Goal: Task Accomplishment & Management: Manage account settings

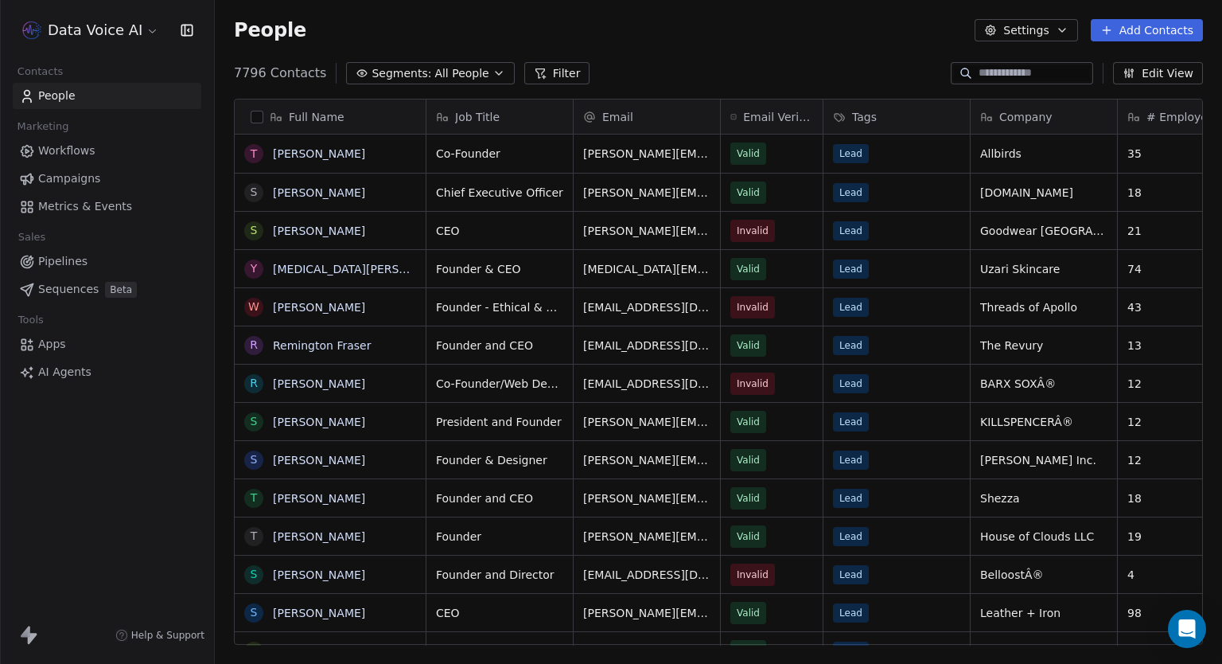
scroll to position [571, 995]
click at [124, 36] on html "Data Voice AI Contacts People Marketing Workflows Campaigns Metrics & Events Sa…" at bounding box center [611, 332] width 1222 height 664
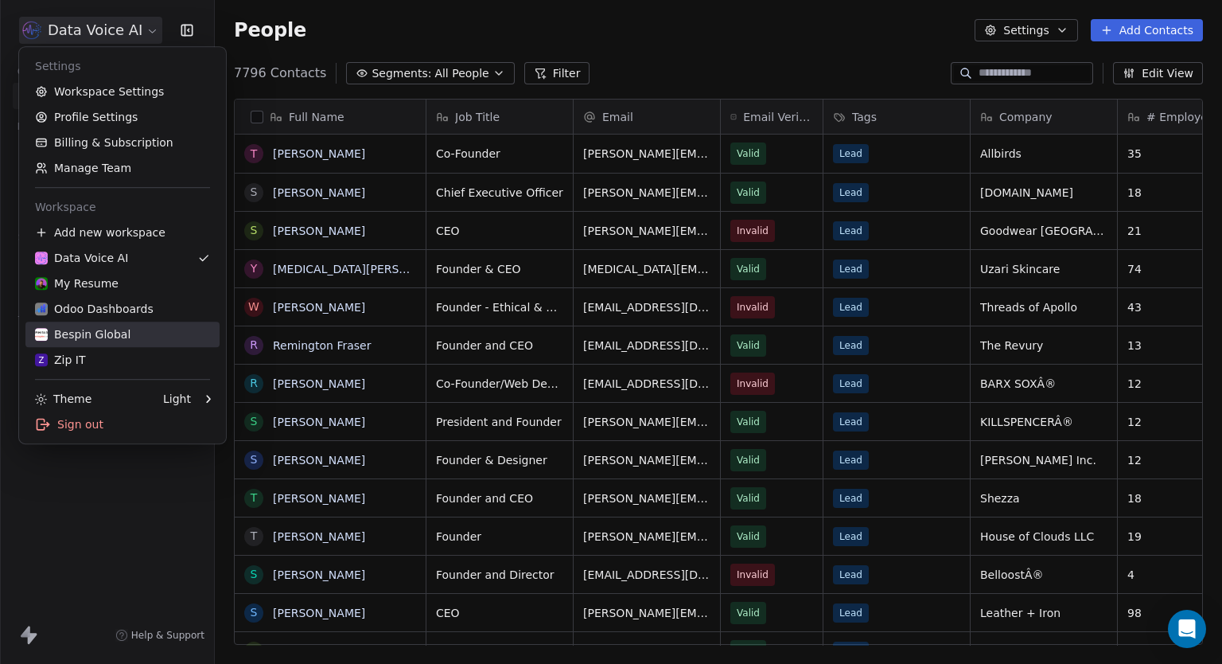
click at [108, 336] on div "Bespin Global" at bounding box center [83, 334] width 96 height 16
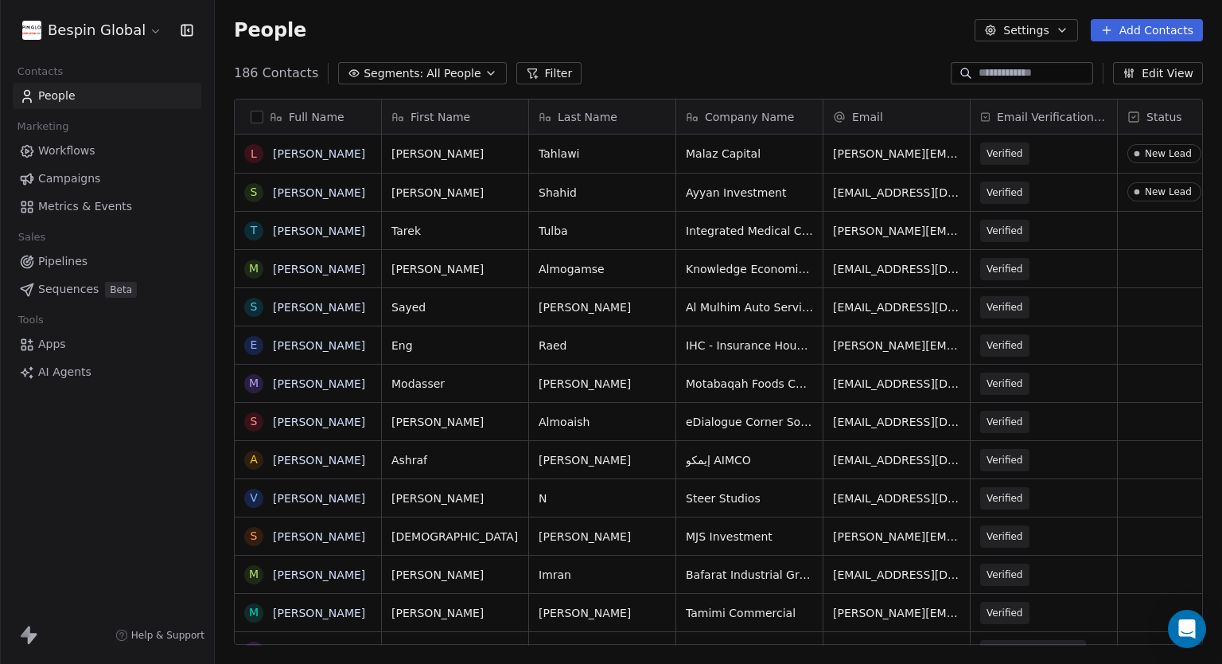
scroll to position [571, 995]
click at [1138, 23] on button "Add Contacts" at bounding box center [1147, 30] width 112 height 22
click at [1153, 92] on span "Import from CSV" at bounding box center [1147, 90] width 92 height 17
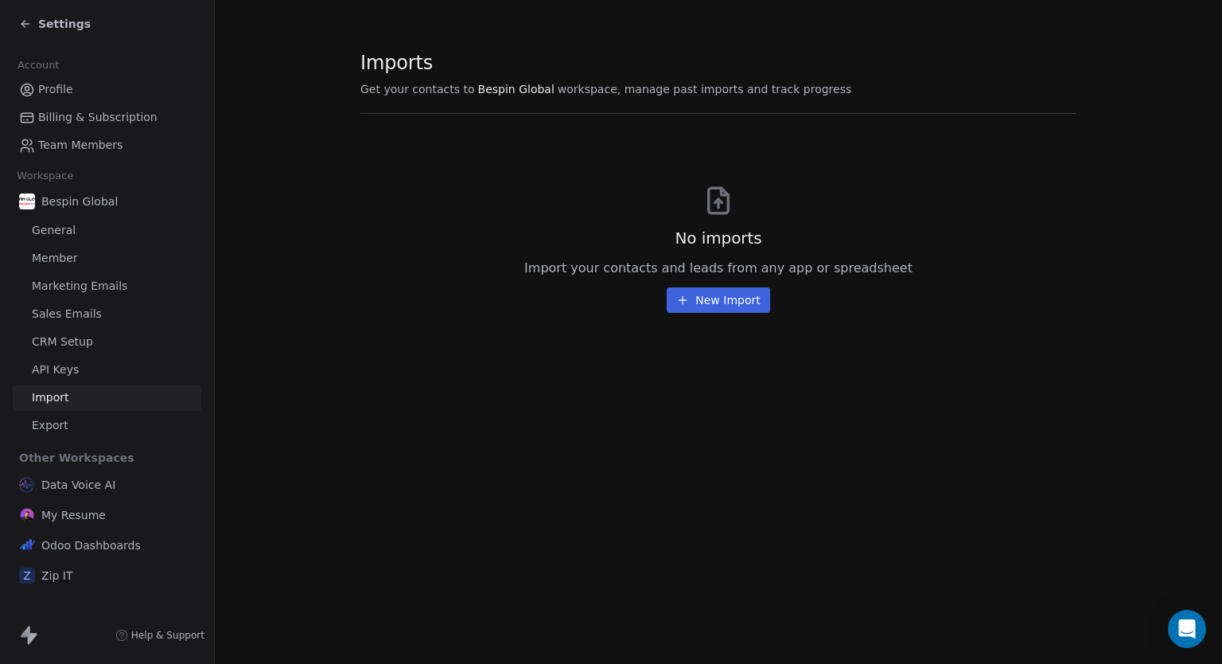
click at [735, 310] on button "New Import" at bounding box center [718, 299] width 103 height 25
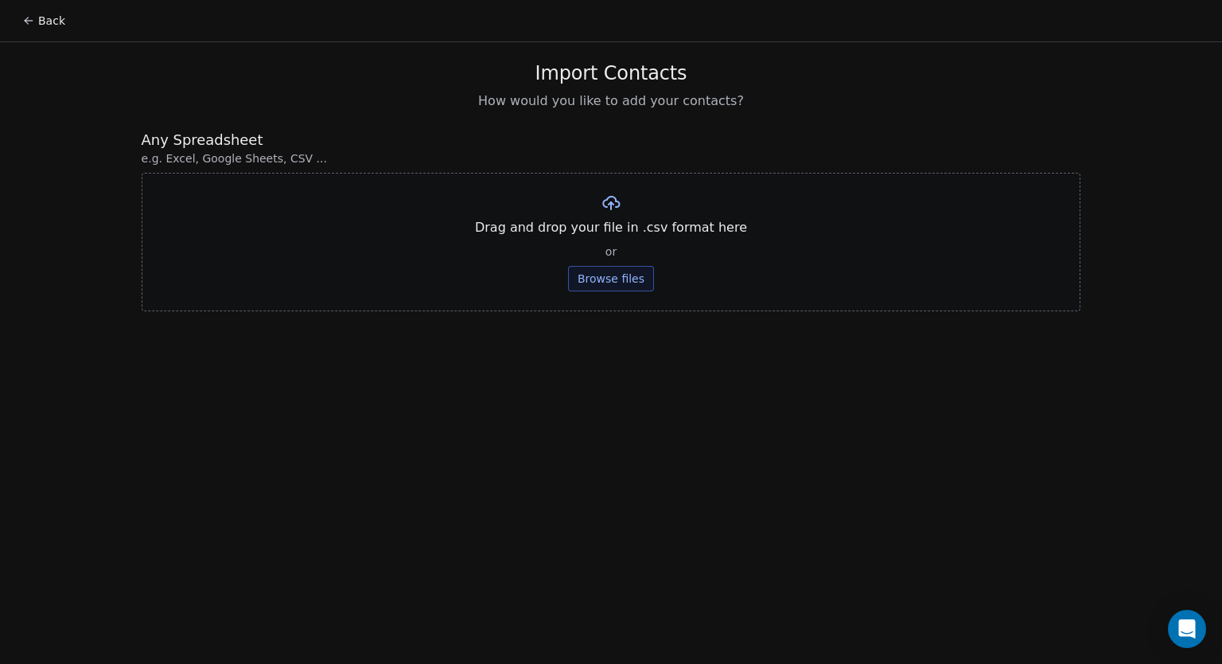
click at [623, 275] on button "Browse files" at bounding box center [611, 278] width 86 height 25
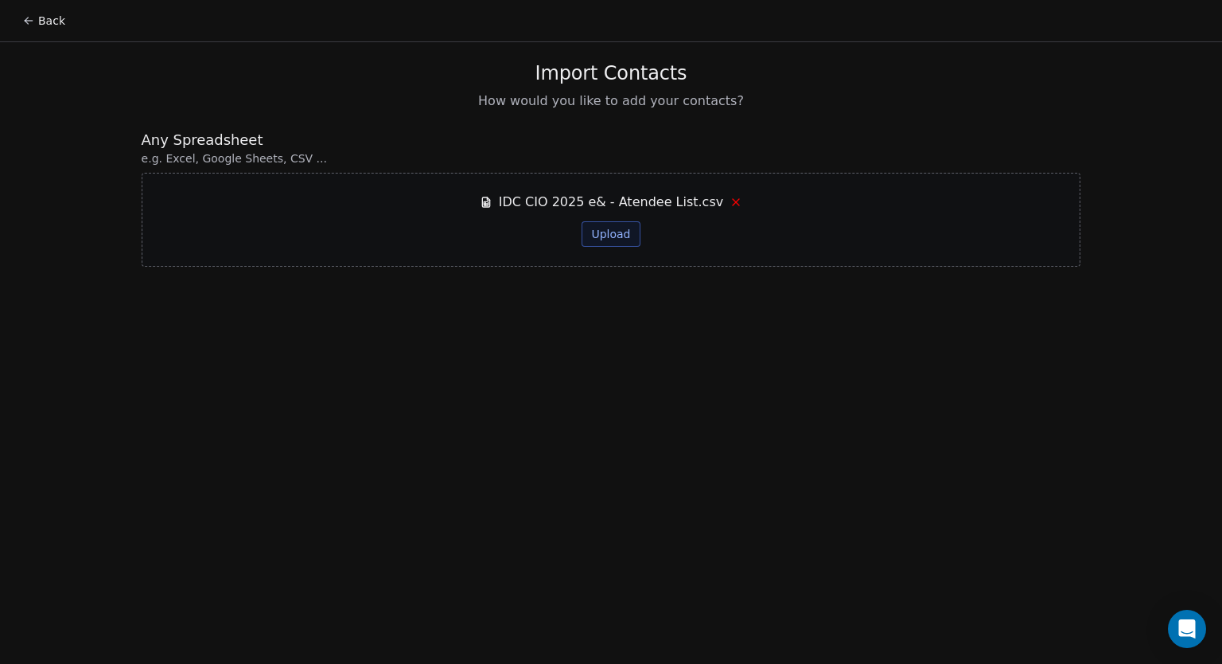
click at [622, 238] on button "Upload" at bounding box center [611, 233] width 58 height 25
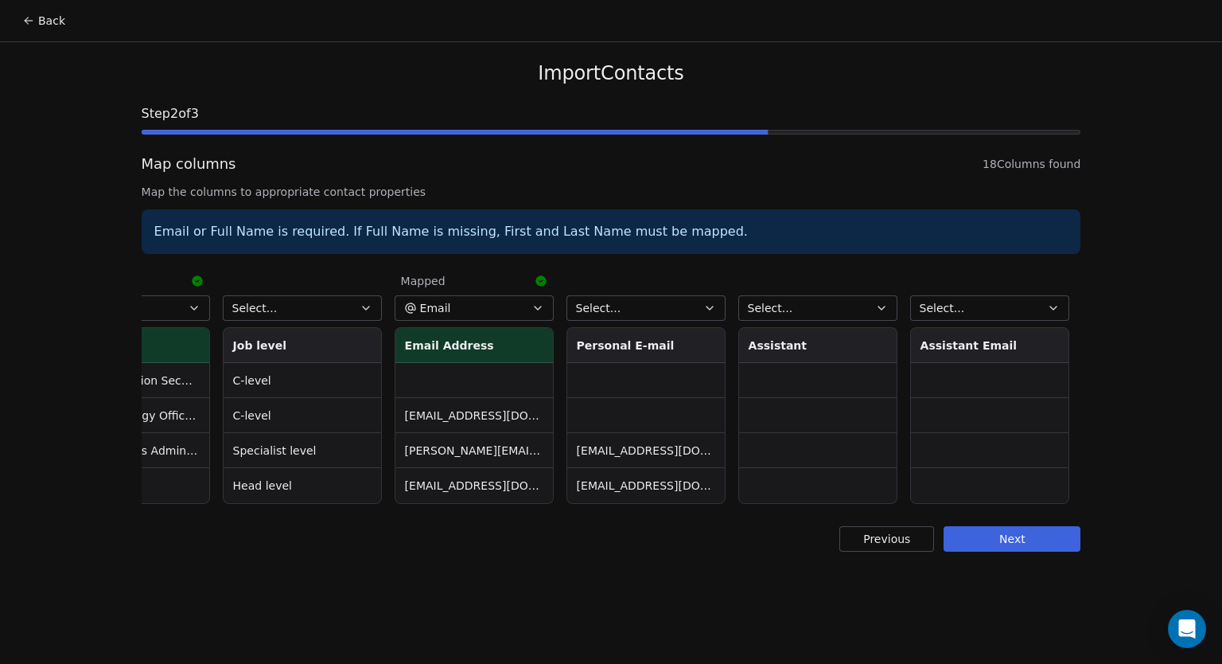
scroll to position [0, 1131]
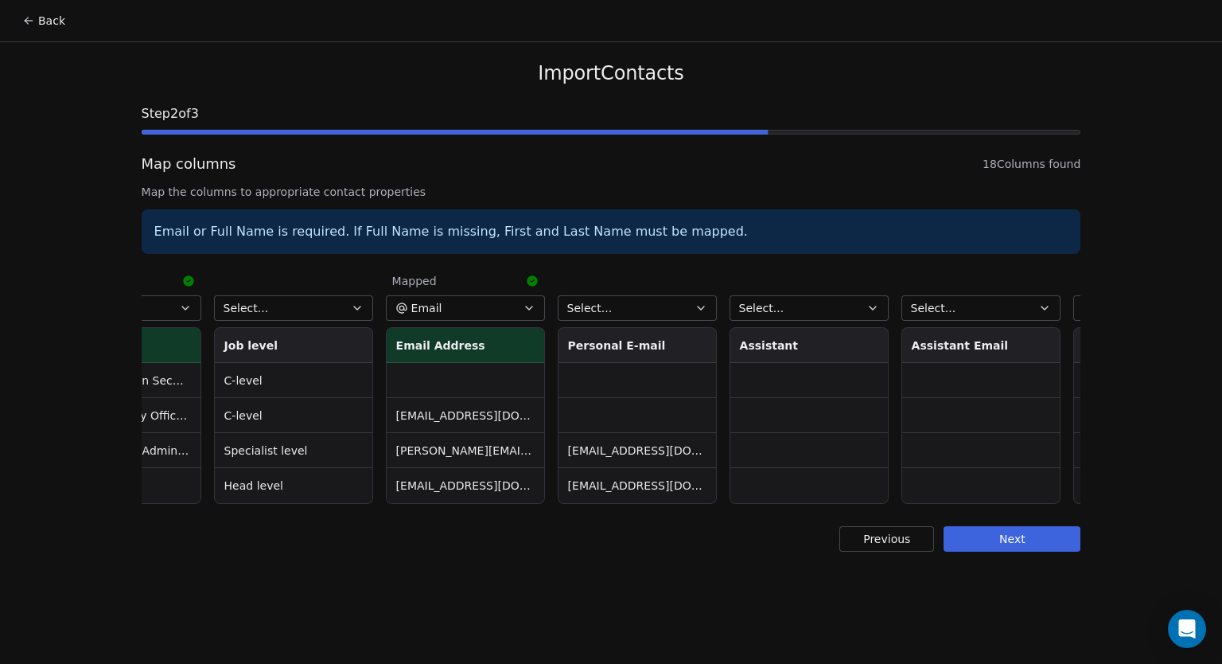
click at [657, 298] on button "Select..." at bounding box center [637, 307] width 159 height 25
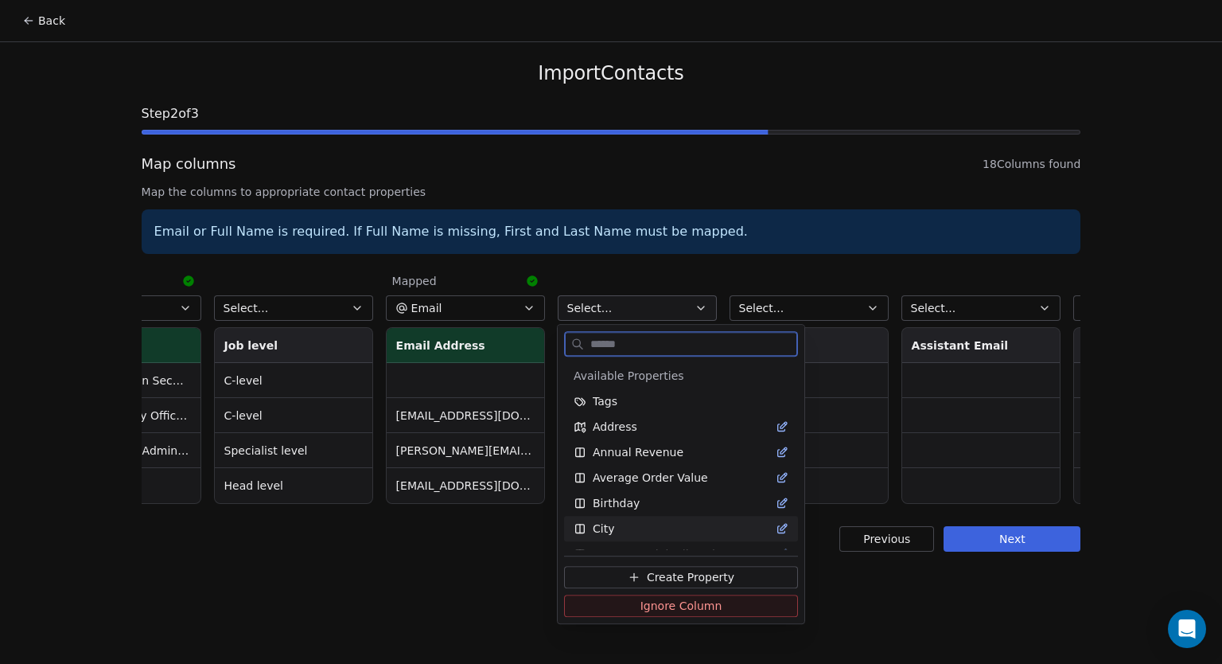
click at [670, 596] on button "Ignore Column" at bounding box center [681, 606] width 234 height 22
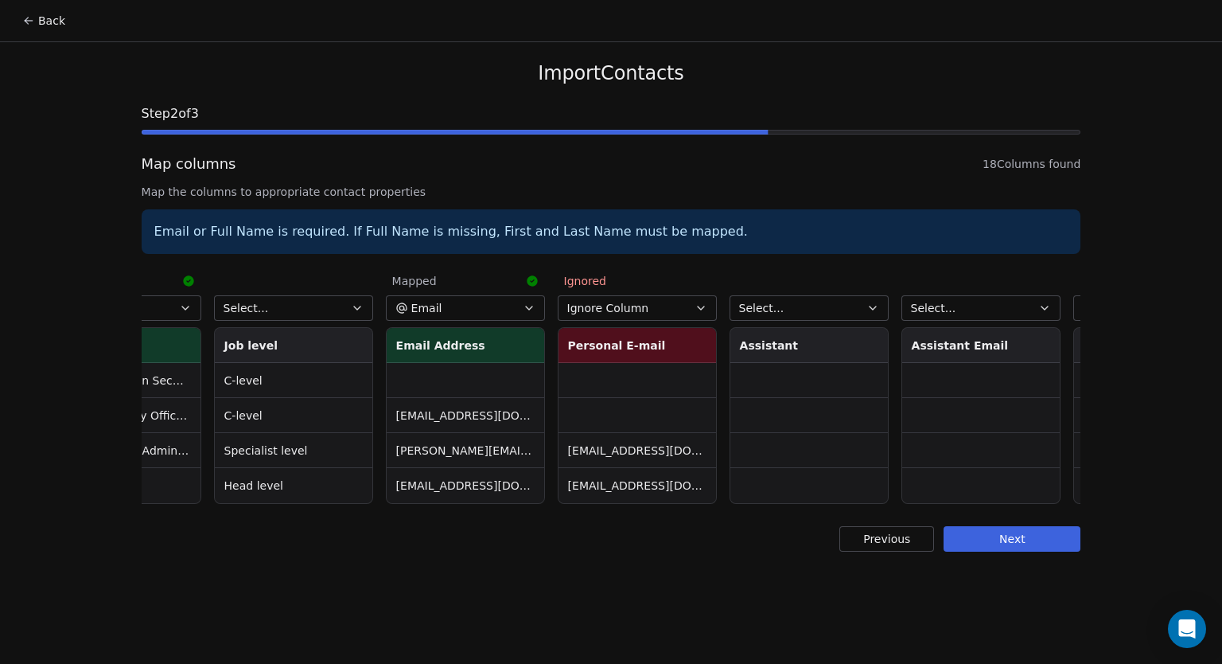
scroll to position [0, 0]
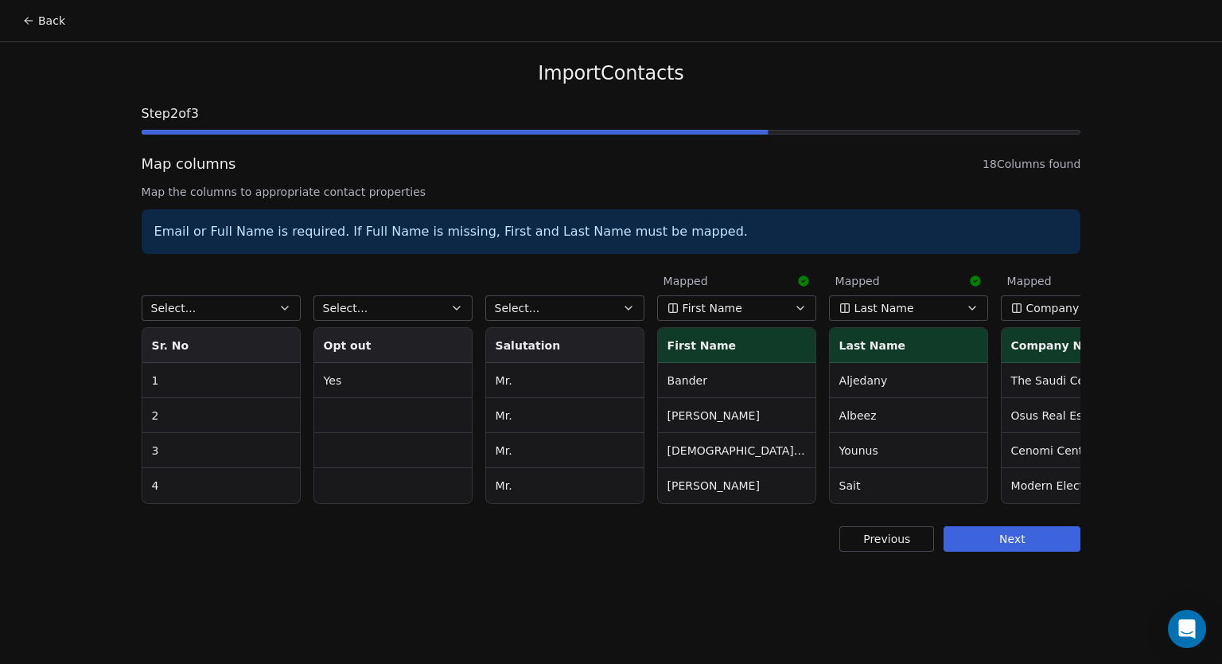
click at [239, 306] on button "Select..." at bounding box center [221, 307] width 159 height 25
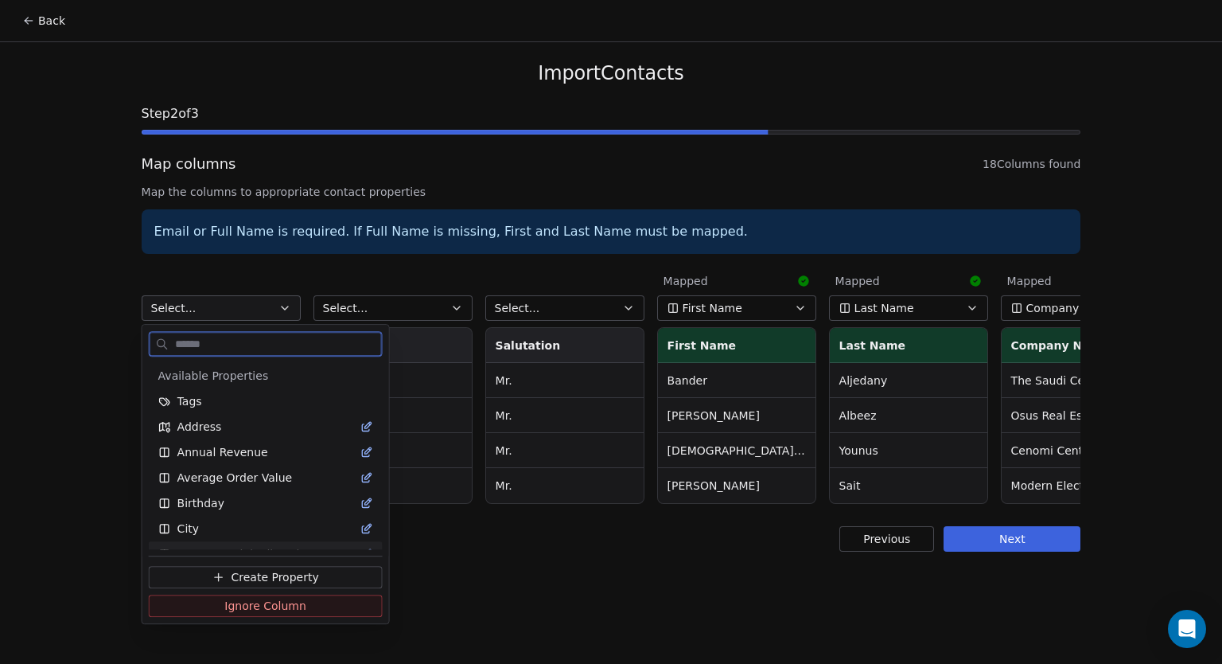
drag, startPoint x: 238, startPoint y: 609, endPoint x: 269, endPoint y: 548, distance: 68.0
click at [241, 609] on span "Ignore Column" at bounding box center [265, 606] width 82 height 16
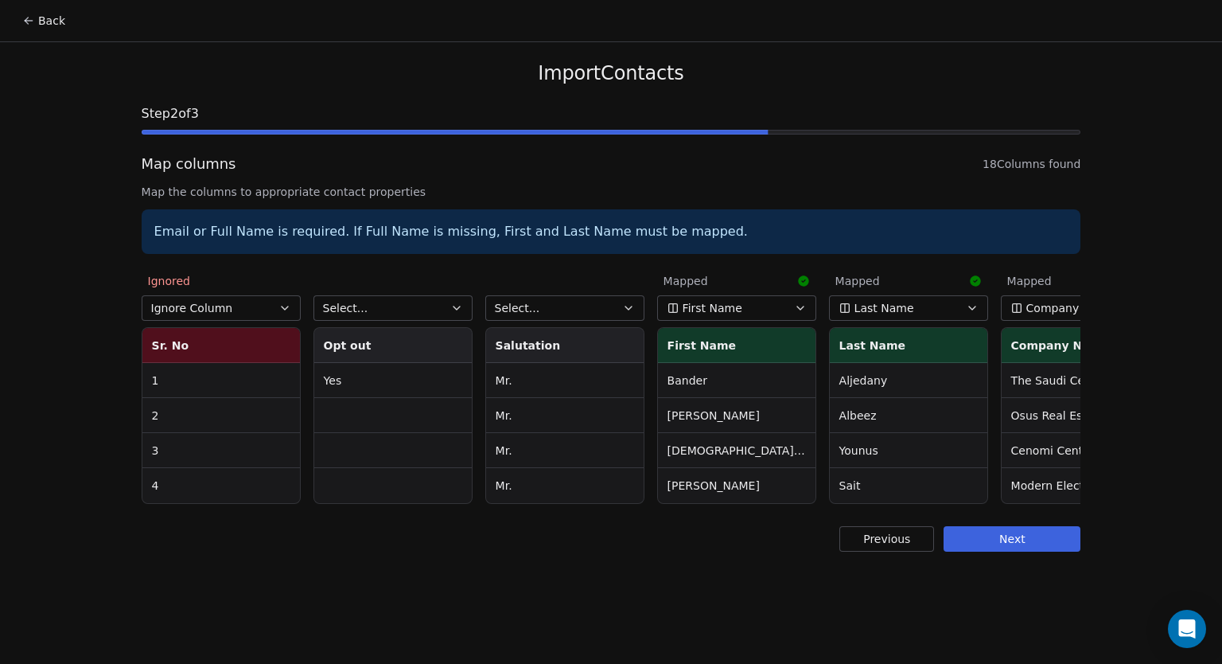
click at [380, 300] on button "Select..." at bounding box center [393, 307] width 159 height 25
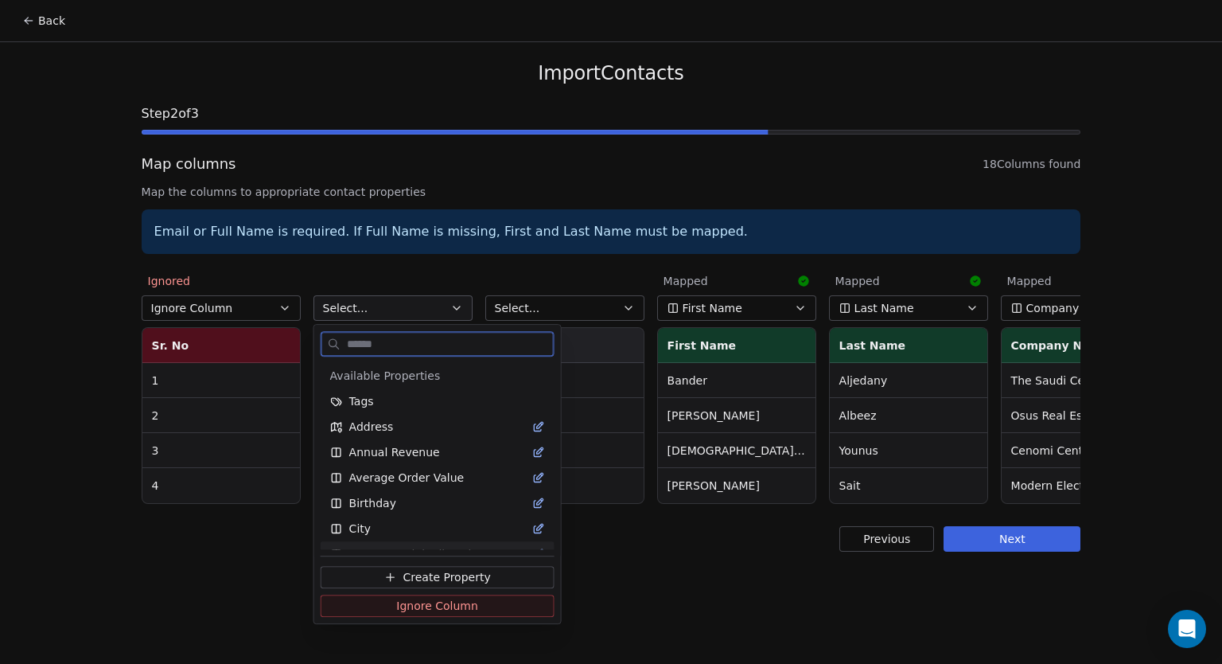
drag, startPoint x: 385, startPoint y: 611, endPoint x: 392, endPoint y: 583, distance: 28.6
click at [385, 610] on button "Ignore Column" at bounding box center [438, 606] width 234 height 22
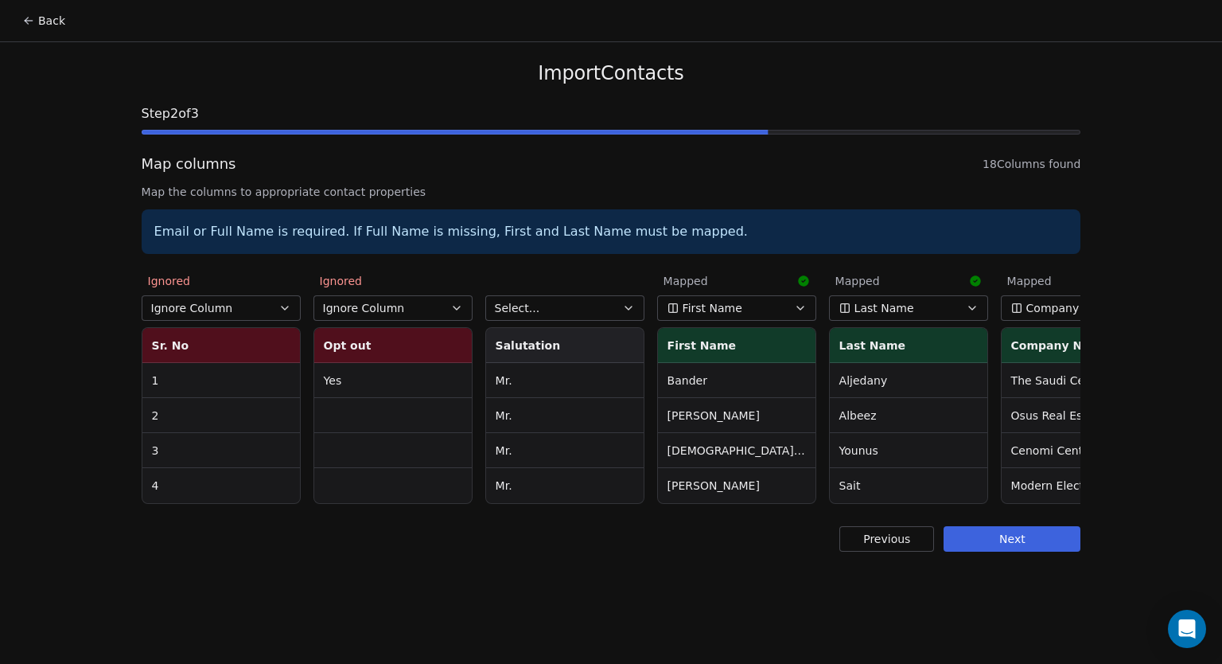
click at [531, 314] on span "Select..." at bounding box center [517, 308] width 45 height 16
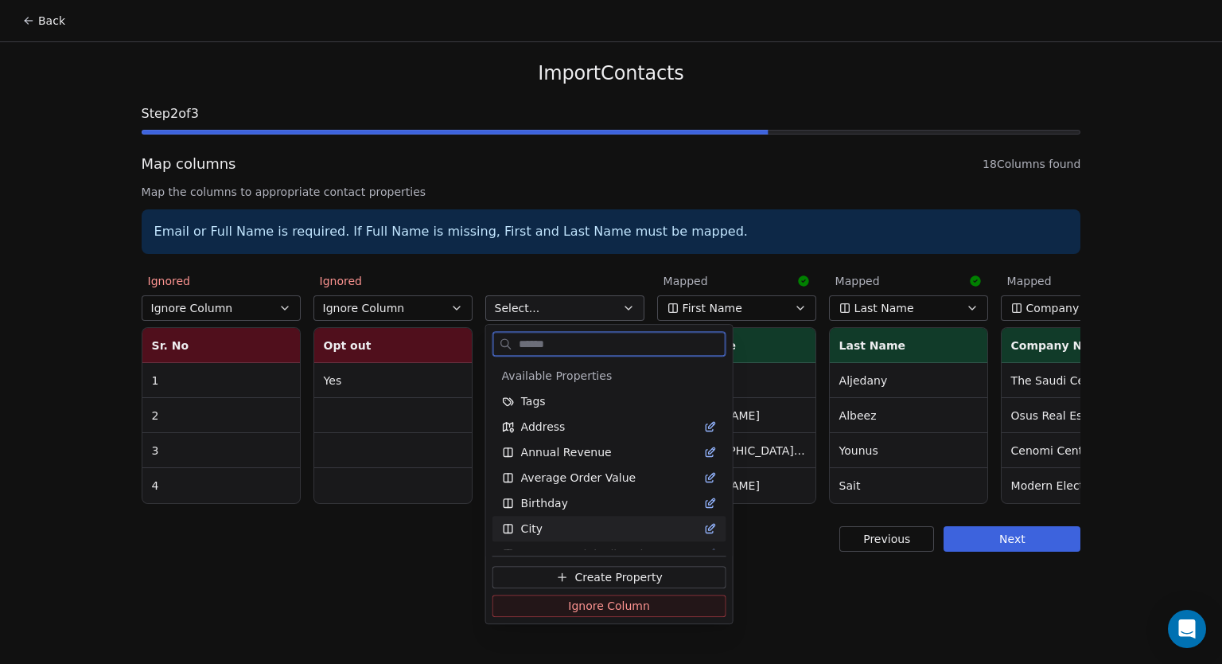
click at [568, 611] on span "Ignore Column" at bounding box center [609, 606] width 82 height 16
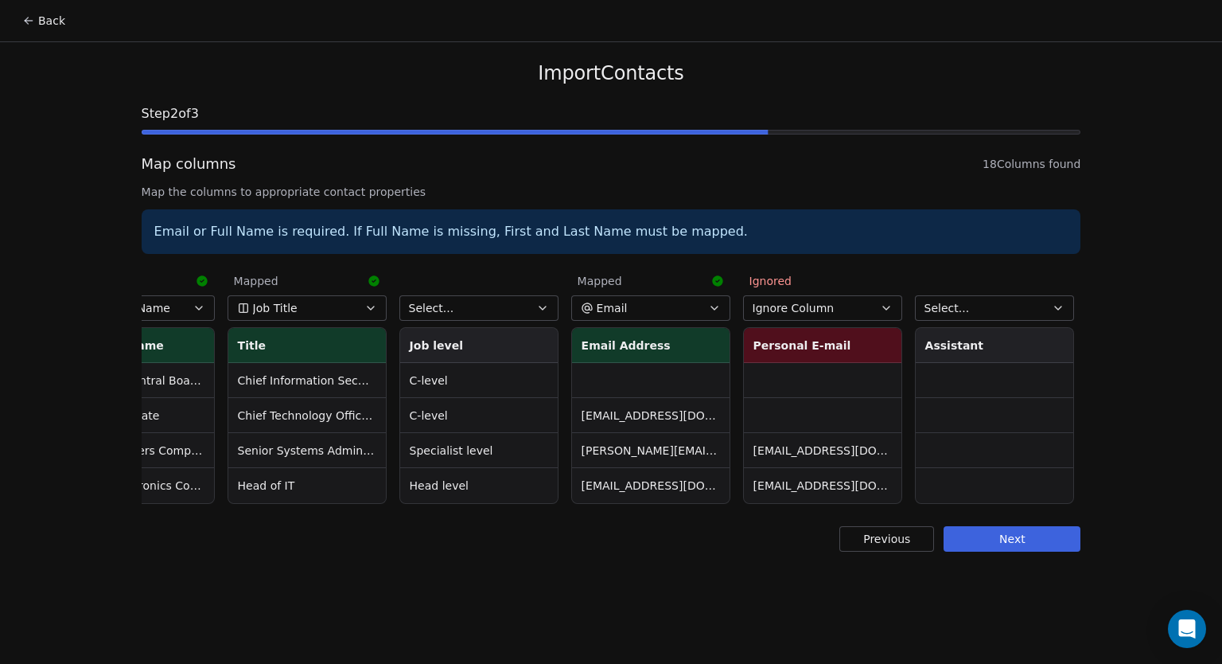
scroll to position [0, 924]
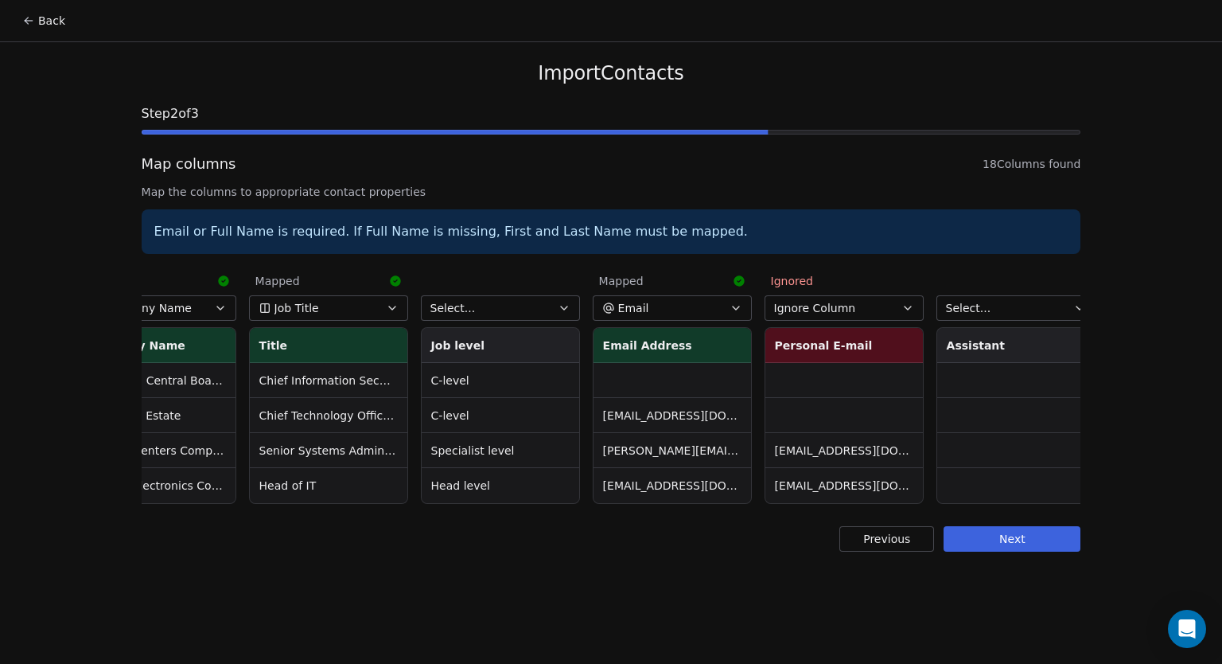
click at [543, 306] on button "Select..." at bounding box center [500, 307] width 159 height 25
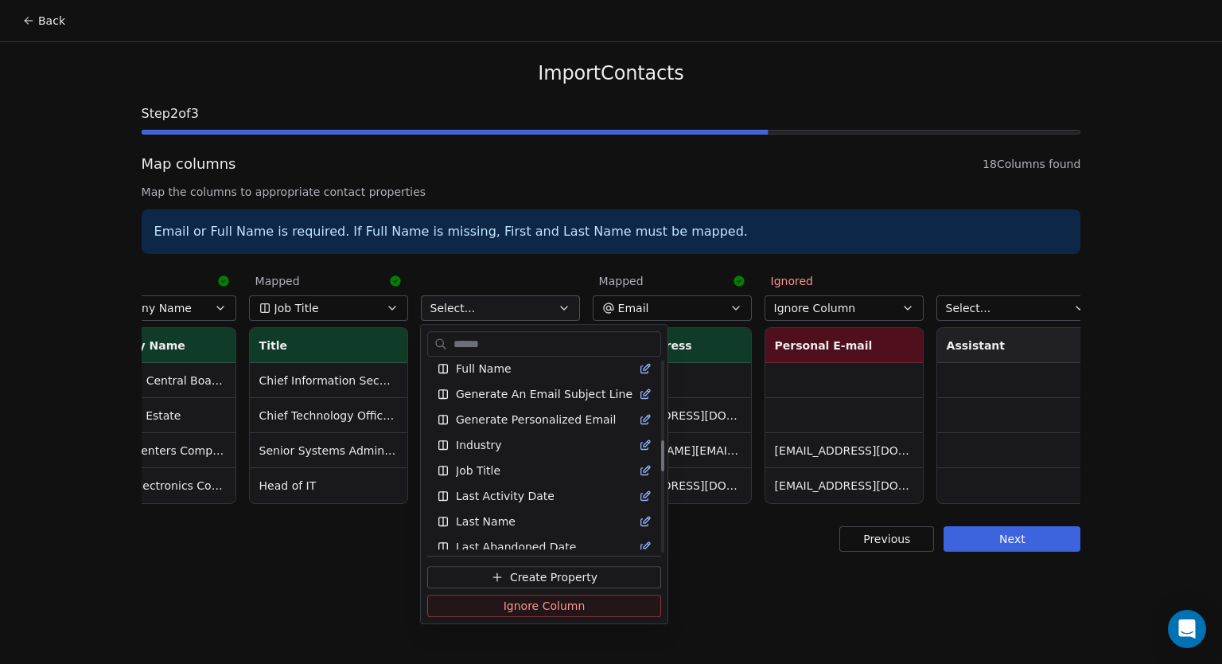
scroll to position [478, 0]
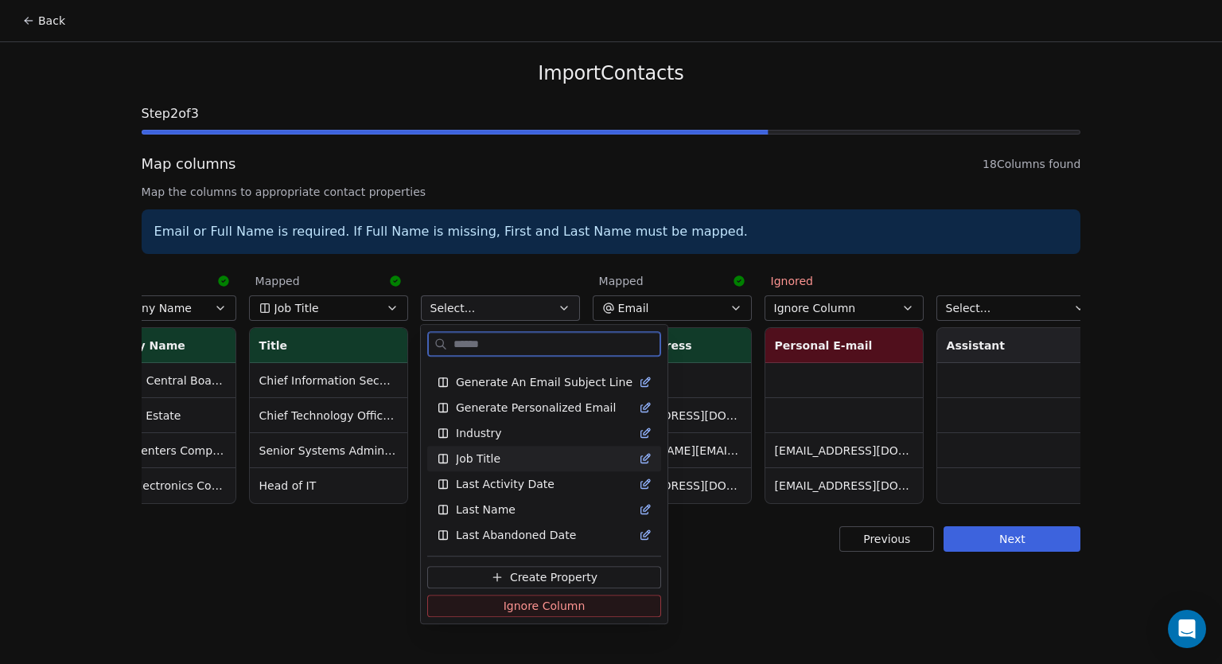
click at [543, 463] on div "Job Title" at bounding box center [544, 458] width 215 height 16
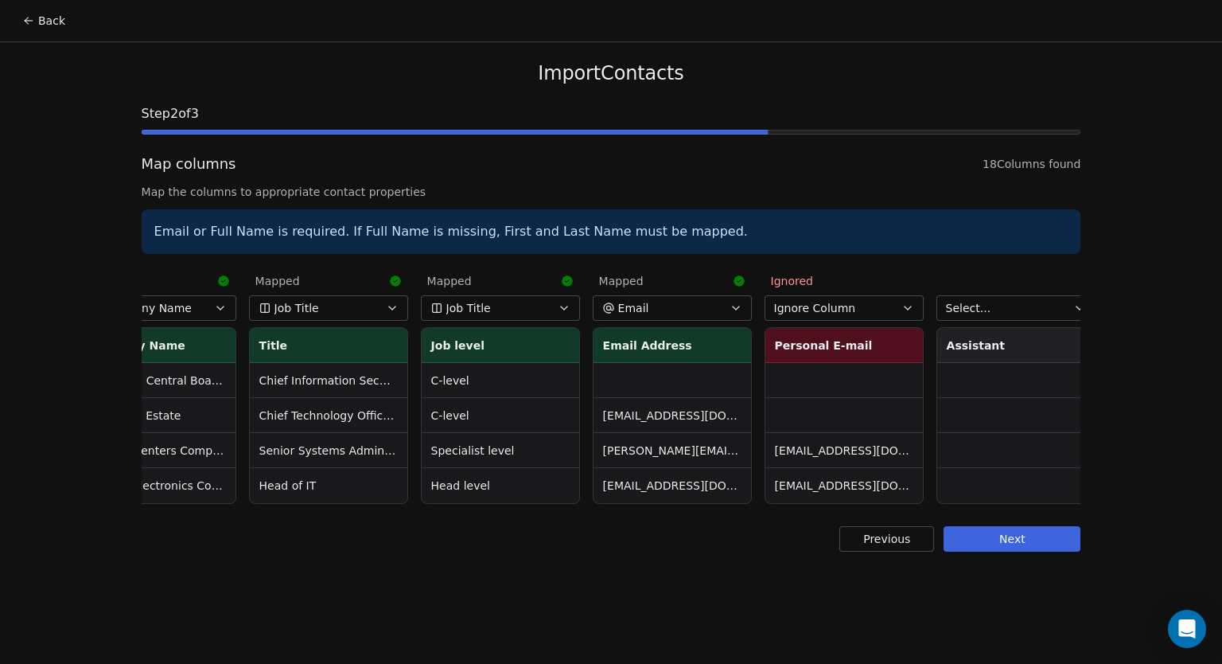
click at [505, 306] on button "Job Title" at bounding box center [500, 307] width 159 height 25
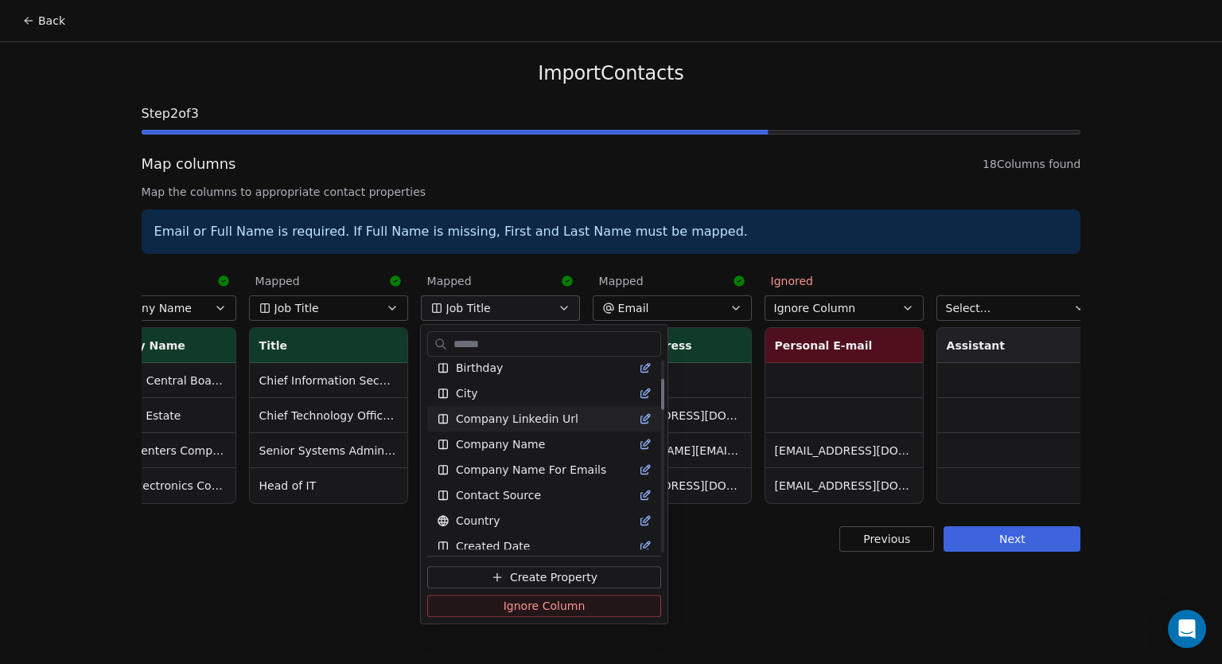
scroll to position [159, 0]
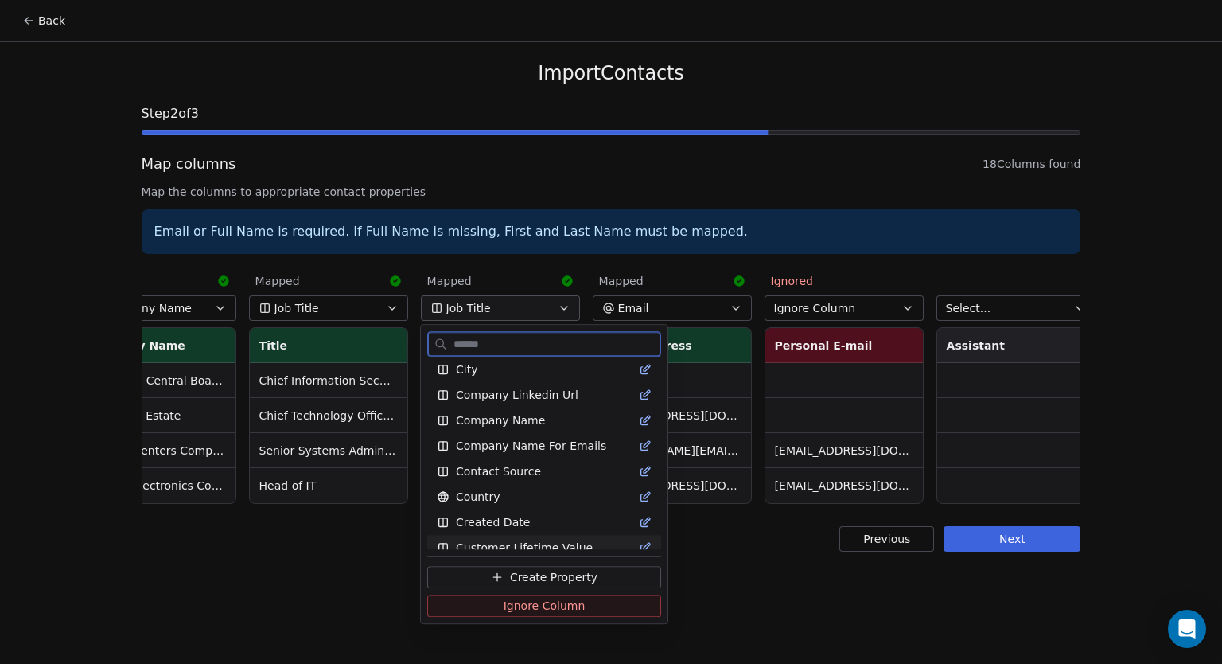
click at [555, 611] on span "Ignore Column" at bounding box center [545, 606] width 82 height 16
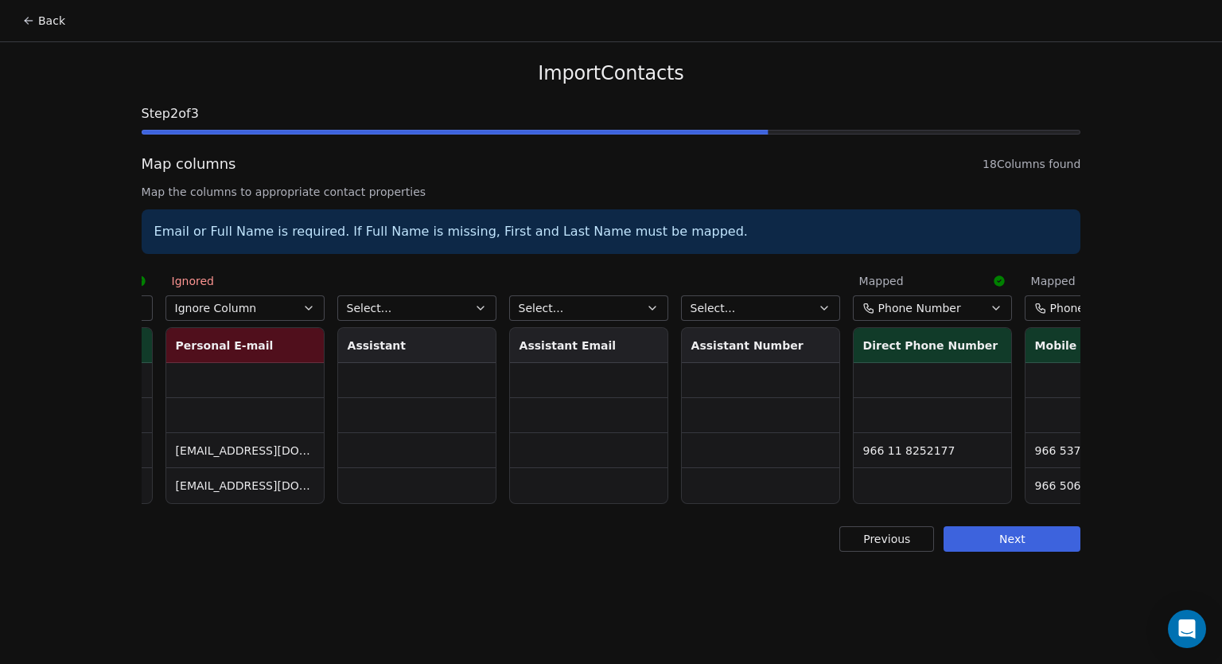
scroll to position [0, 1542]
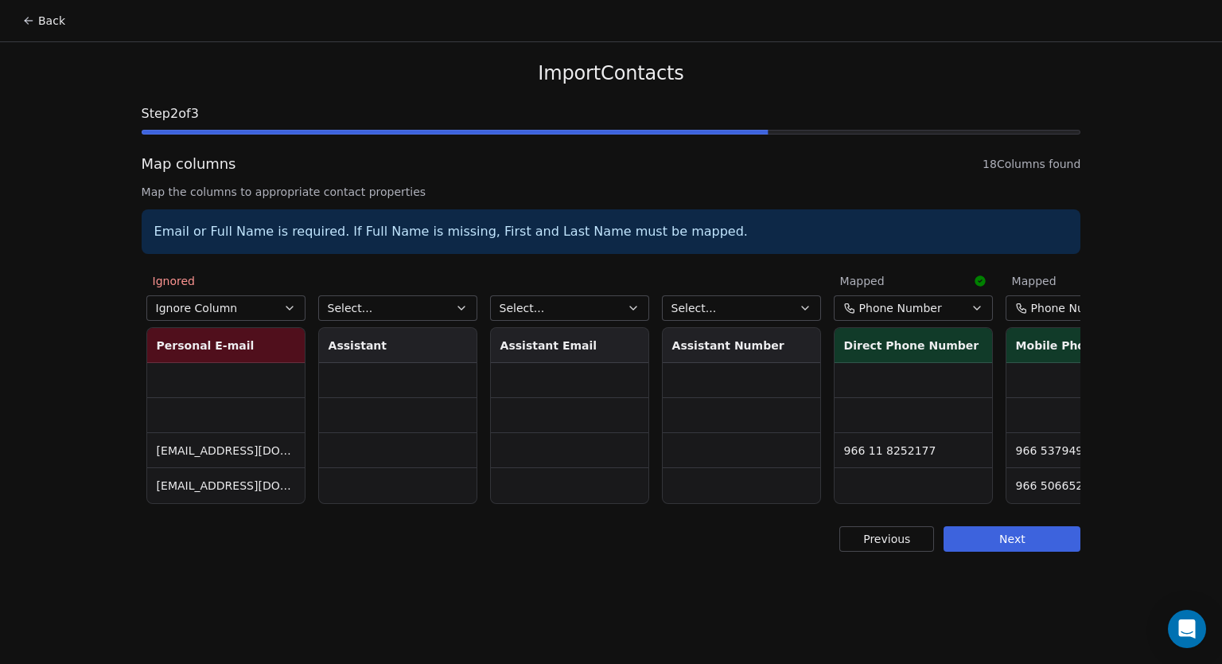
click at [465, 305] on icon "button" at bounding box center [461, 308] width 13 height 13
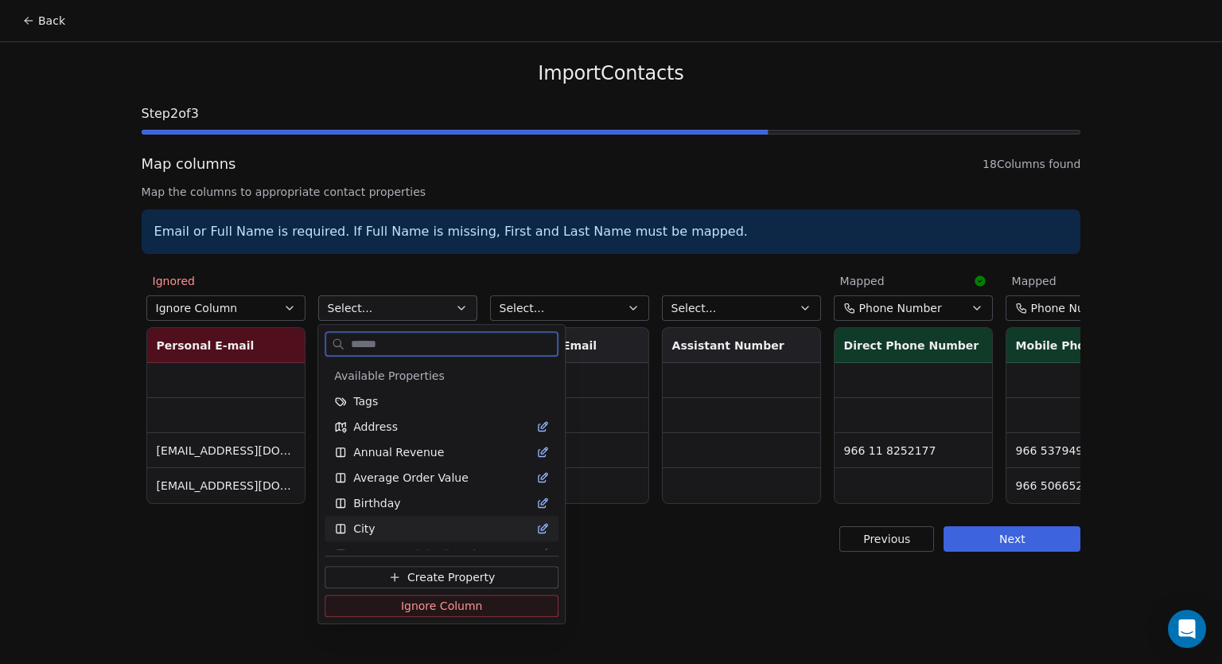
click at [478, 572] on span "Create Property" at bounding box center [451, 577] width 88 height 16
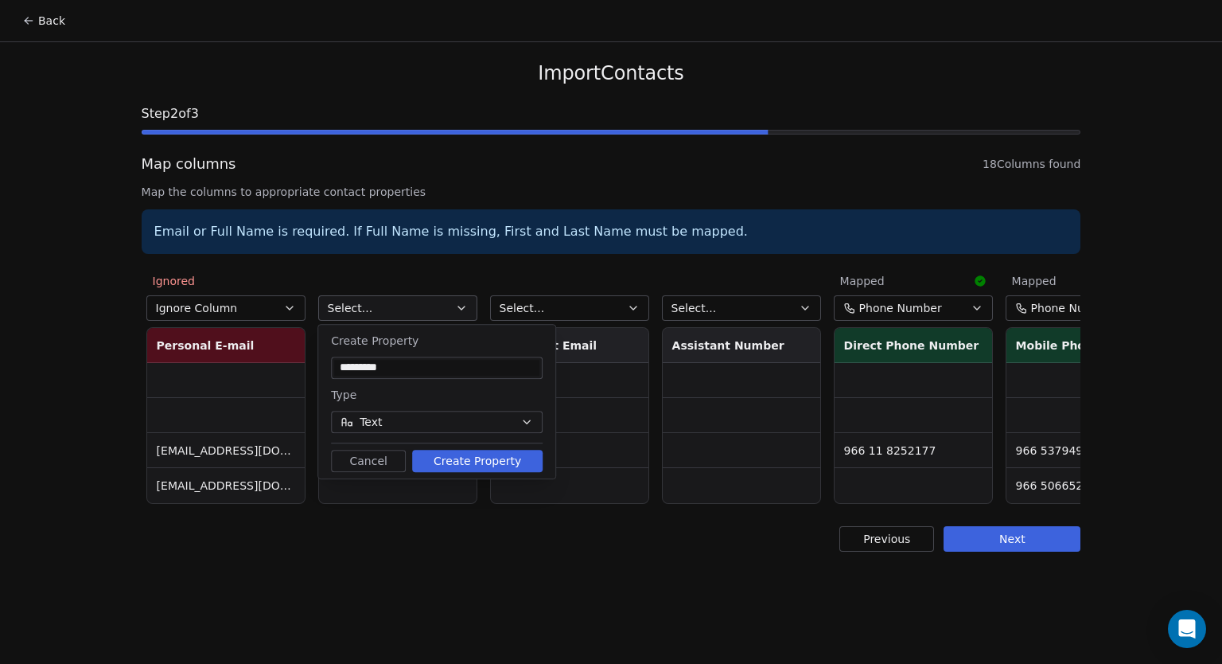
click at [438, 427] on button "Text" at bounding box center [437, 422] width 212 height 22
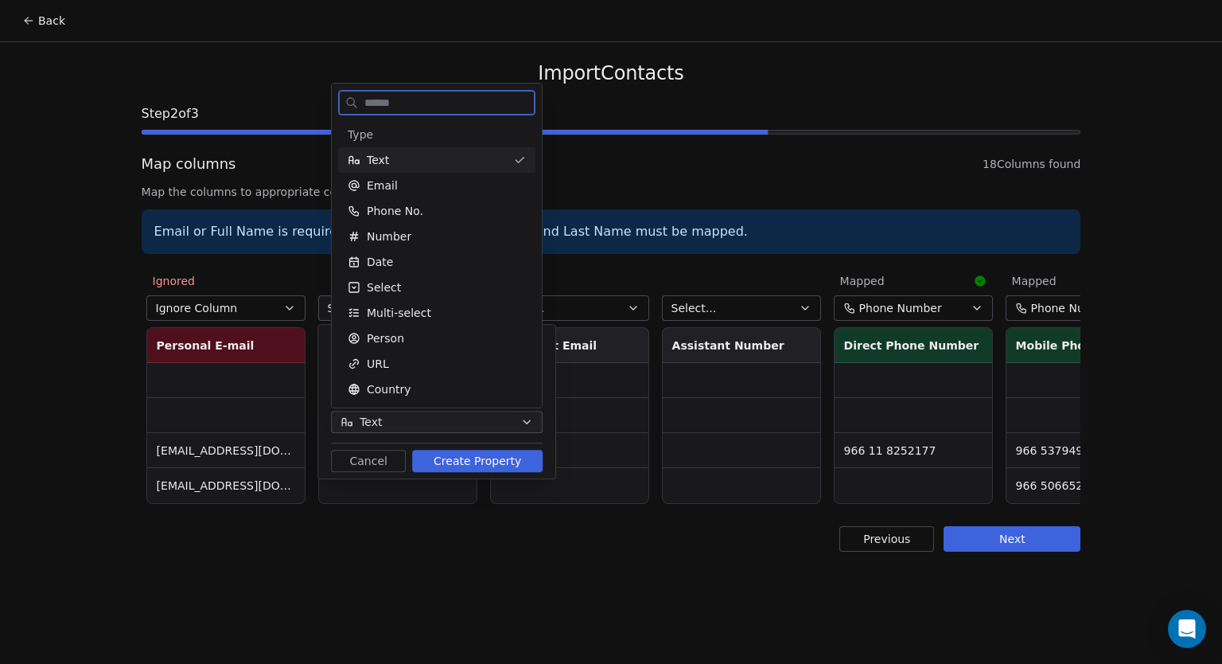
click at [443, 160] on div "Text" at bounding box center [427, 160] width 159 height 16
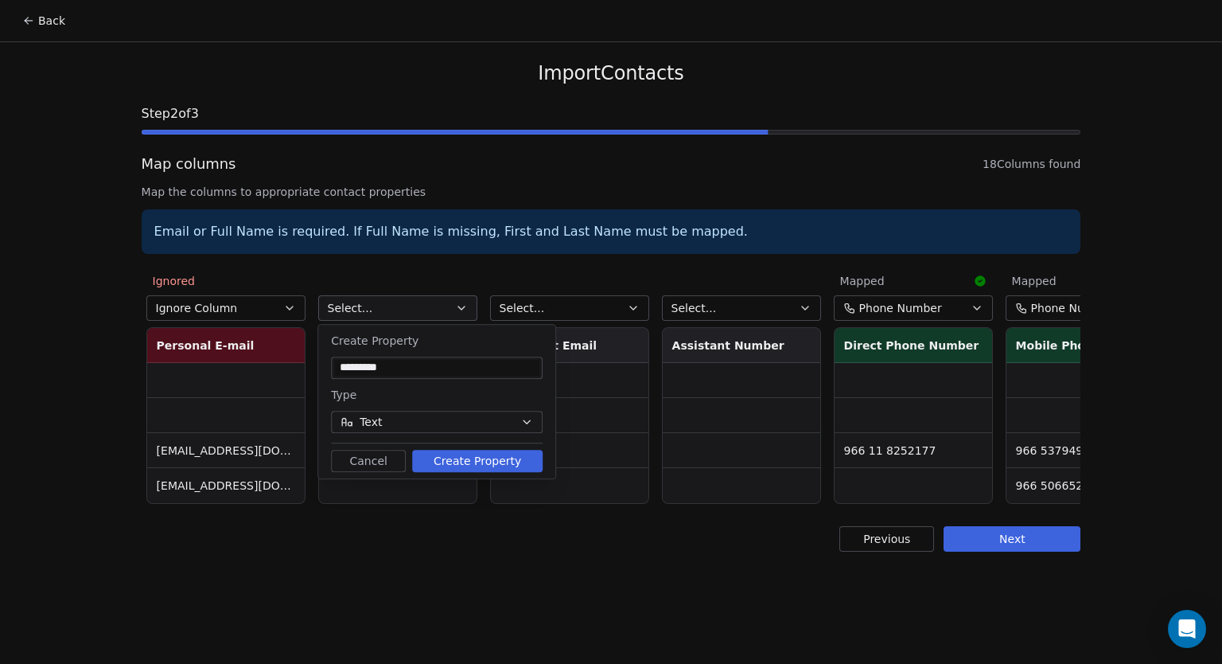
click at [417, 368] on input "*********" at bounding box center [436, 368] width 205 height 16
click at [480, 457] on button "Create Property" at bounding box center [477, 461] width 131 height 22
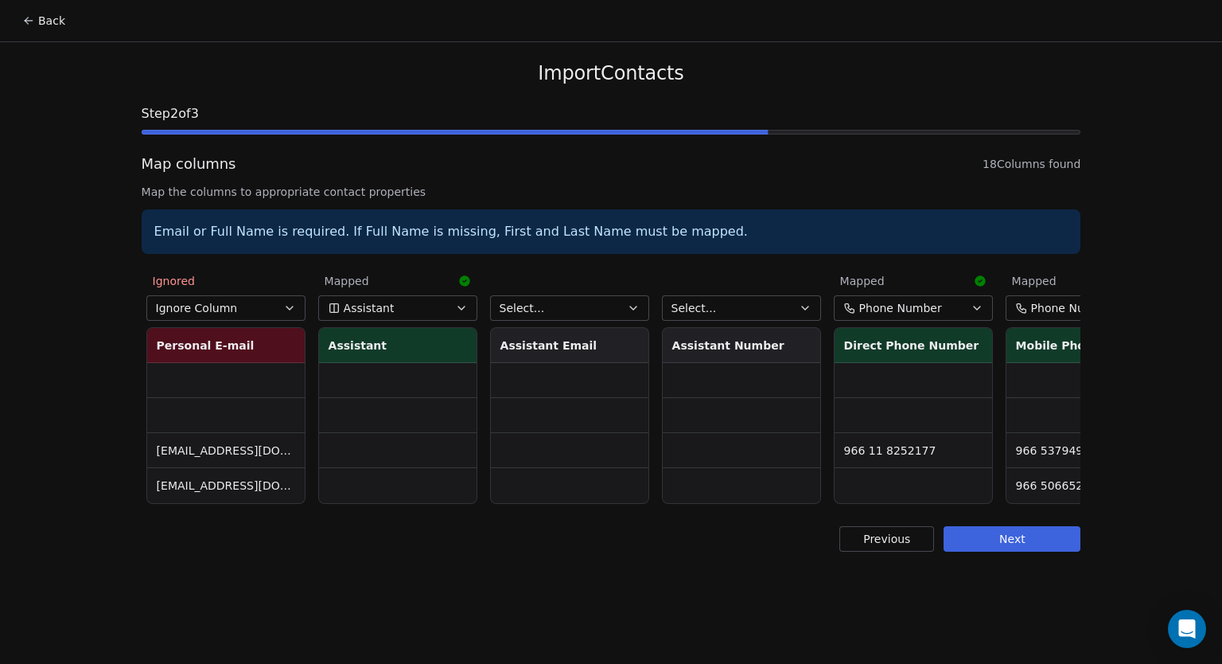
click at [585, 309] on button "Select..." at bounding box center [569, 307] width 159 height 25
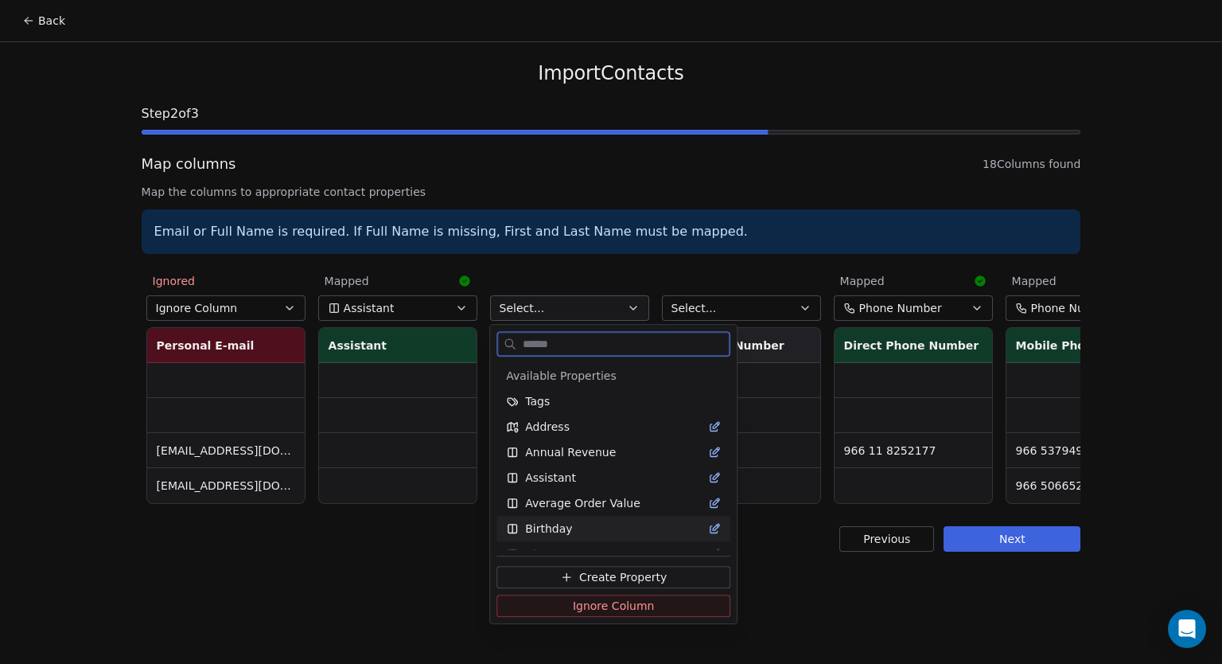
click at [642, 577] on span "Create Property" at bounding box center [623, 577] width 88 height 16
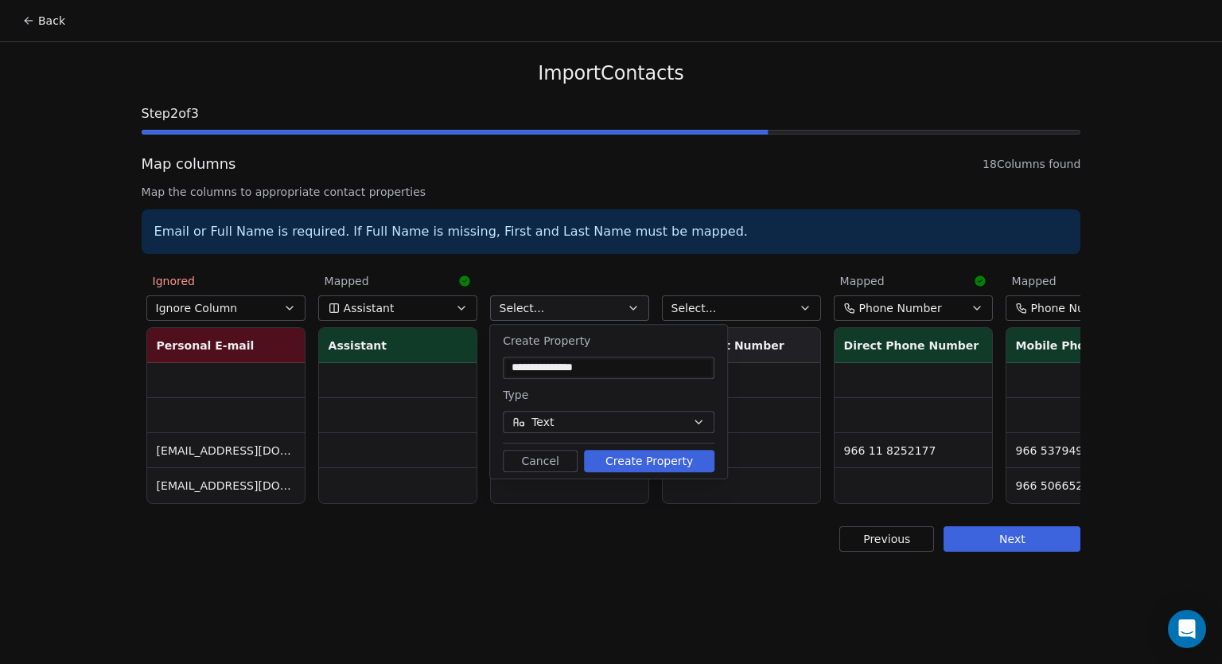
click at [652, 420] on button "Text" at bounding box center [609, 422] width 212 height 22
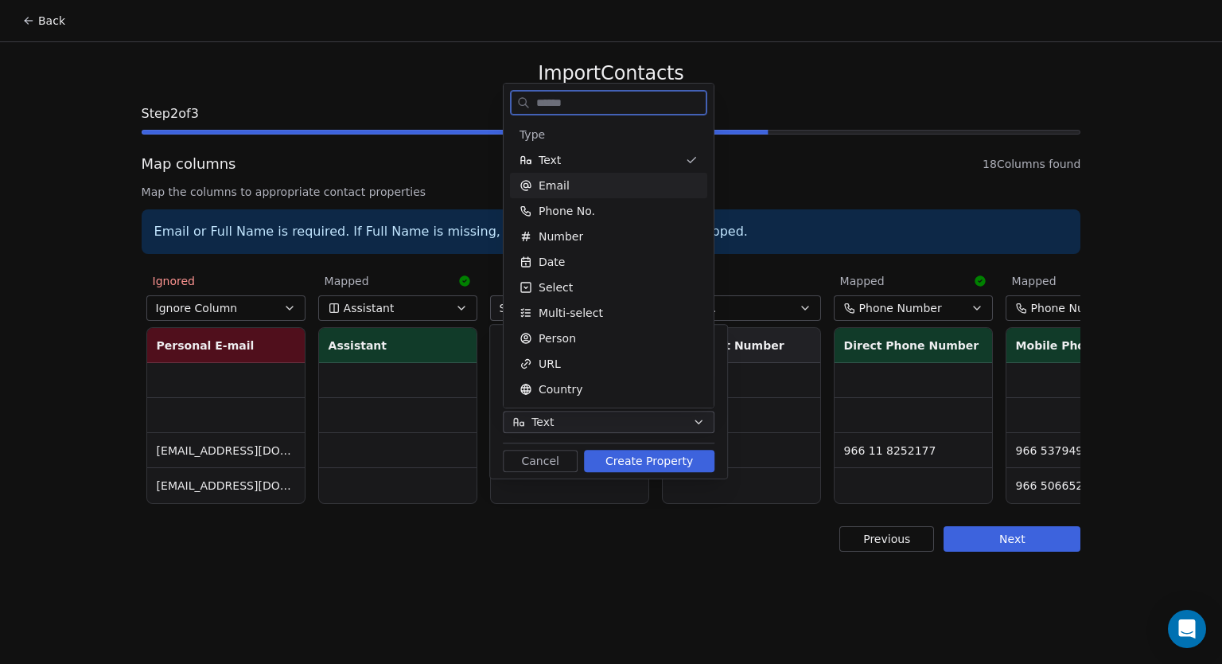
click at [611, 189] on div "Email" at bounding box center [609, 185] width 178 height 16
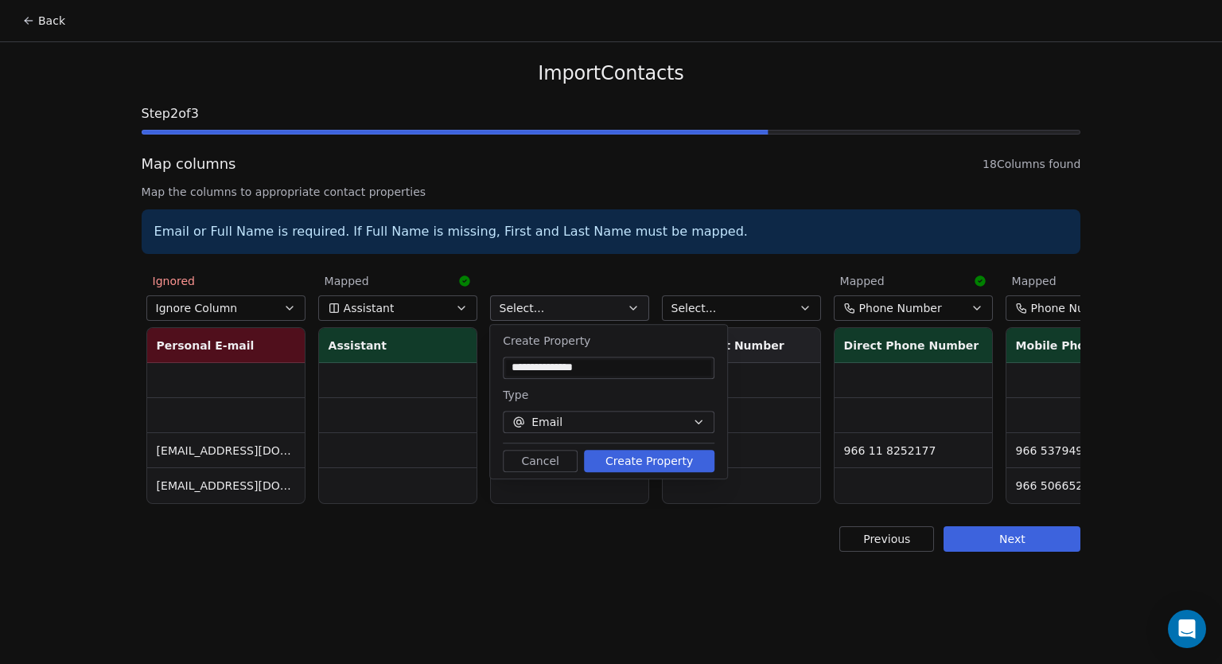
click at [649, 457] on button "Create Property" at bounding box center [649, 461] width 131 height 22
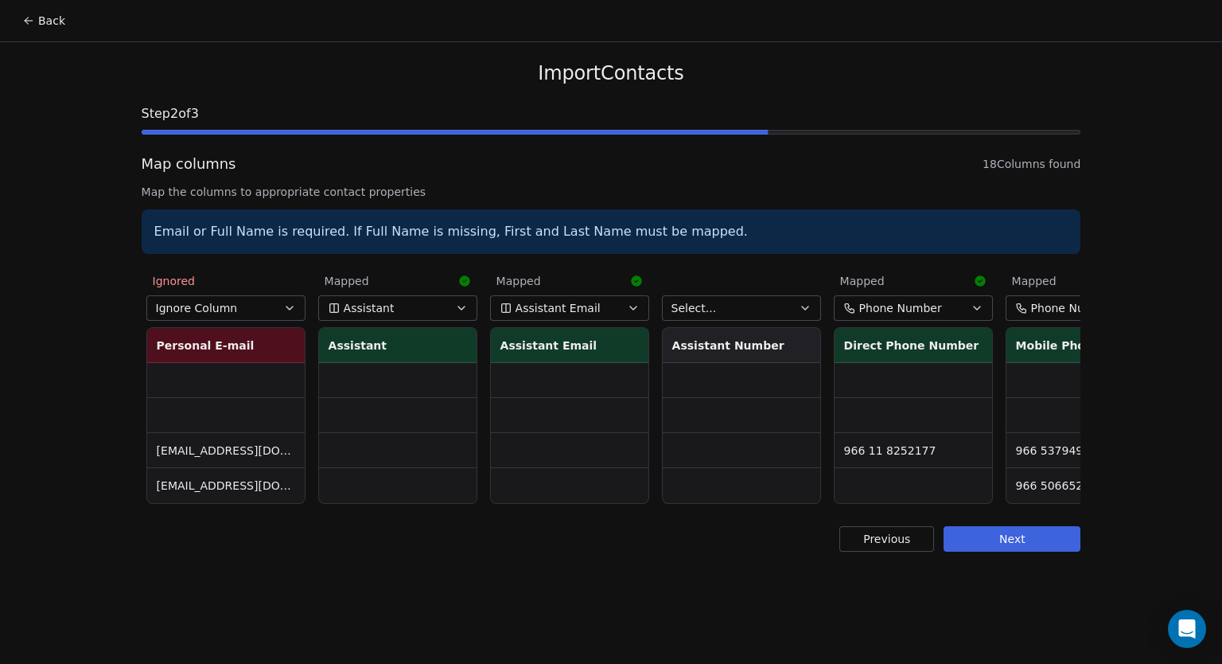
click at [728, 306] on button "Select..." at bounding box center [741, 307] width 159 height 25
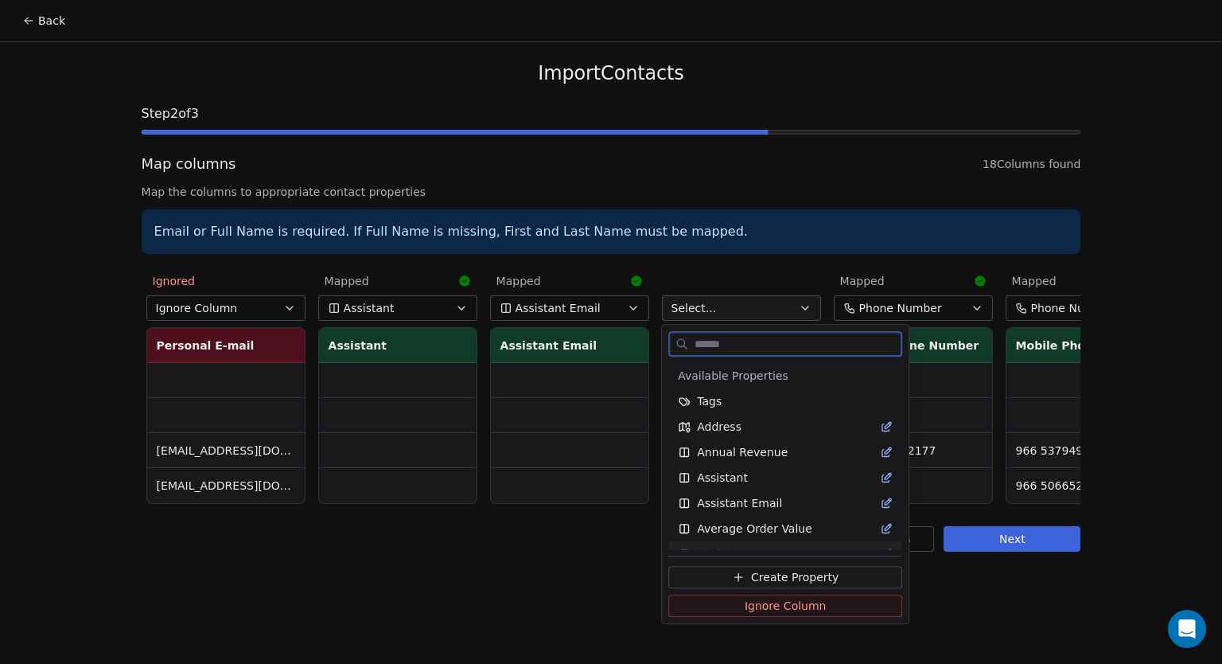
click at [751, 575] on span "Create Property" at bounding box center [795, 577] width 88 height 16
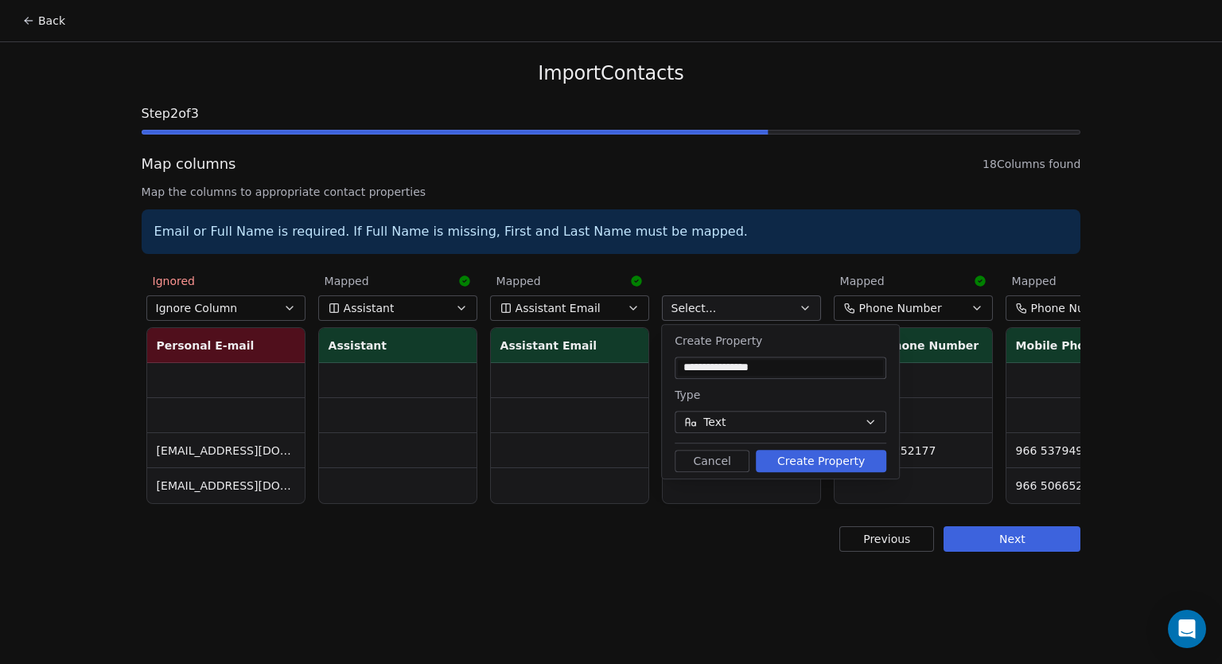
click at [767, 418] on button "Text" at bounding box center [781, 422] width 212 height 22
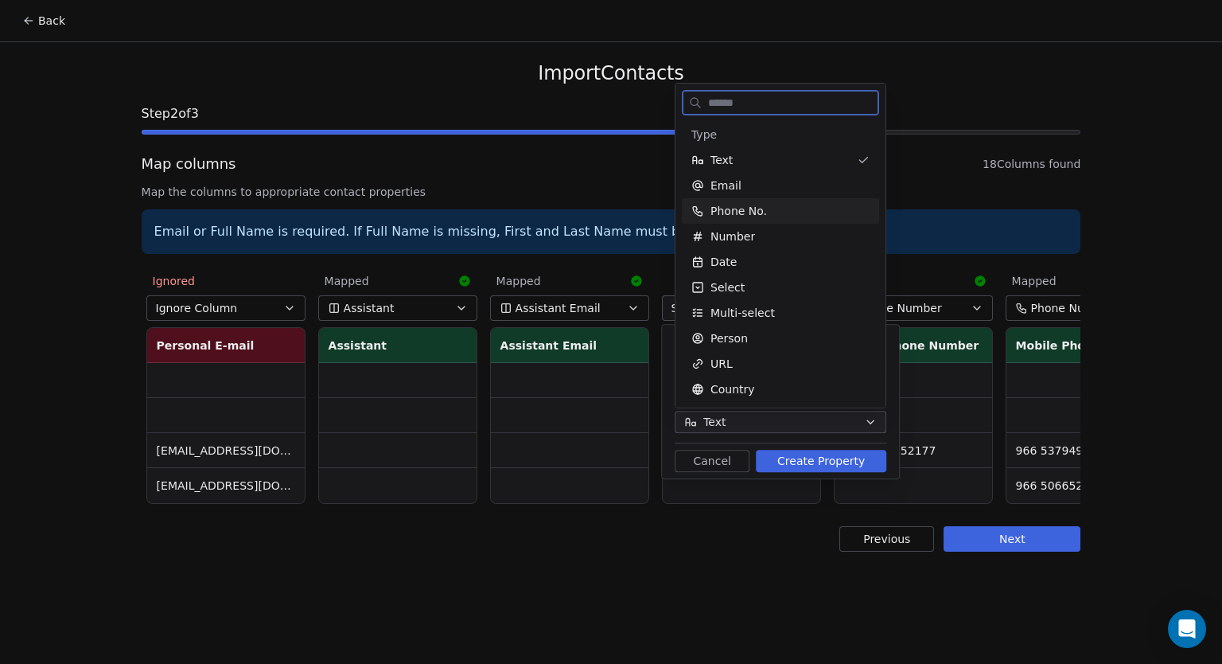
click at [746, 214] on span "Phone No." at bounding box center [739, 211] width 57 height 16
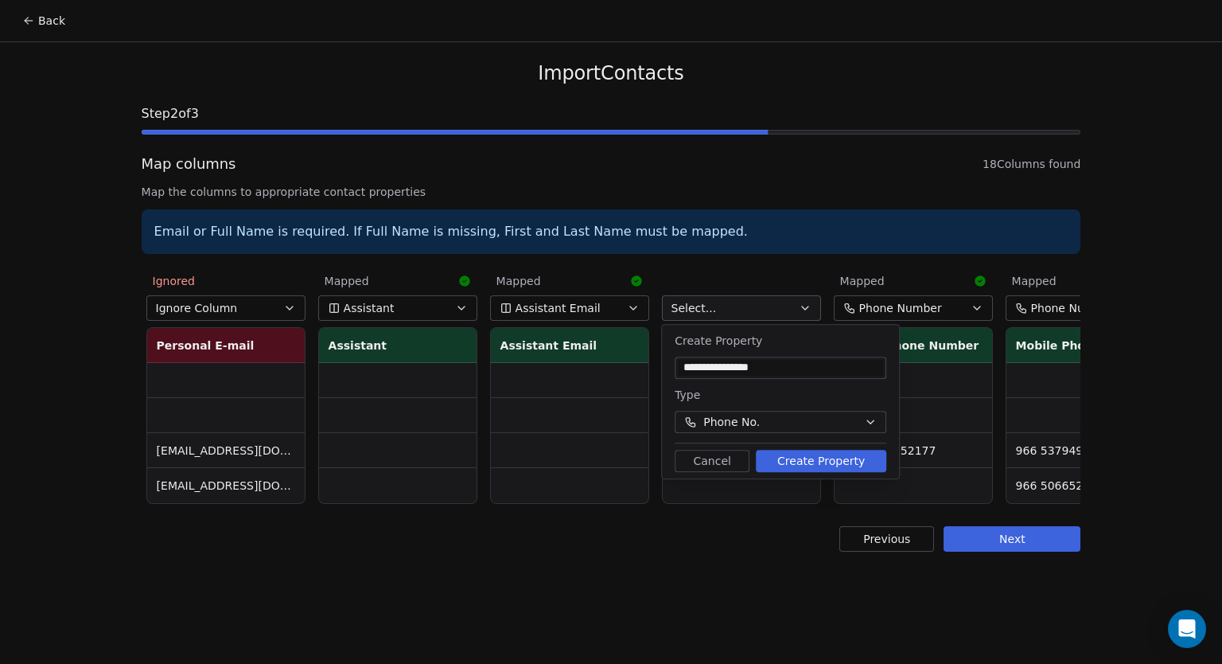
click at [817, 459] on button "Create Property" at bounding box center [821, 461] width 131 height 22
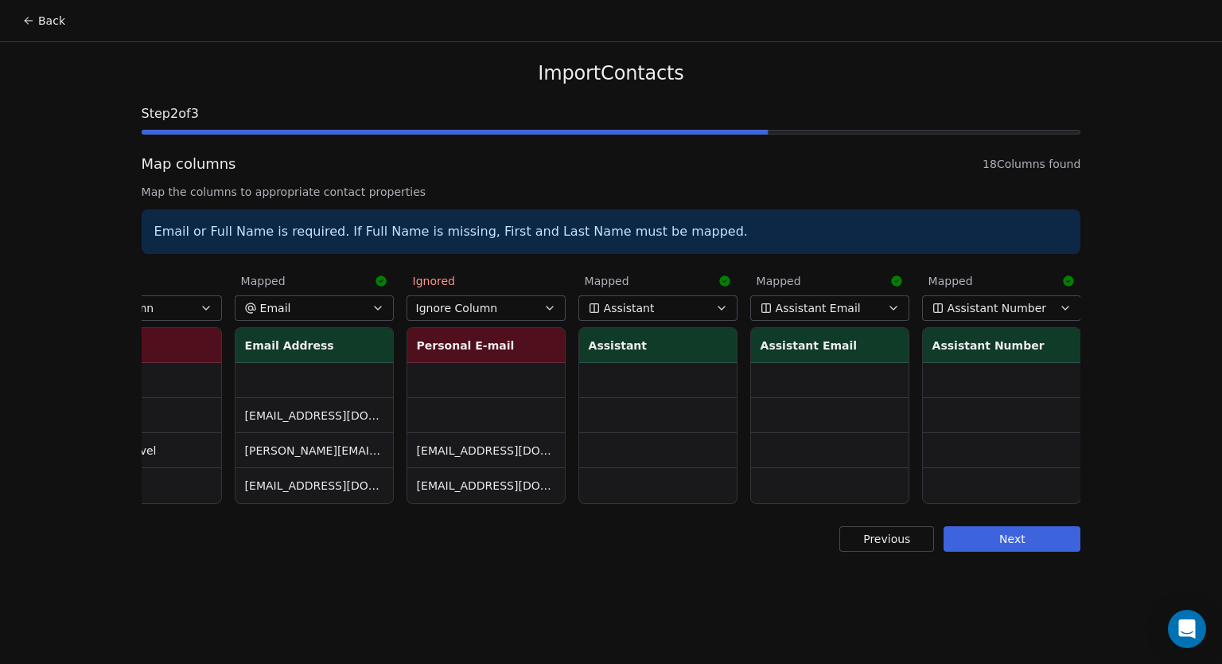
scroll to position [0, 1277]
click at [509, 312] on button "Ignore Column" at bounding box center [490, 307] width 159 height 25
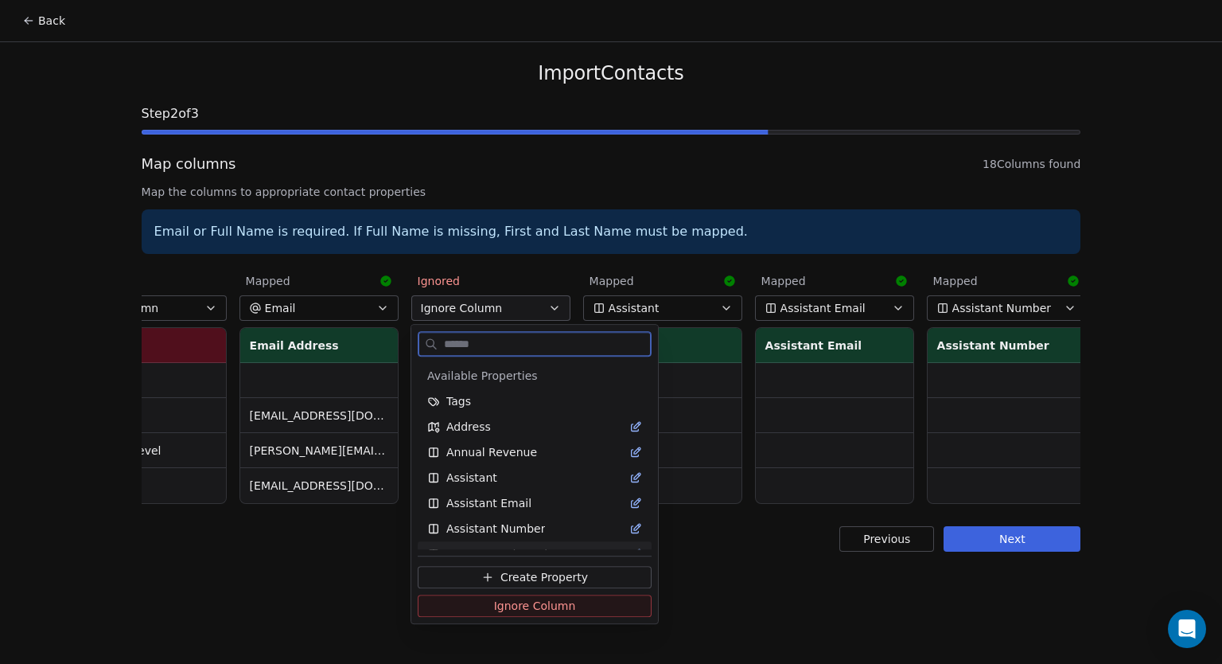
click at [537, 579] on span "Create Property" at bounding box center [545, 577] width 88 height 16
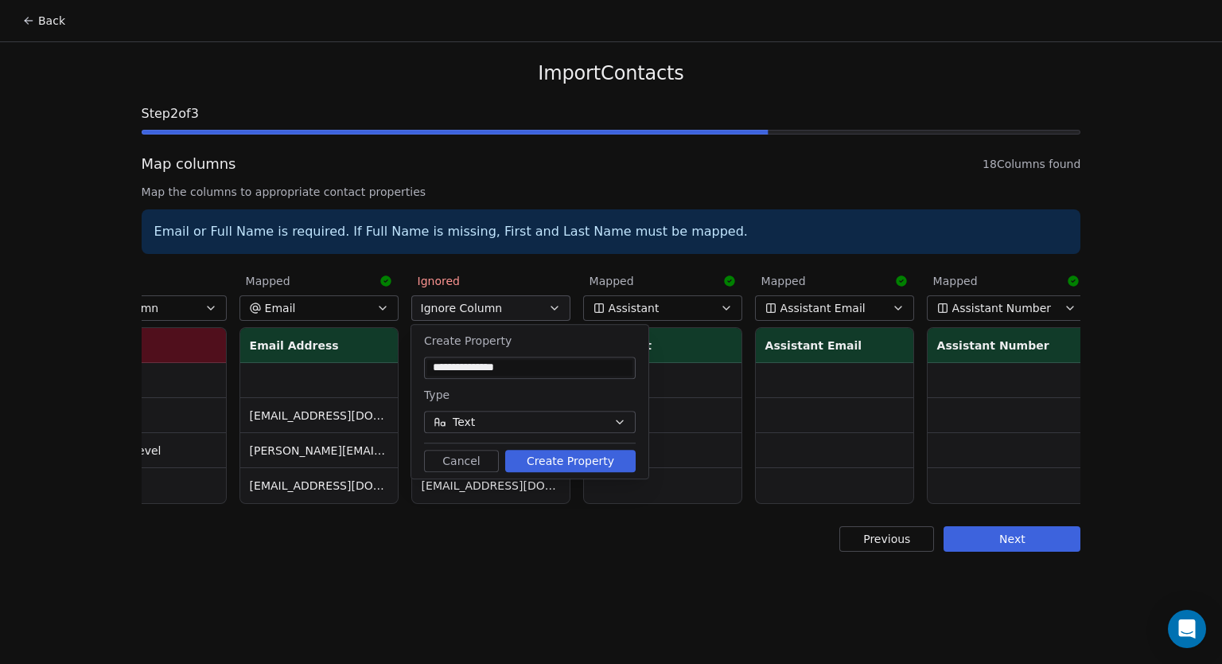
click at [469, 458] on button "Cancel" at bounding box center [461, 461] width 75 height 22
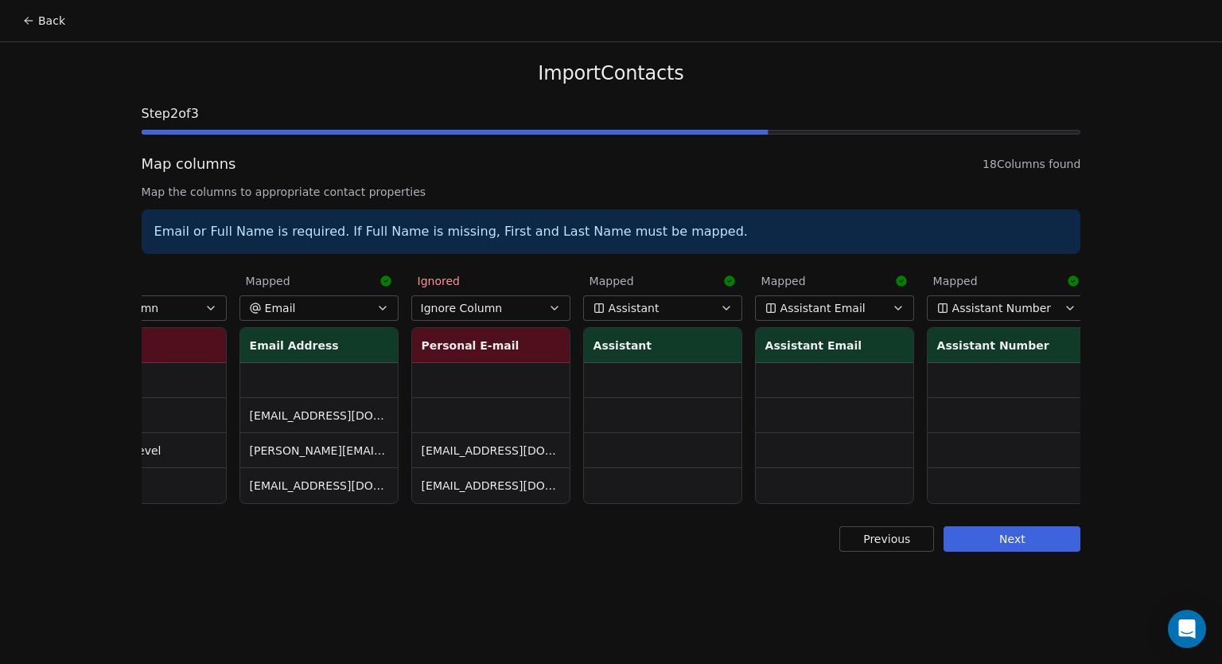
click at [502, 314] on button "Ignore Column" at bounding box center [490, 307] width 159 height 25
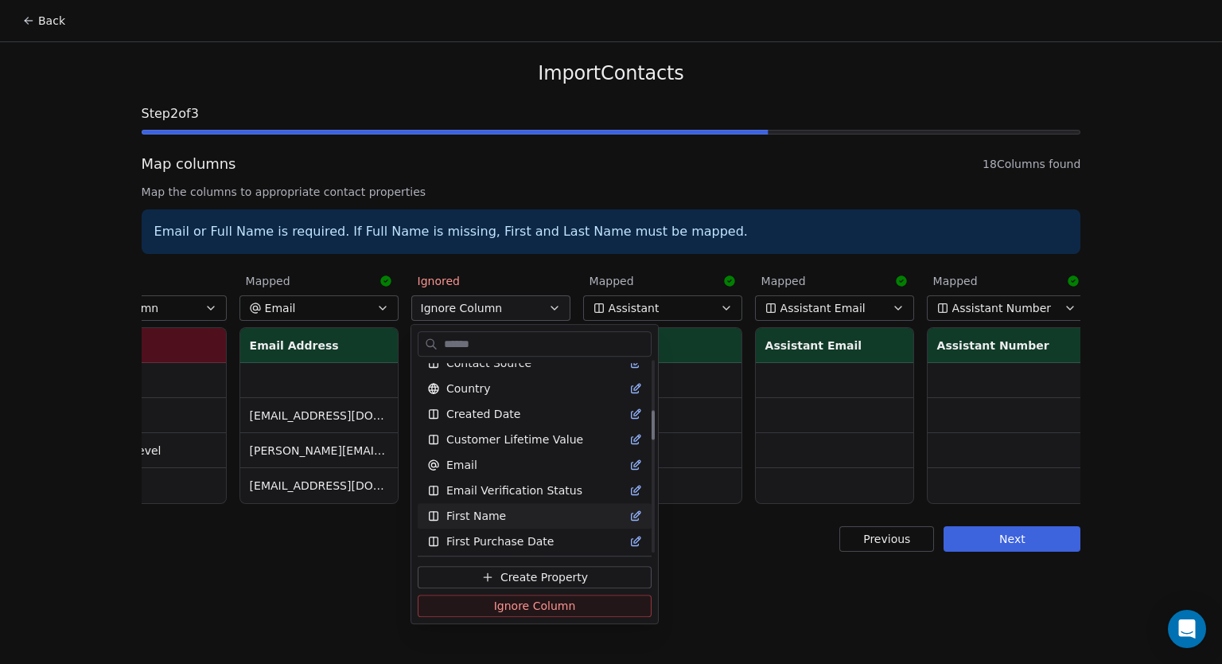
scroll to position [319, 0]
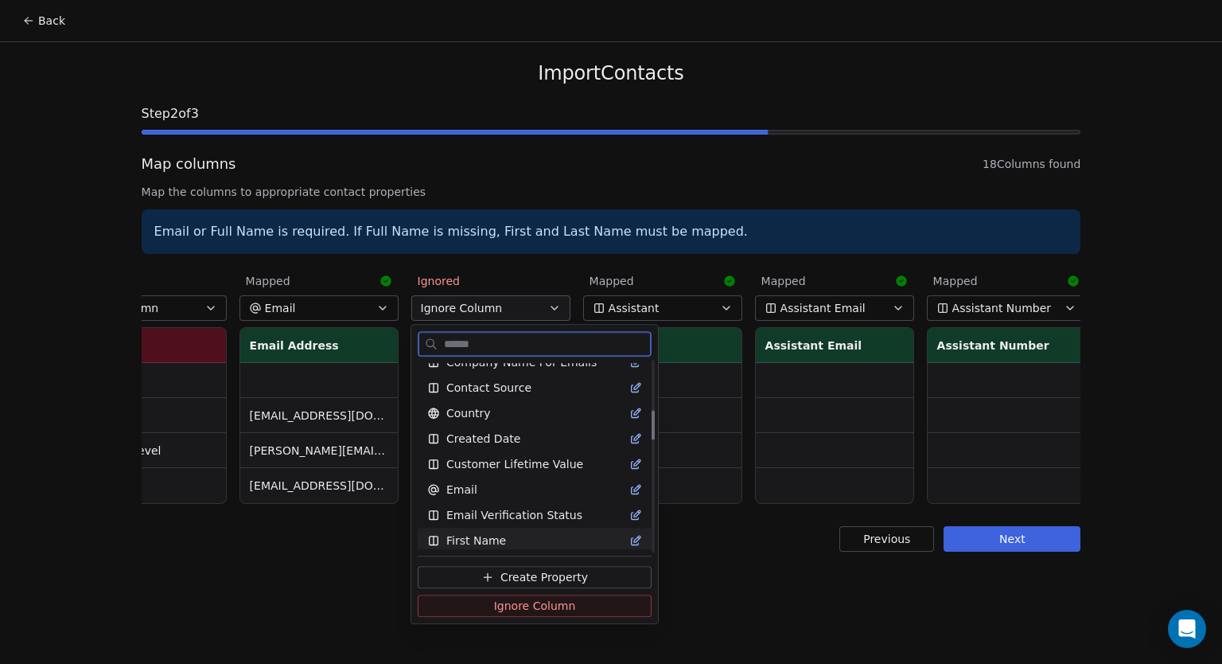
click at [532, 573] on span "Create Property" at bounding box center [545, 577] width 88 height 16
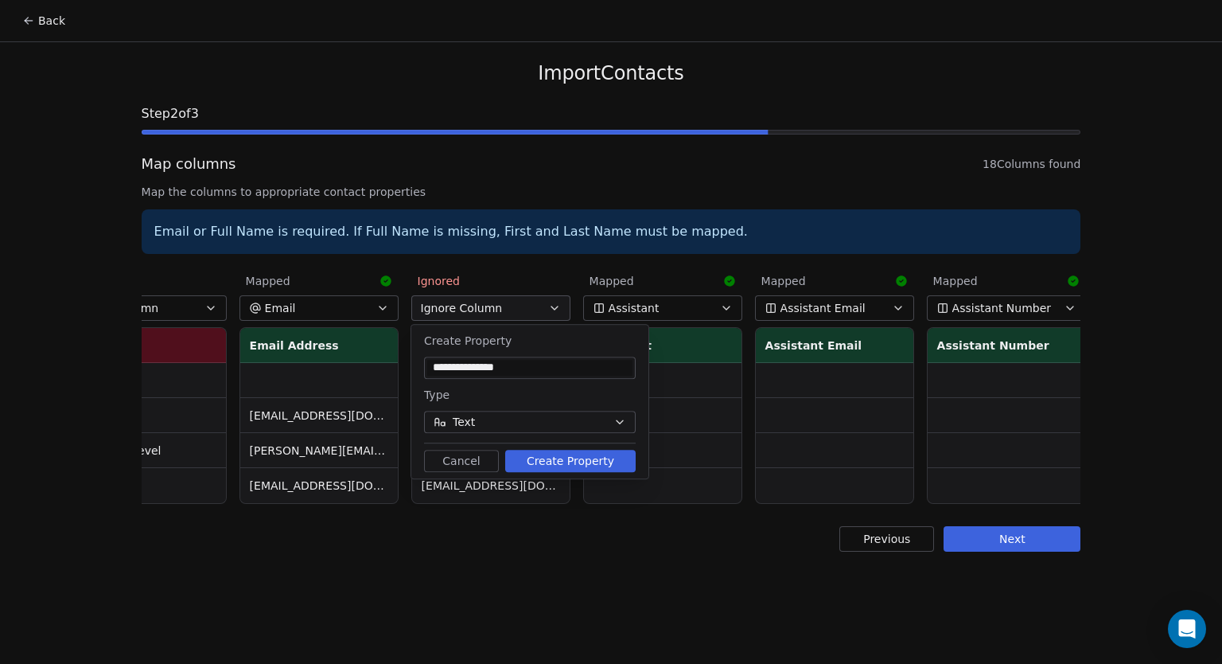
click at [573, 460] on button "Create Property" at bounding box center [570, 461] width 131 height 22
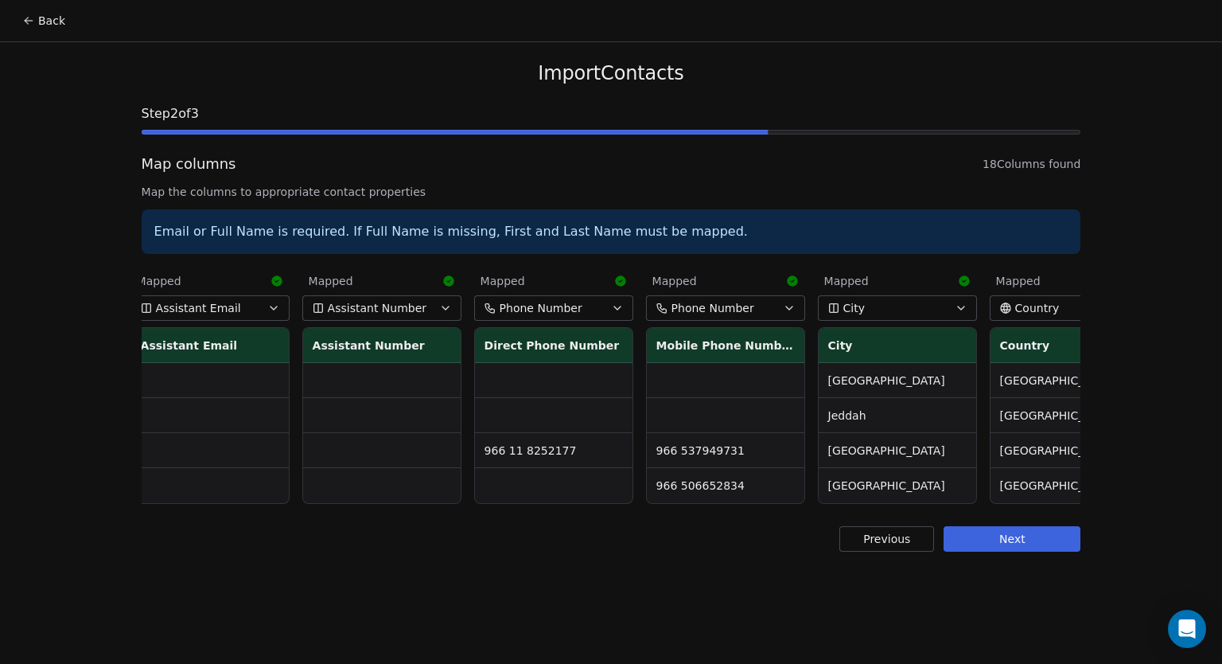
scroll to position [0, 2142]
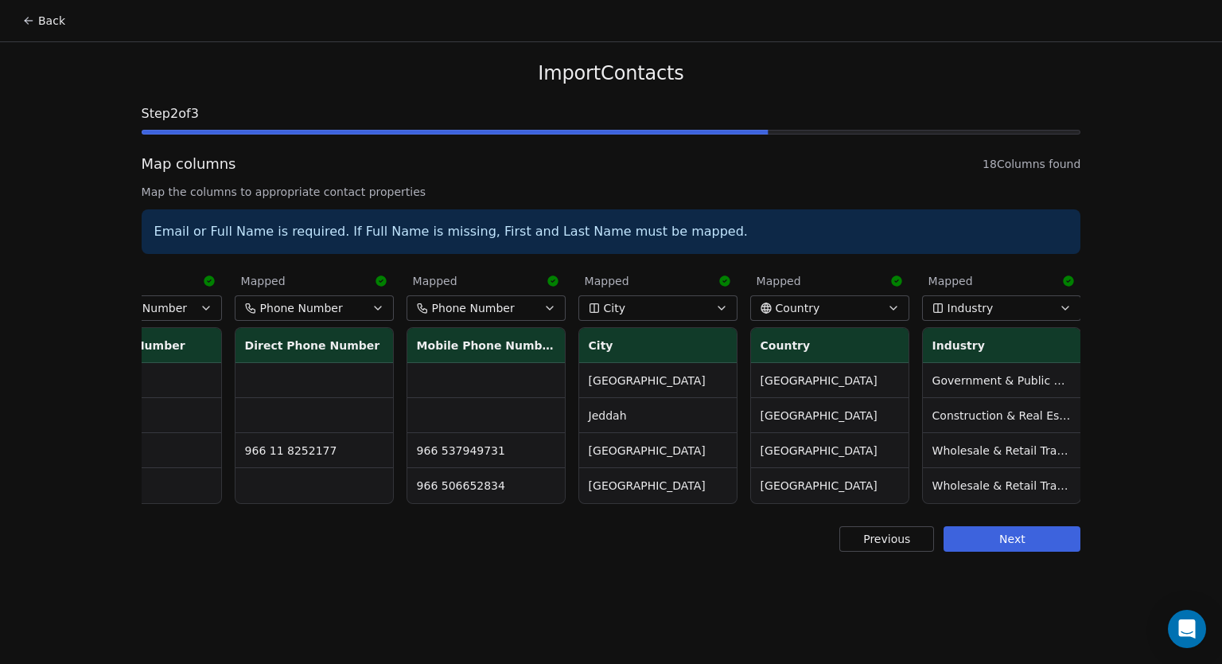
click at [1002, 548] on button "Next" at bounding box center [1012, 538] width 137 height 25
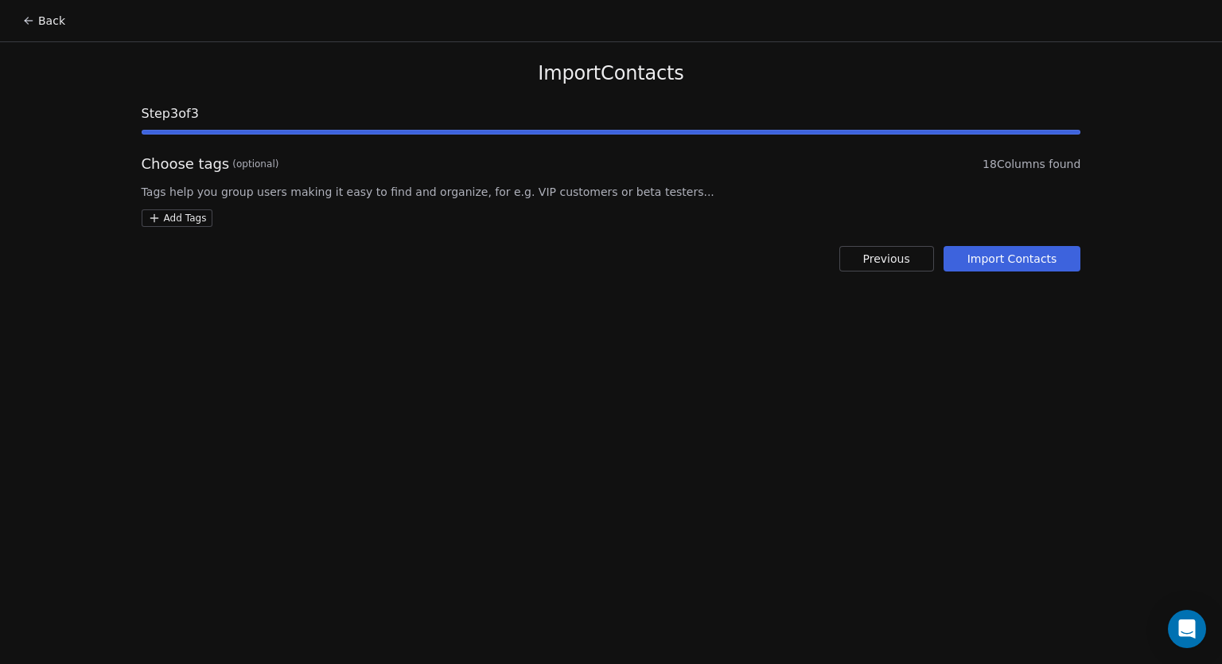
click at [178, 213] on html "Back Import Contacts Step 3 of 3 Choose tags (optional) 18 Columns found Tags h…" at bounding box center [611, 332] width 1222 height 664
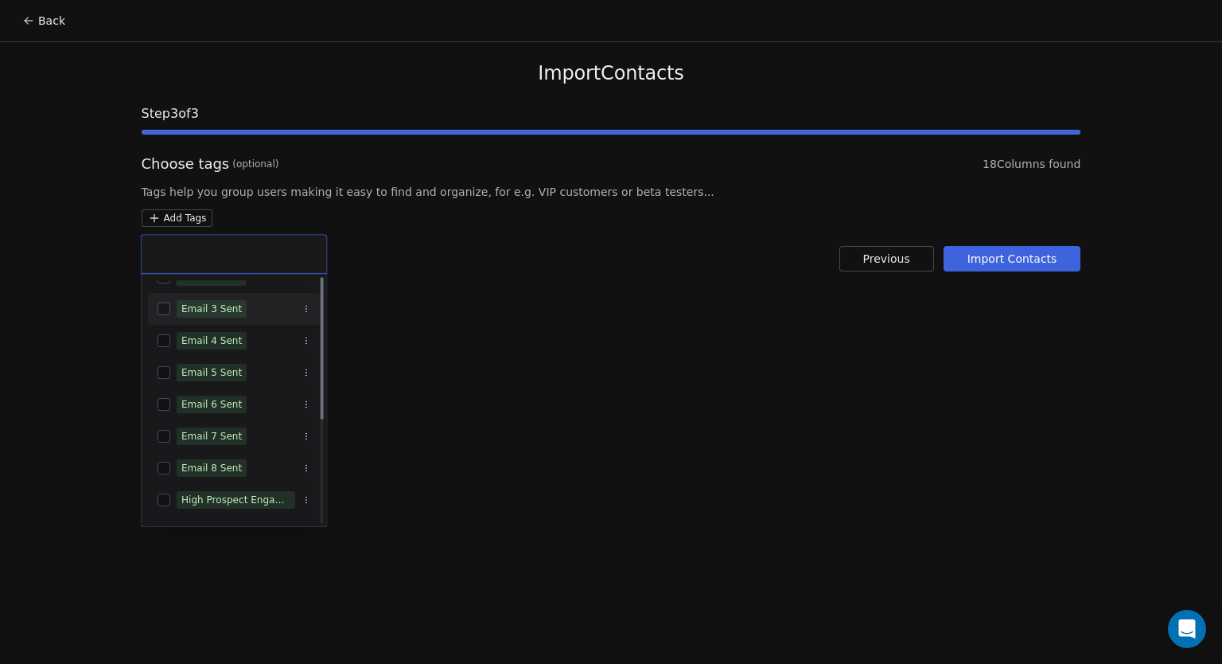
scroll to position [0, 0]
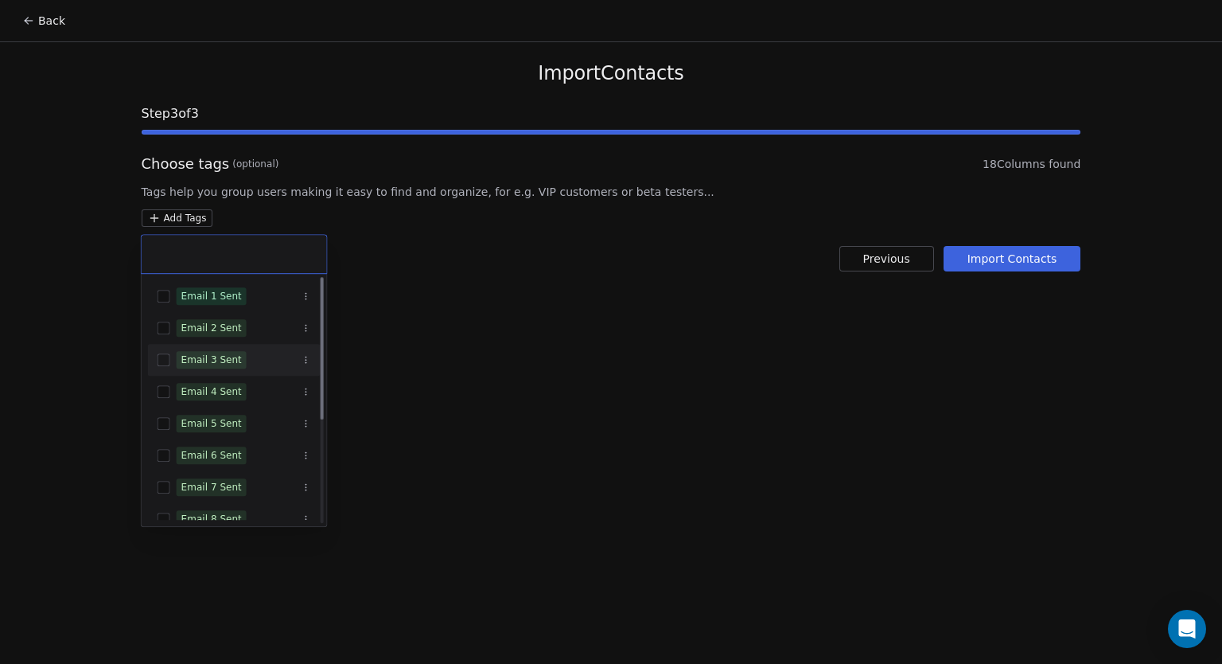
click at [934, 326] on html "Back Import Contacts Step 3 of 3 Choose tags (optional) 18 Columns found Tags h…" at bounding box center [611, 332] width 1222 height 664
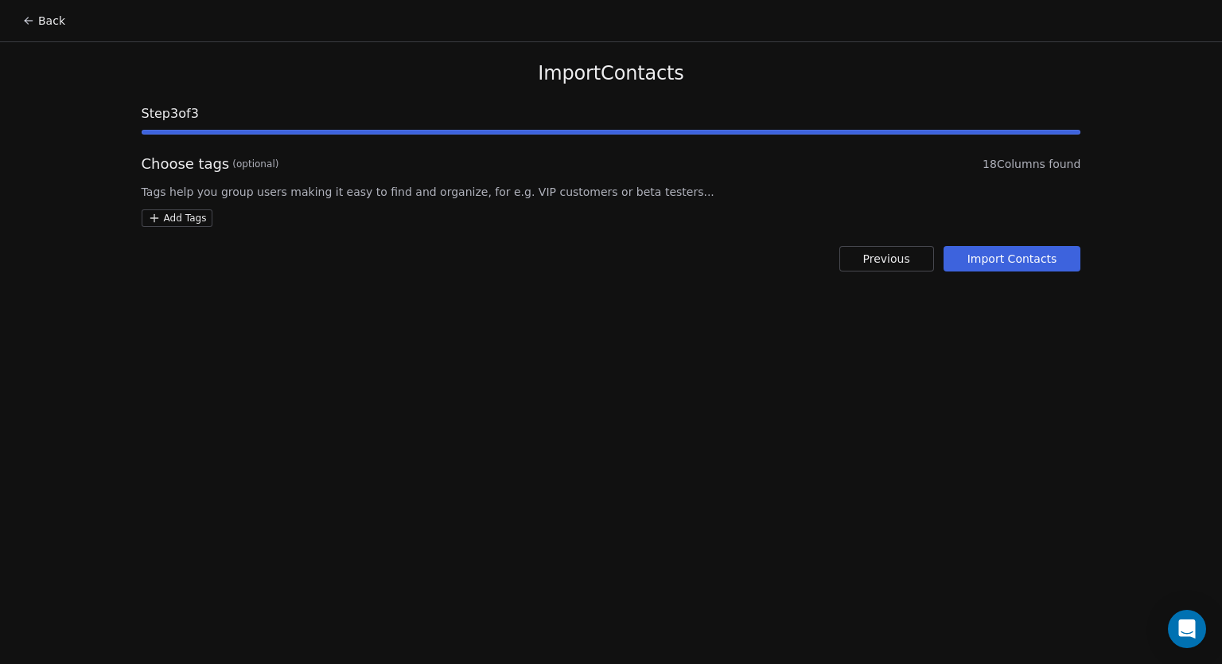
click at [181, 216] on html "Back Import Contacts Step 3 of 3 Choose tags (optional) 18 Columns found Tags h…" at bounding box center [611, 332] width 1222 height 664
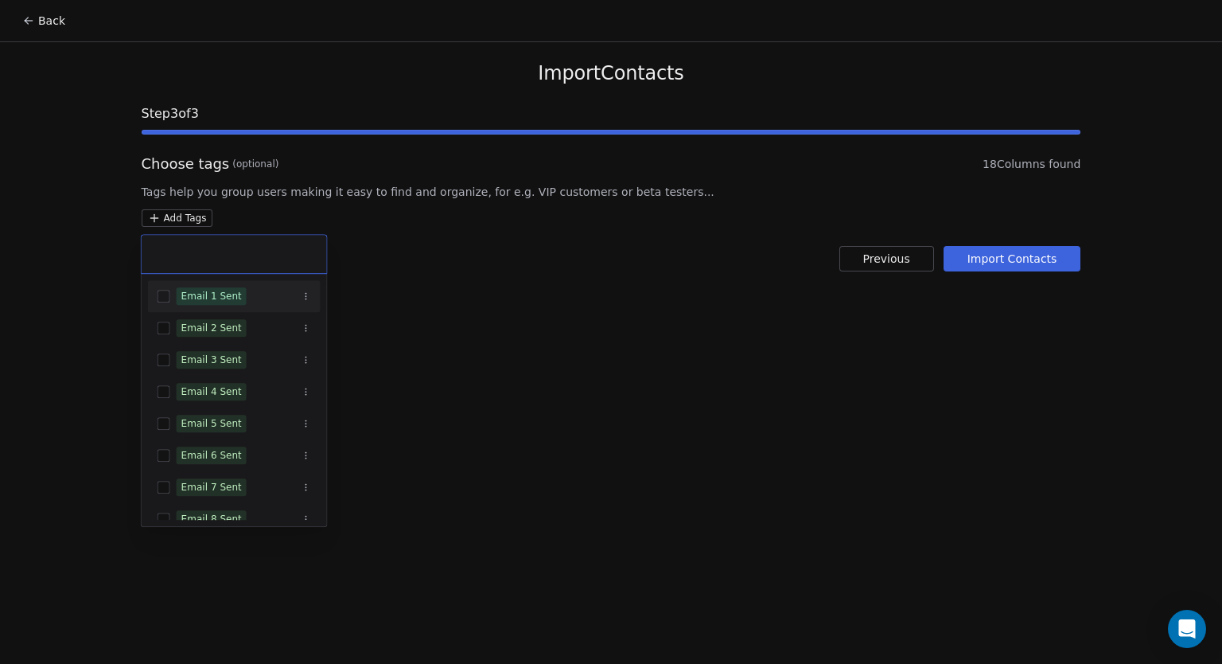
click at [306, 291] on icon "Suggestions" at bounding box center [307, 296] width 10 height 10
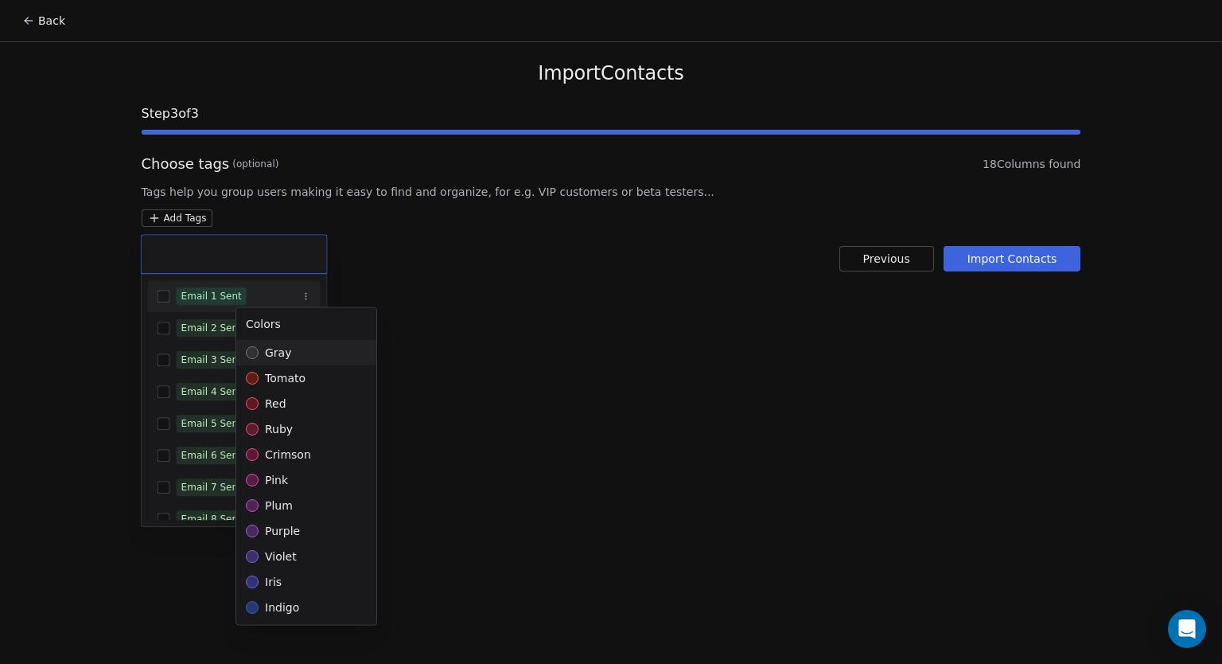
click at [533, 289] on html "Back Import Contacts Step 3 of 3 Choose tags (optional) 18 Columns found Tags h…" at bounding box center [611, 332] width 1222 height 664
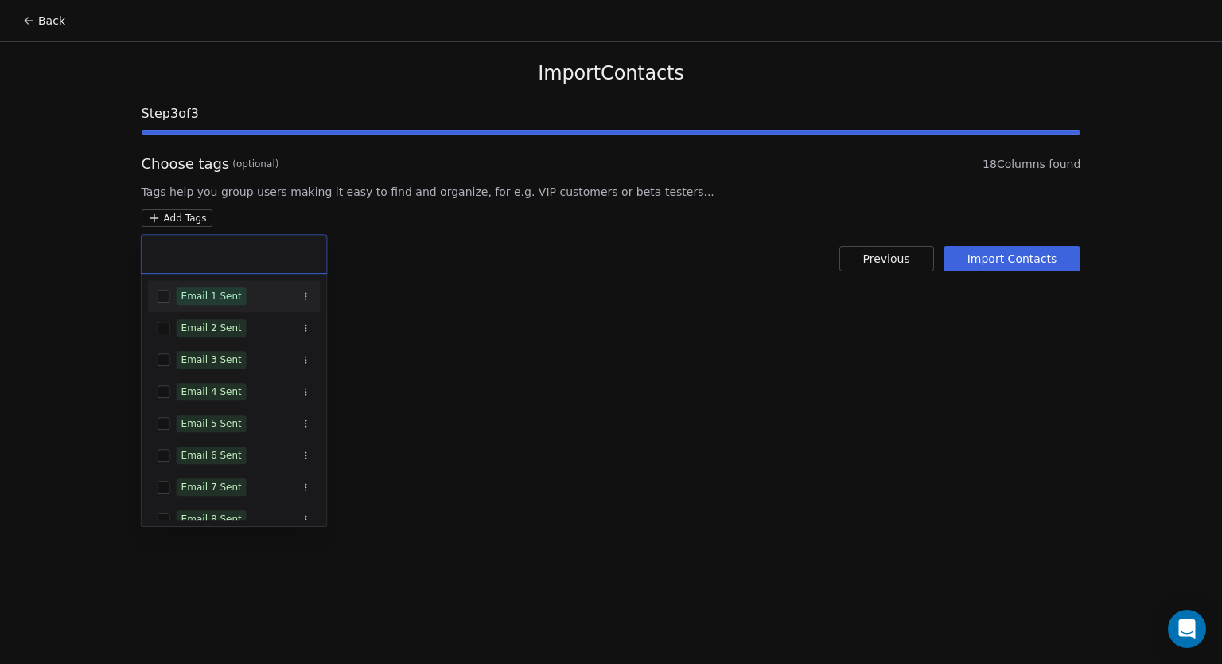
click at [19, 242] on html "Back Import Contacts Step 3 of 3 Choose tags (optional) 18 Columns found Tags h…" at bounding box center [611, 332] width 1222 height 664
click at [188, 218] on html "Back Import Contacts Step 3 of 3 Choose tags (optional) 18 Columns found Tags h…" at bounding box center [611, 332] width 1222 height 664
click at [532, 360] on html "Back Import Contacts Step 3 of 3 Choose tags (optional) 18 Columns found Tags h…" at bounding box center [611, 332] width 1222 height 664
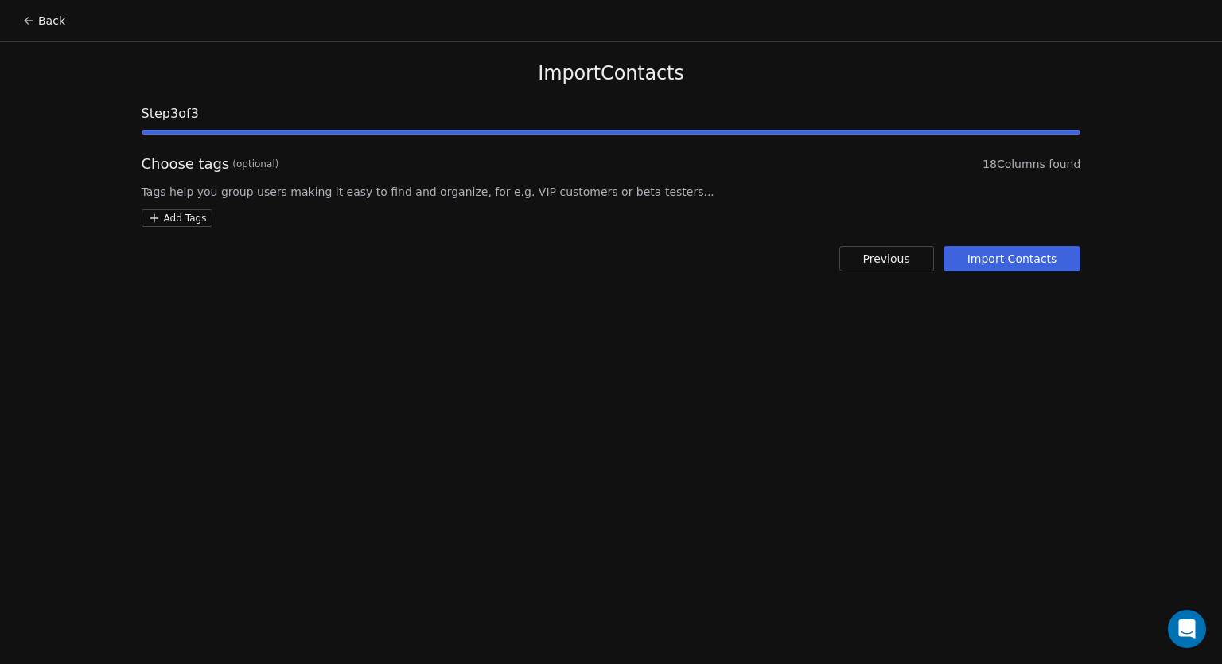
click at [47, 30] on button "Back" at bounding box center [44, 20] width 62 height 29
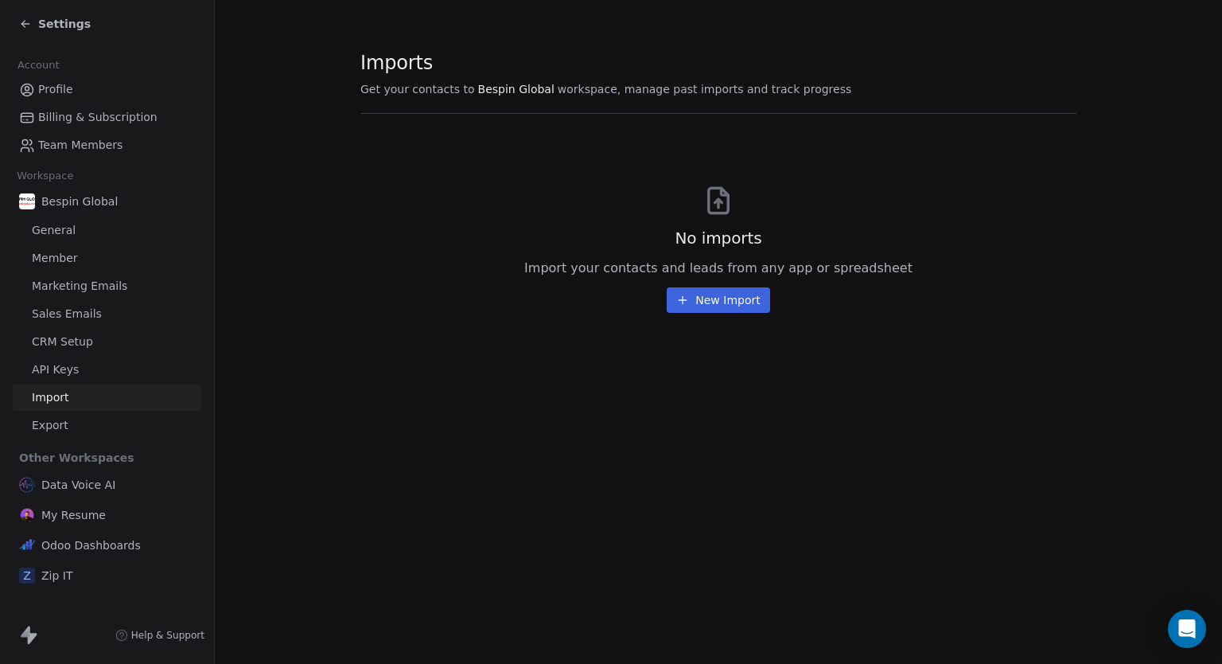
click at [723, 301] on button "New Import" at bounding box center [718, 299] width 103 height 25
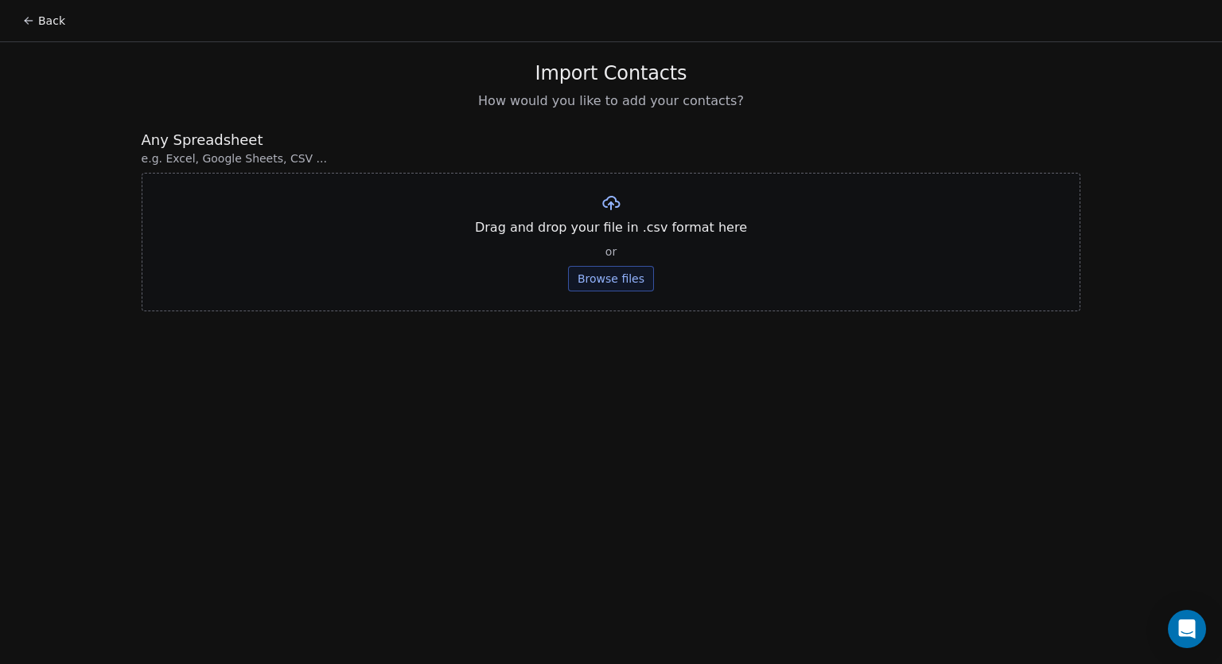
click at [630, 280] on button "Browse files" at bounding box center [611, 278] width 86 height 25
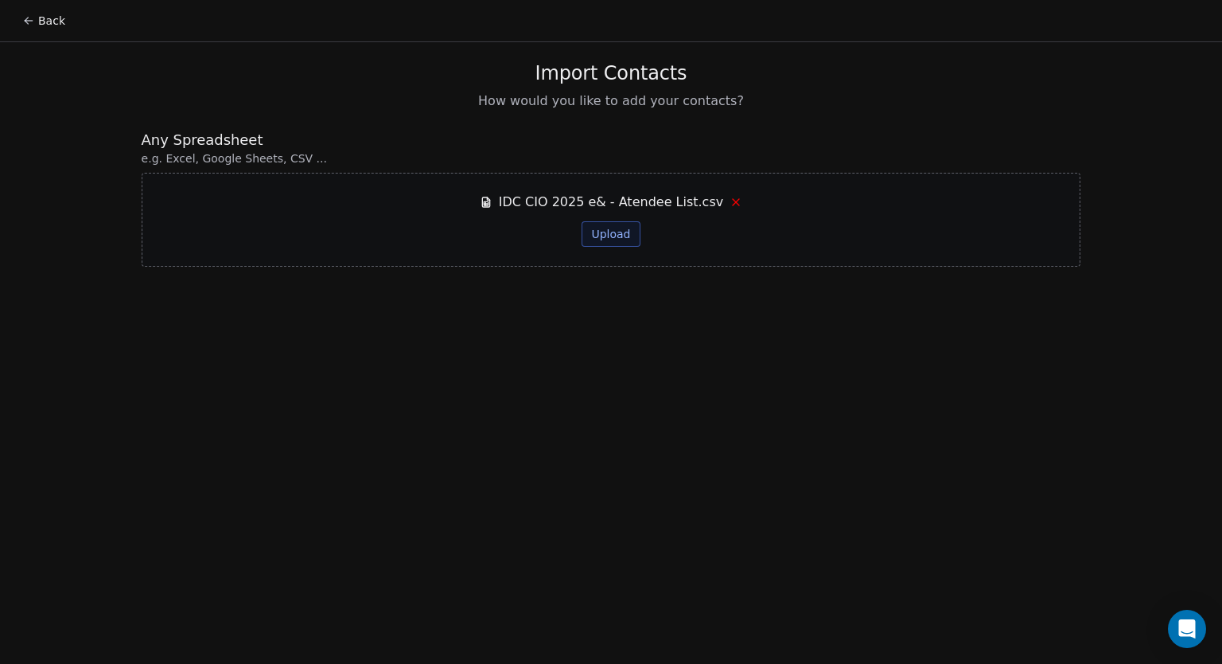
click at [610, 224] on button "Upload" at bounding box center [611, 233] width 58 height 25
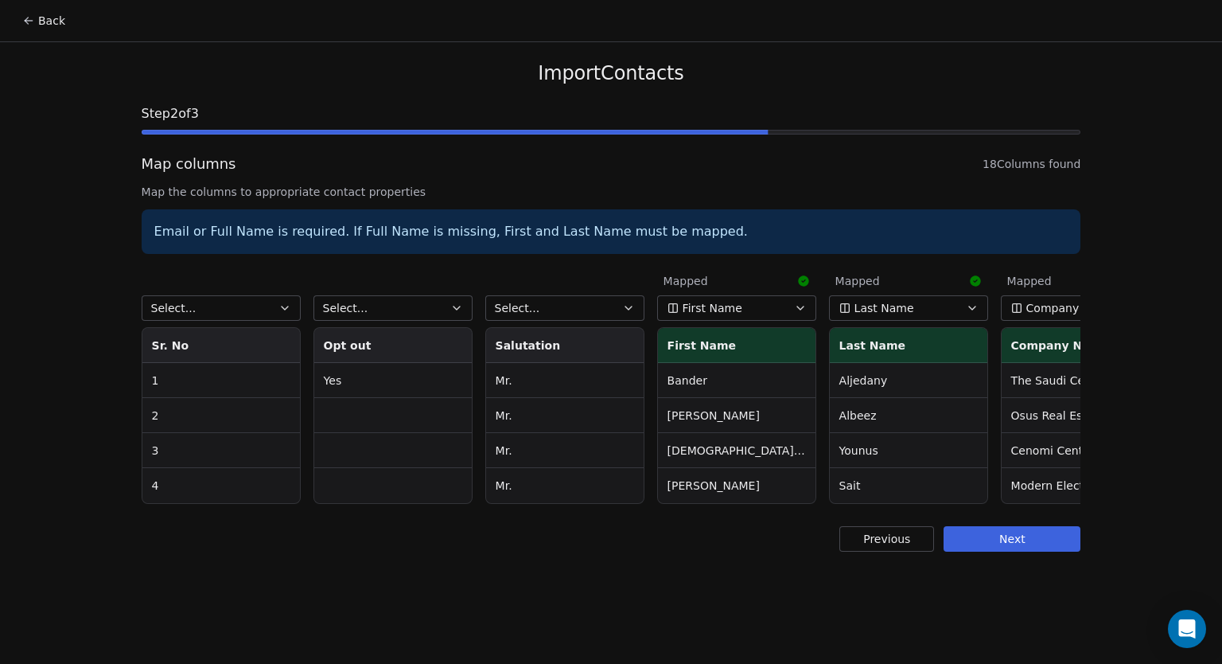
click at [223, 309] on button "Select..." at bounding box center [221, 307] width 159 height 25
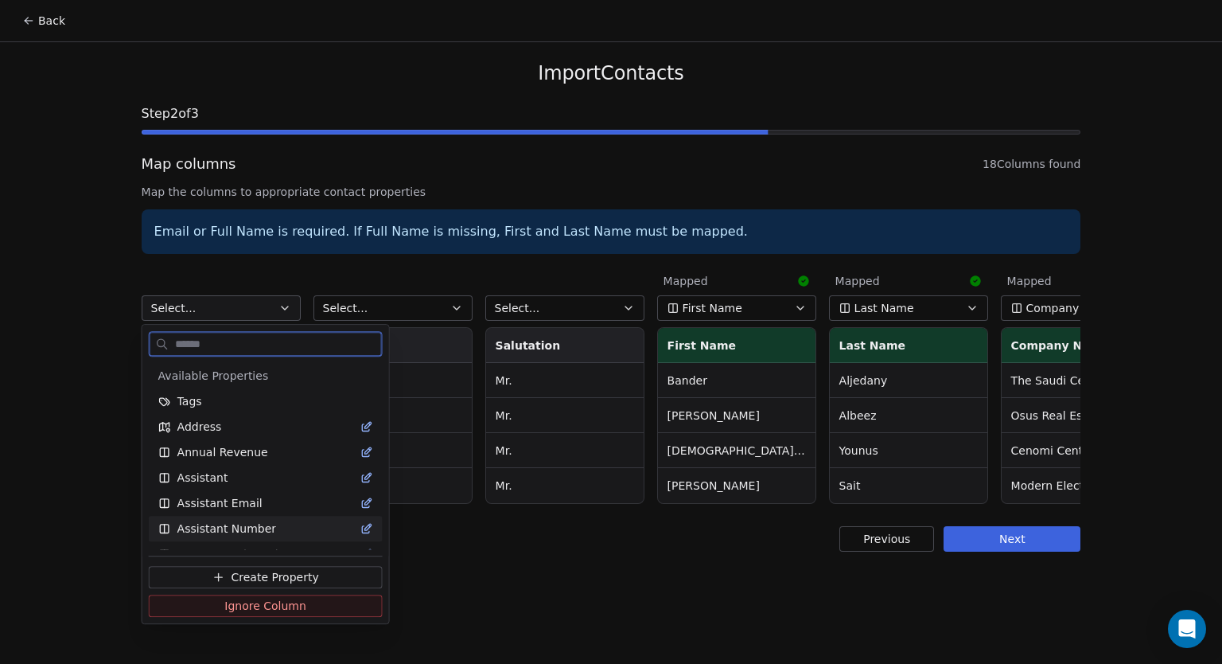
drag, startPoint x: 280, startPoint y: 601, endPoint x: 306, endPoint y: 451, distance: 151.8
click at [280, 598] on span "Ignore Column" at bounding box center [265, 606] width 82 height 16
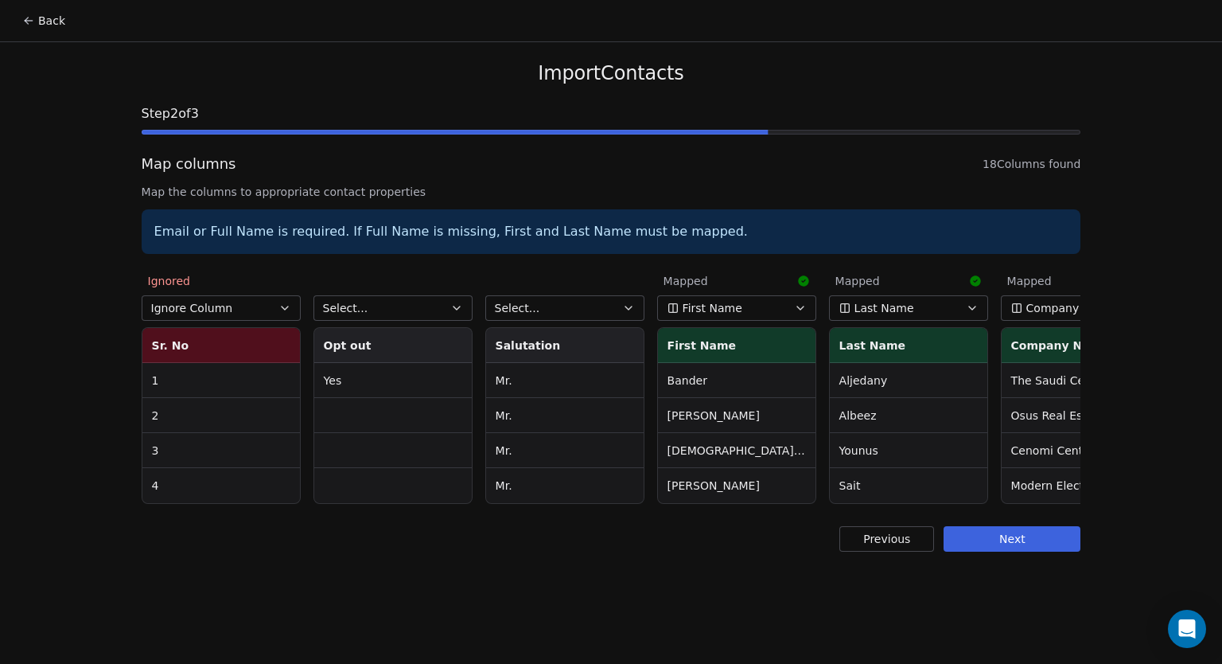
click at [392, 310] on button "Select..." at bounding box center [393, 307] width 159 height 25
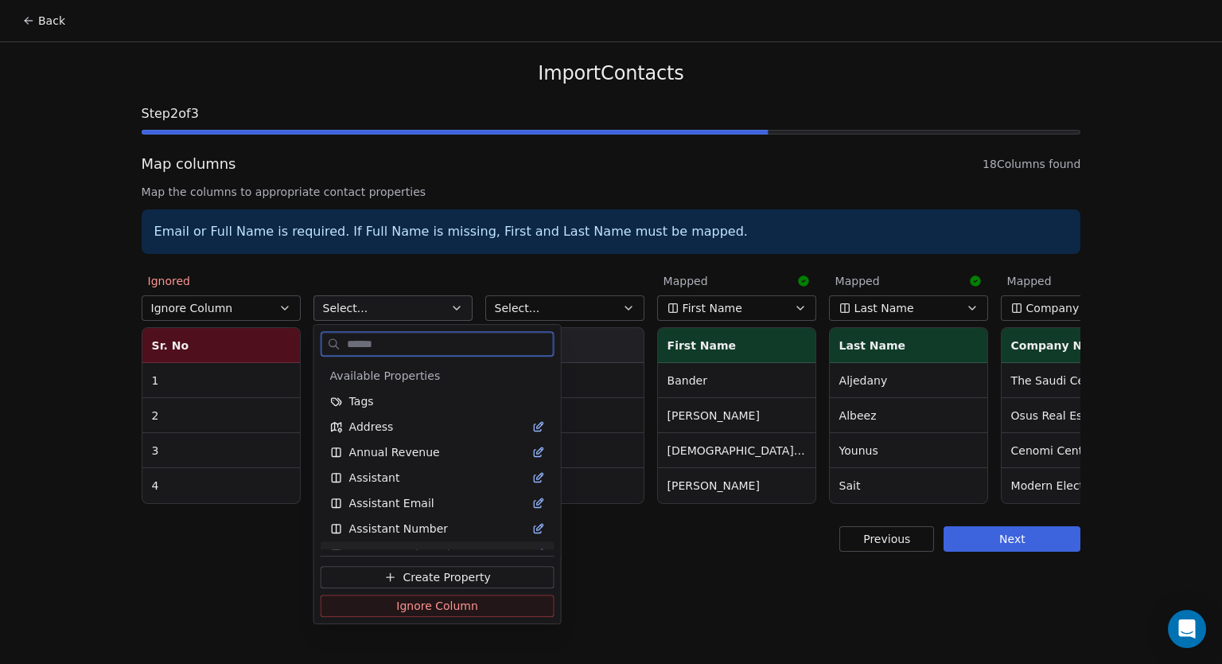
click at [398, 610] on span "Ignore Column" at bounding box center [437, 606] width 82 height 16
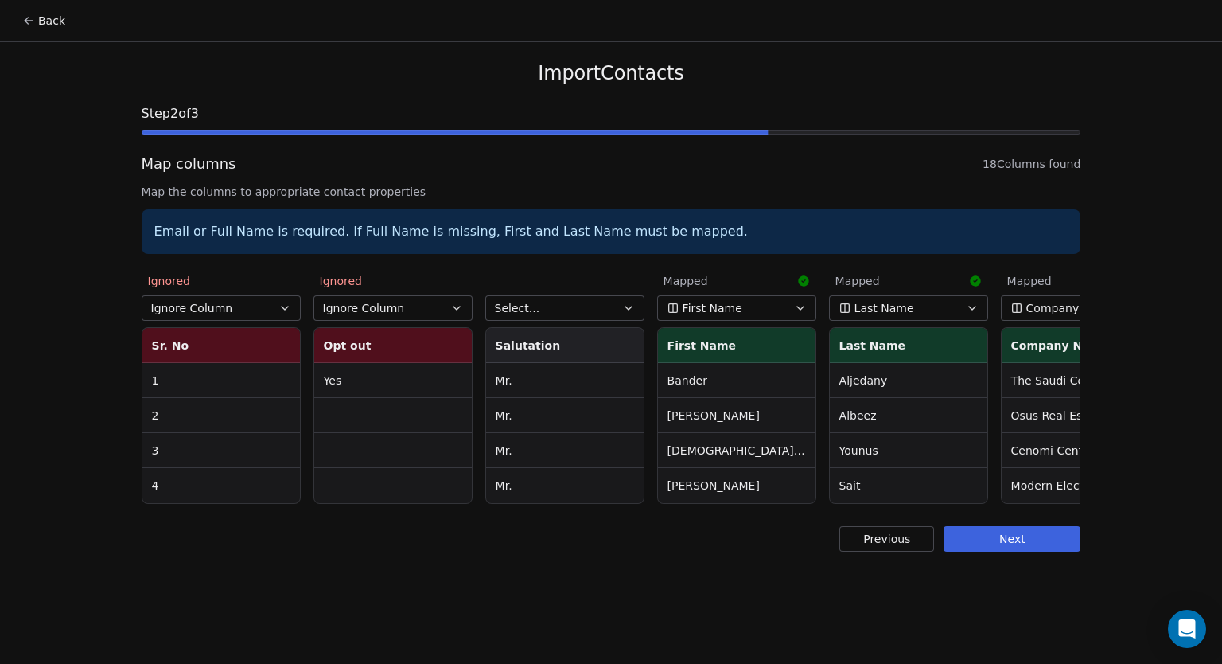
click at [511, 298] on button "Select..." at bounding box center [564, 307] width 159 height 25
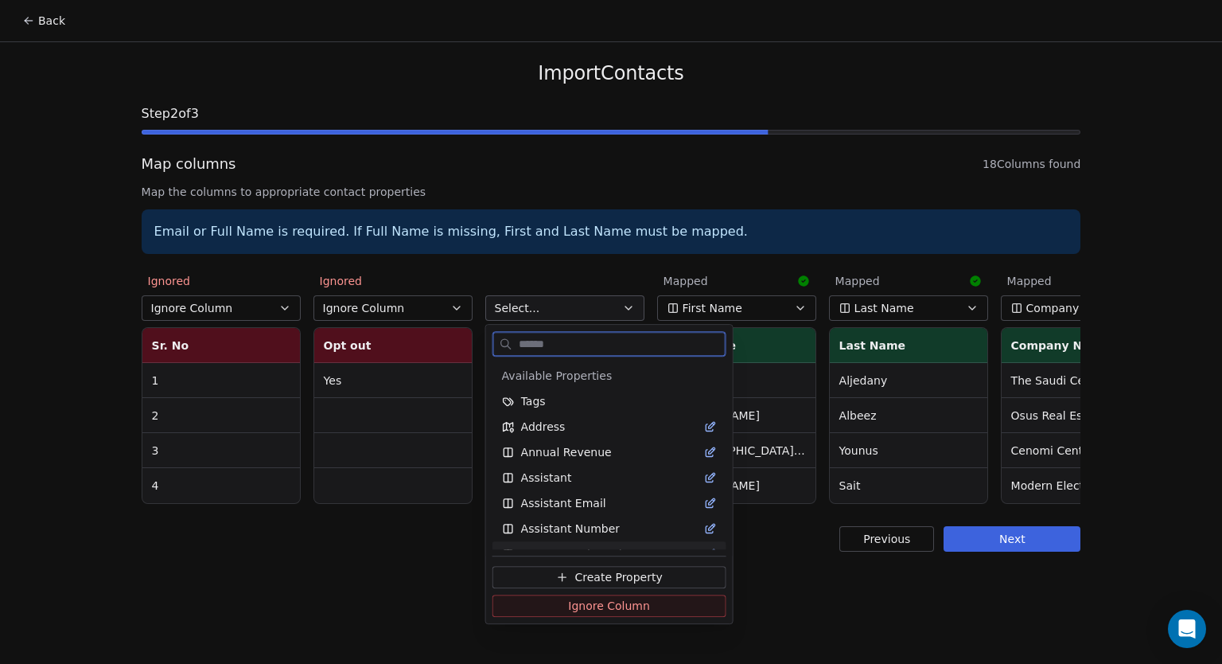
click at [583, 607] on span "Ignore Column" at bounding box center [609, 606] width 82 height 16
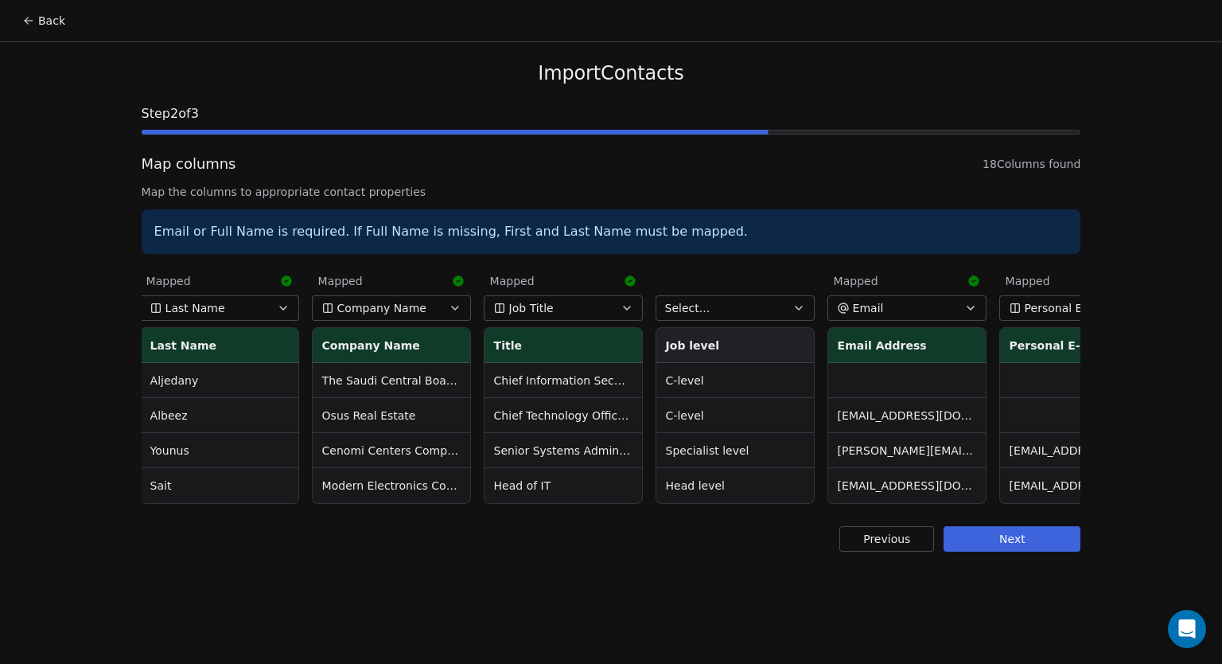
scroll to position [0, 691]
click at [697, 305] on span "Select..." at bounding box center [686, 308] width 45 height 16
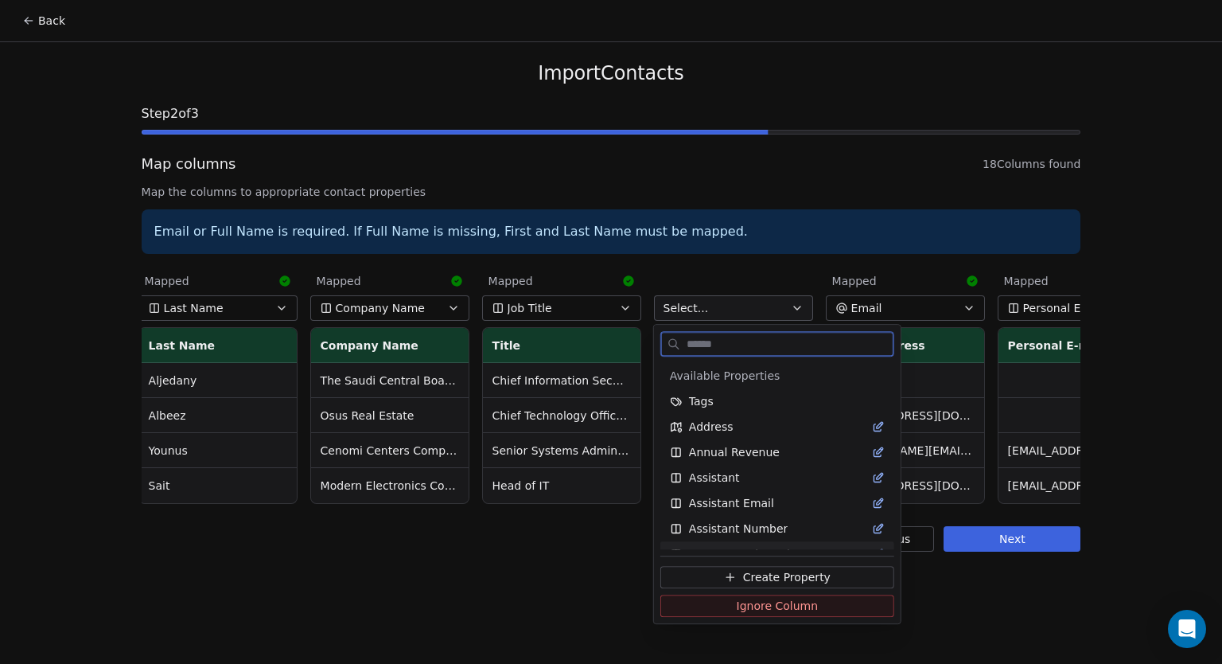
click at [762, 605] on span "Ignore Column" at bounding box center [778, 606] width 82 height 16
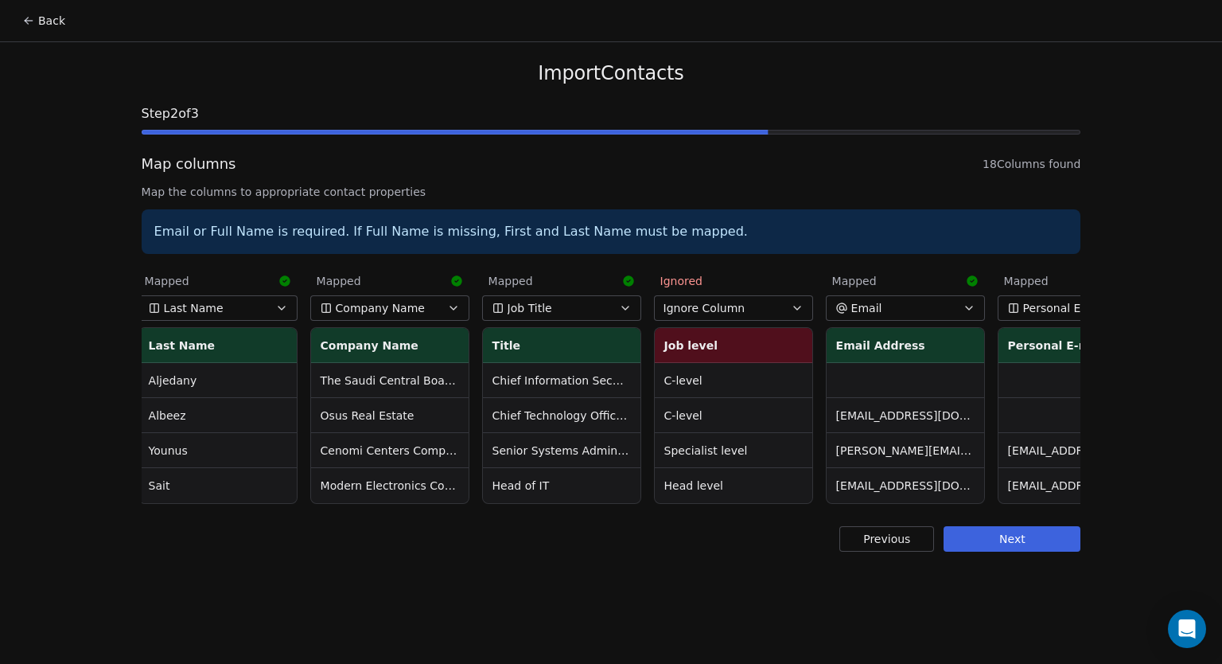
click at [984, 552] on button "Next" at bounding box center [1012, 538] width 137 height 25
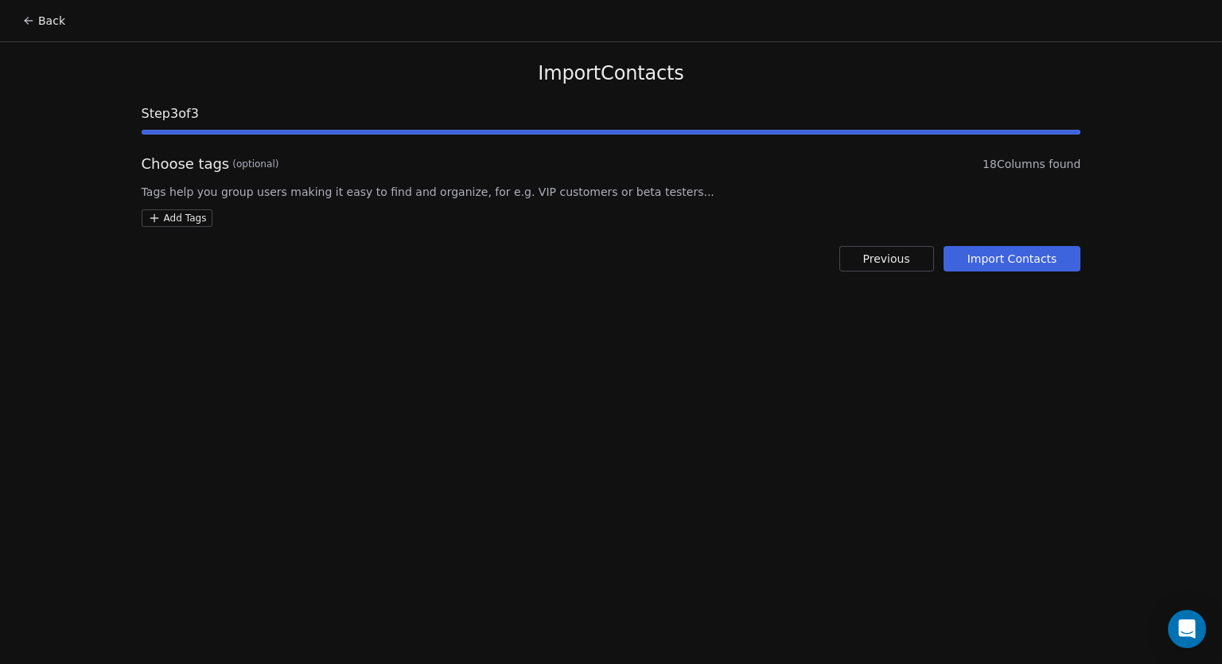
click at [169, 220] on html "Back Import Contacts Step 3 of 3 Choose tags (optional) 18 Columns found Tags h…" at bounding box center [611, 332] width 1222 height 664
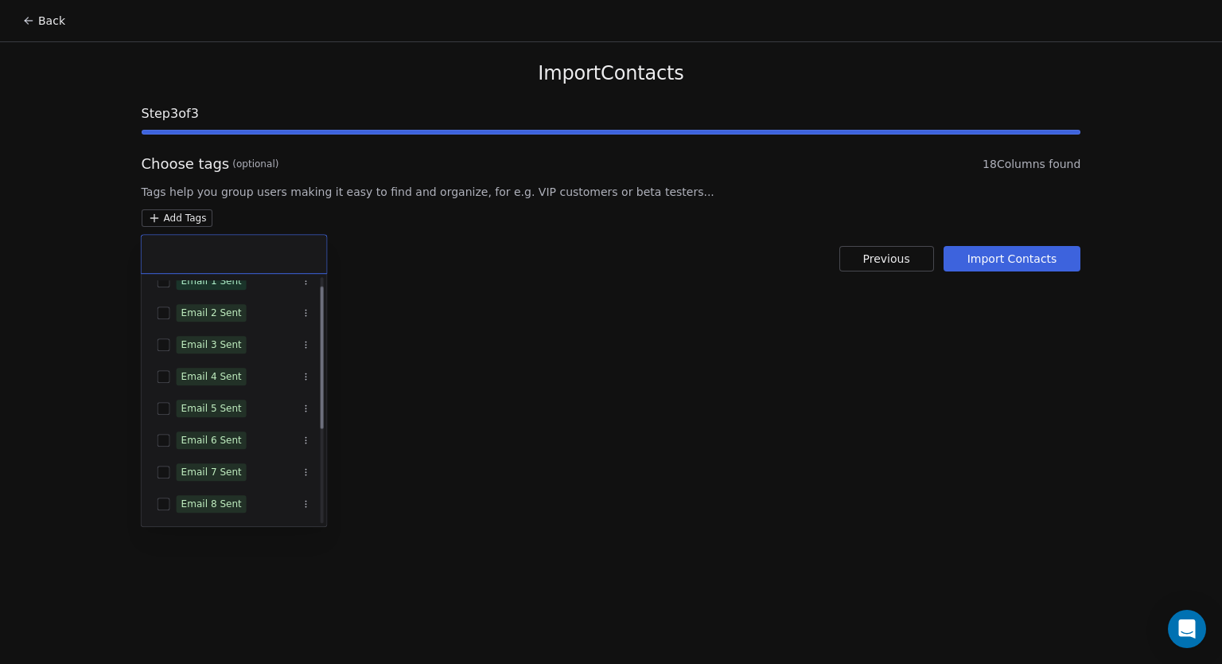
scroll to position [0, 0]
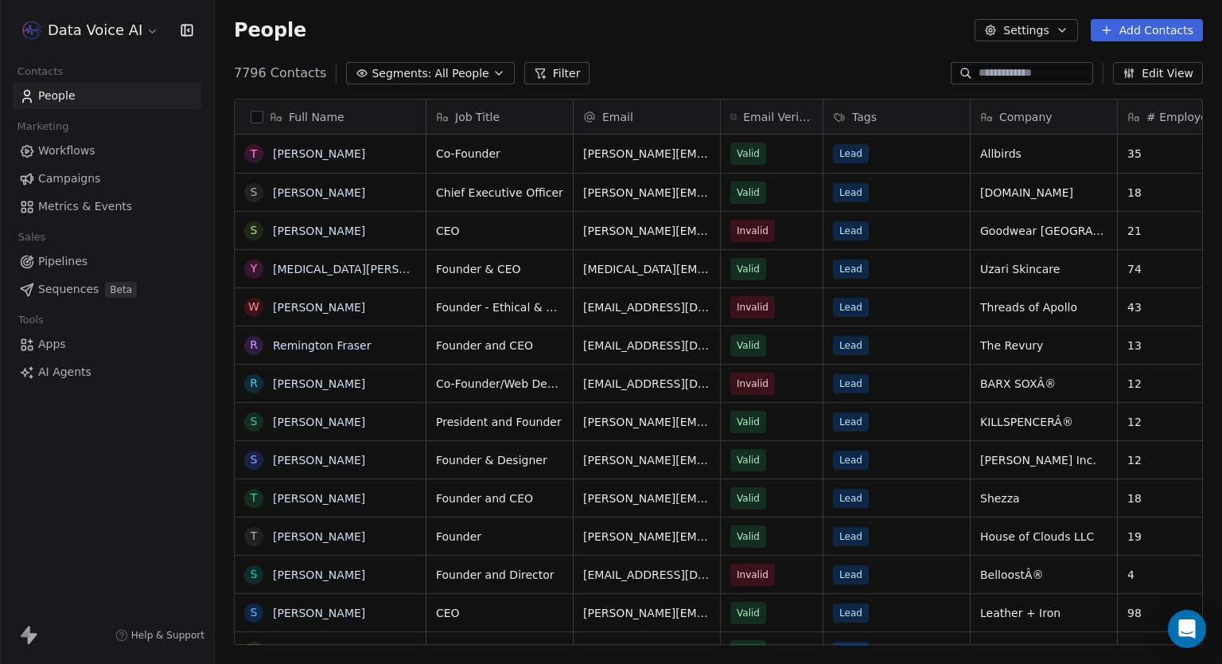
scroll to position [571, 995]
click at [103, 25] on html "Data Voice AI Contacts People Marketing Workflows Campaigns Metrics & Events Sa…" at bounding box center [611, 332] width 1222 height 664
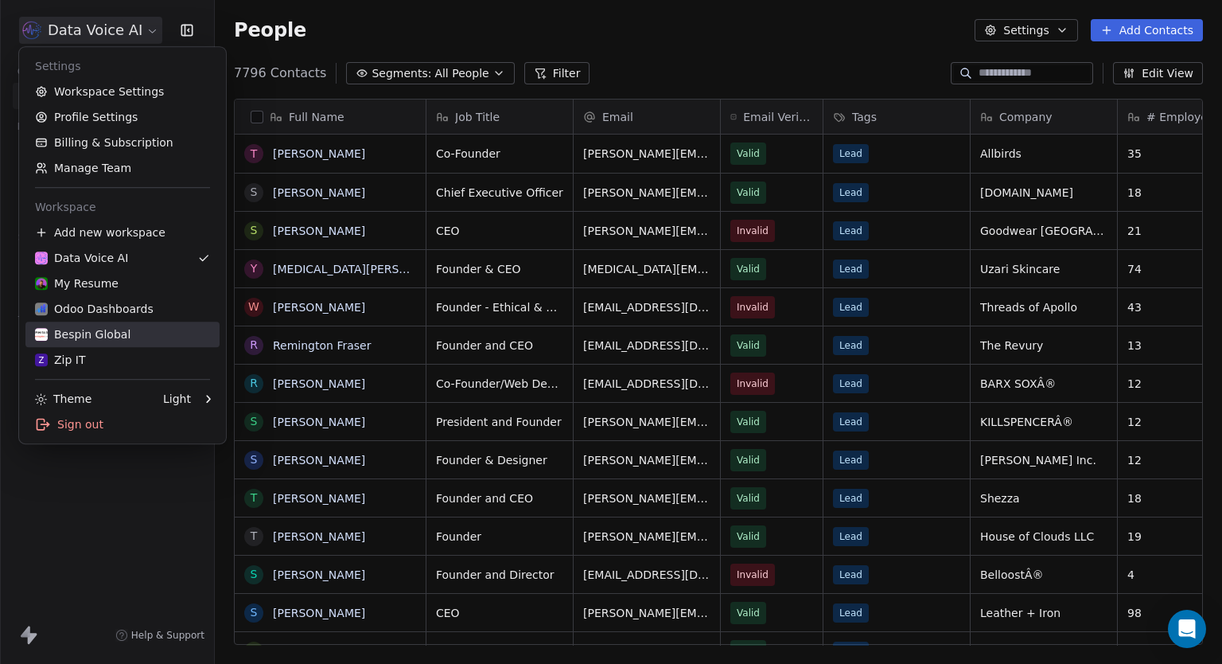
click at [90, 333] on div "Bespin Global" at bounding box center [83, 334] width 96 height 16
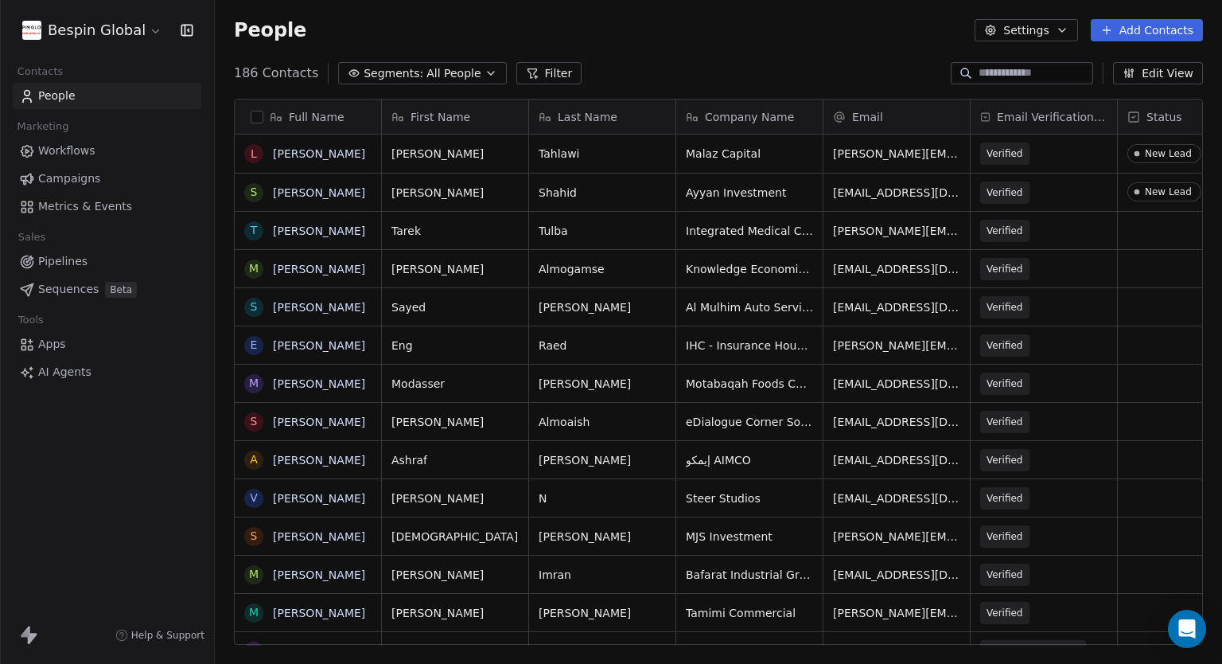
scroll to position [571, 995]
click at [458, 71] on span "All People" at bounding box center [454, 73] width 54 height 17
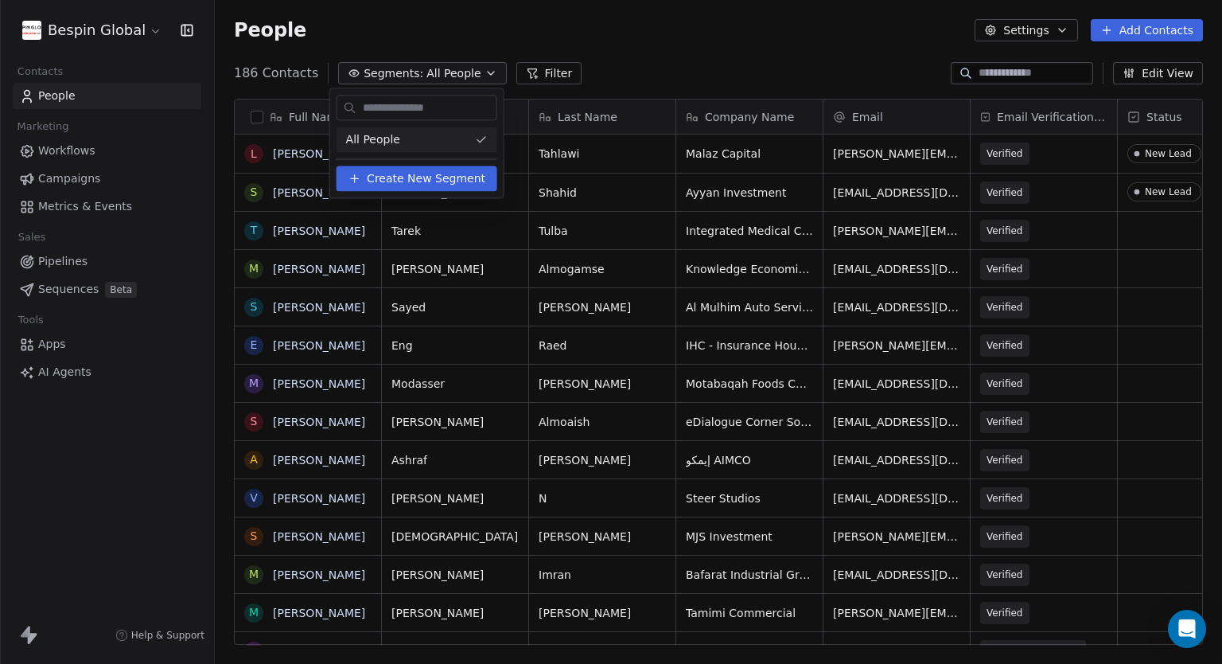
click at [447, 176] on span "Create New Segment" at bounding box center [426, 178] width 119 height 17
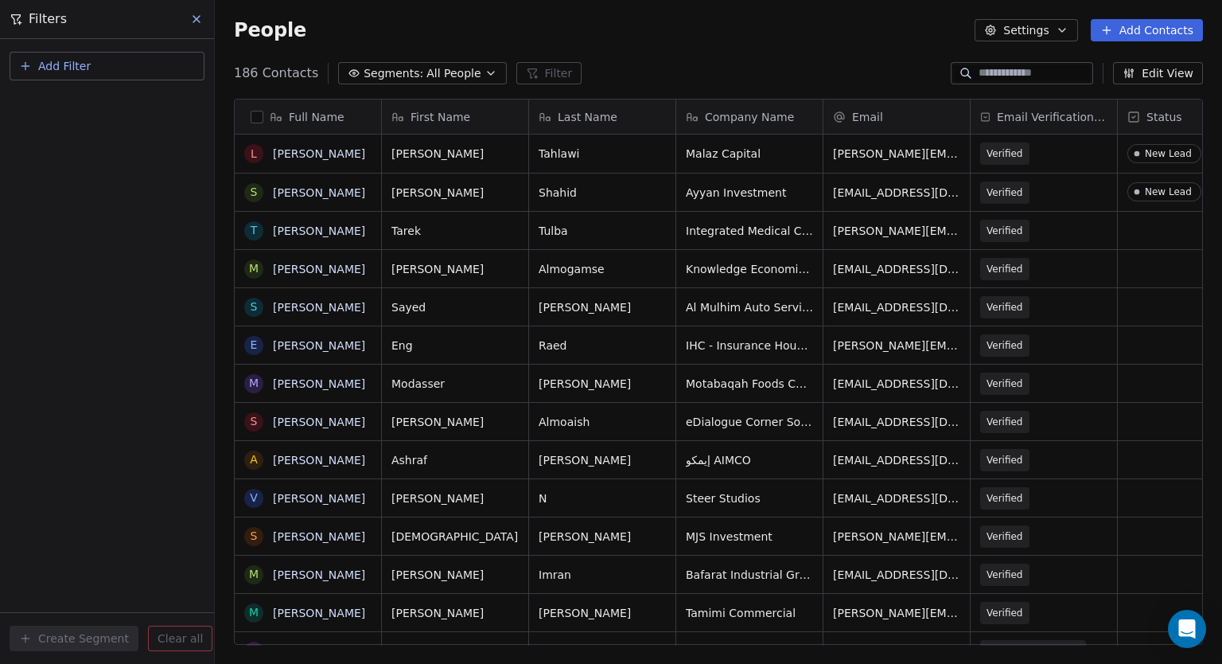
click at [104, 67] on button "Add Filter" at bounding box center [107, 66] width 195 height 29
click at [109, 99] on span "Contact properties" at bounding box center [77, 103] width 103 height 17
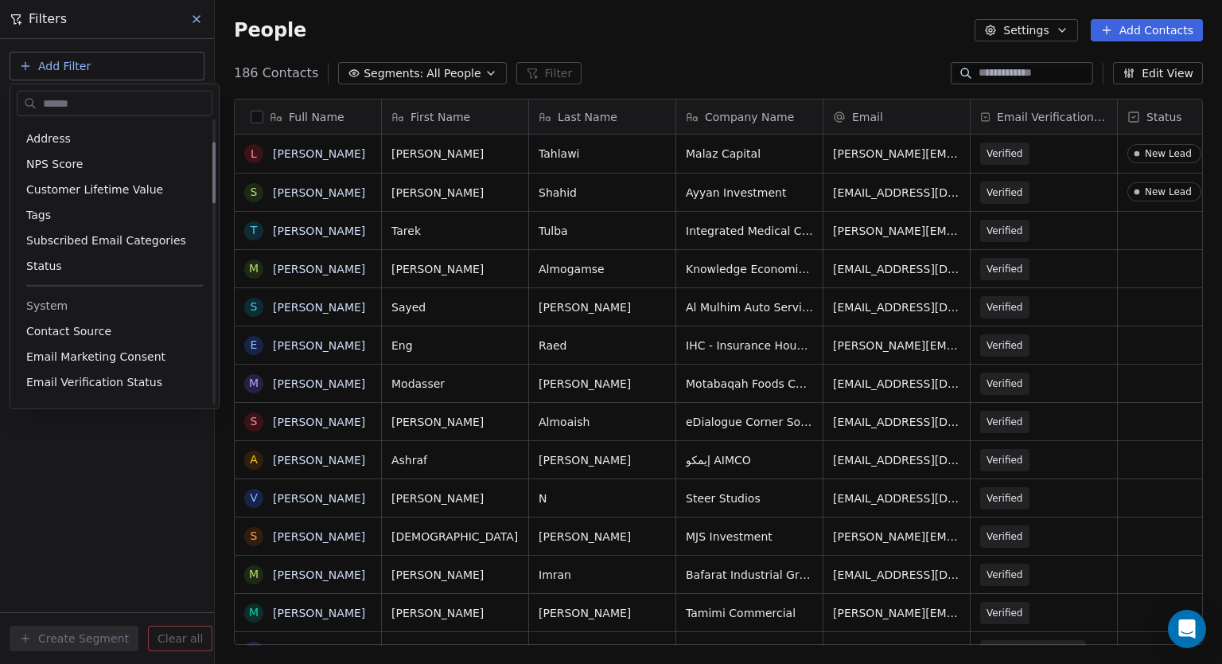
scroll to position [318, 0]
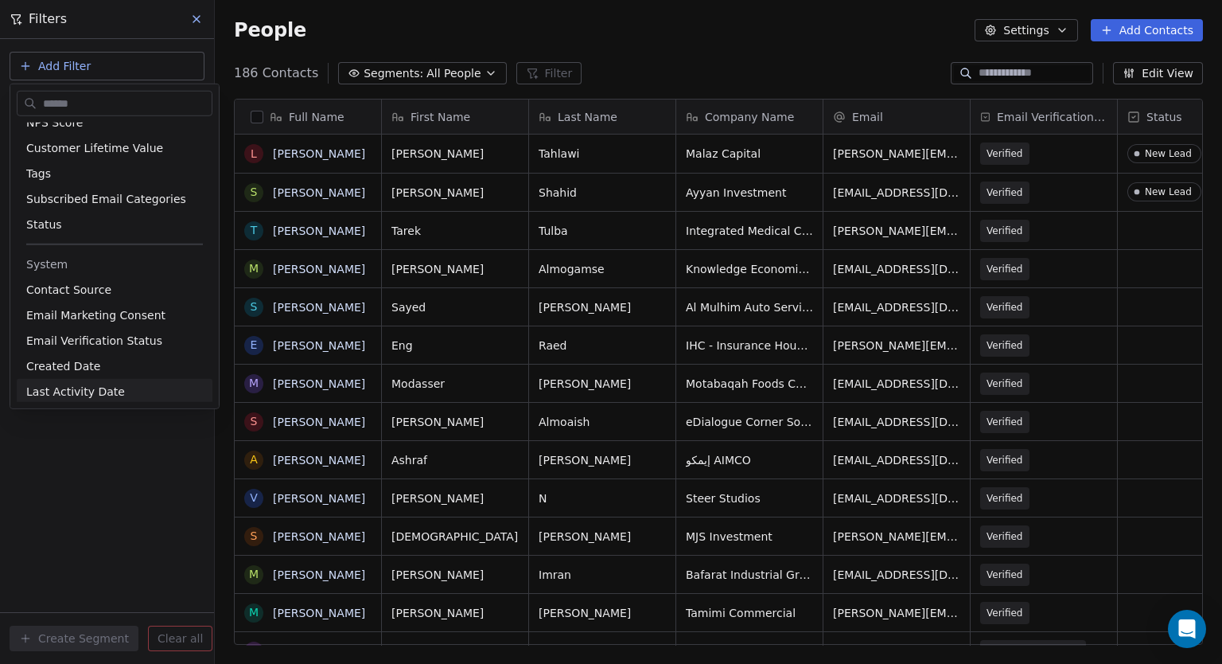
click at [99, 508] on html "Bespin Global Contacts People Marketing Workflows Campaigns Metrics & Events Sa…" at bounding box center [611, 332] width 1222 height 664
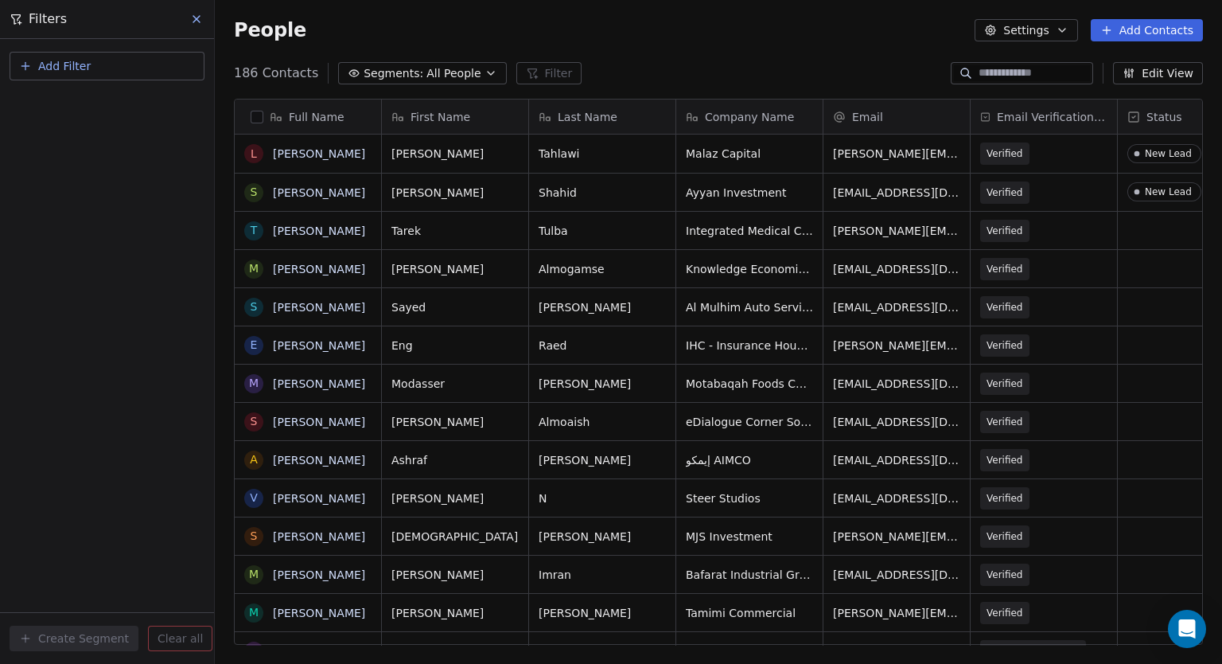
click at [196, 23] on icon at bounding box center [196, 19] width 13 height 13
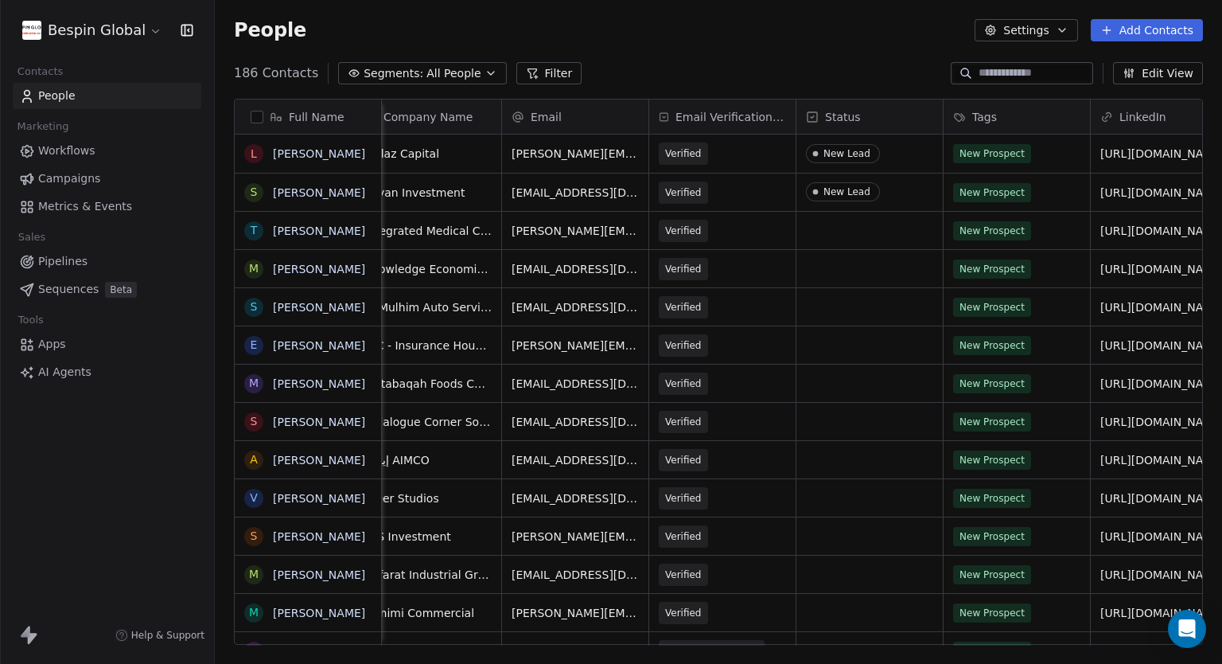
scroll to position [0, 334]
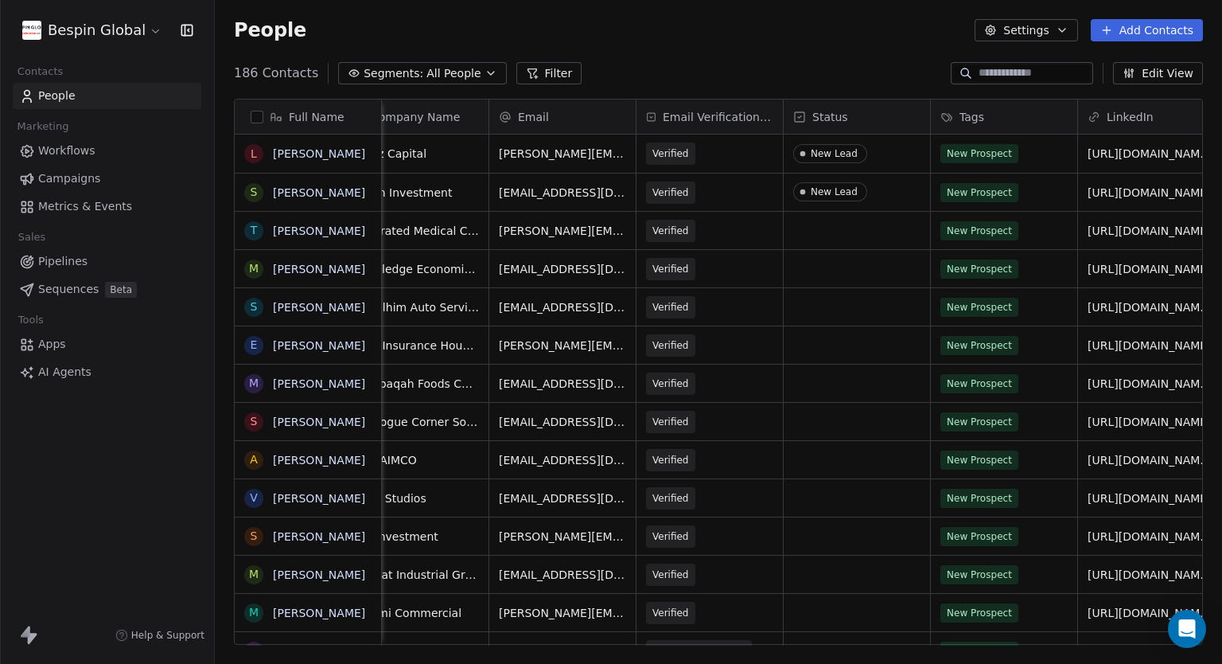
click at [878, 119] on div "Status" at bounding box center [856, 117] width 124 height 16
click at [843, 71] on html "Bespin Global Contacts People Marketing Workflows Campaigns Metrics & Events Sa…" at bounding box center [611, 332] width 1222 height 664
click at [996, 115] on div "Tags" at bounding box center [1003, 117] width 124 height 16
click at [1017, 148] on span "Manage property" at bounding box center [1009, 150] width 96 height 16
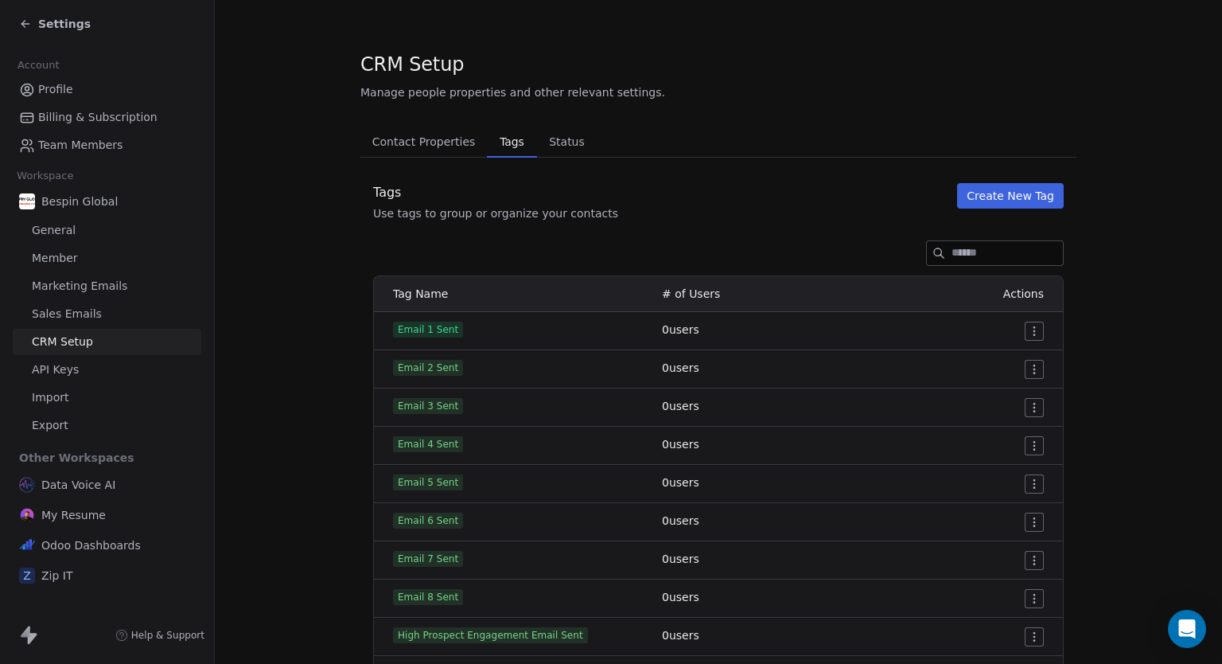
click at [1004, 199] on button "Create New Tag" at bounding box center [1010, 195] width 107 height 25
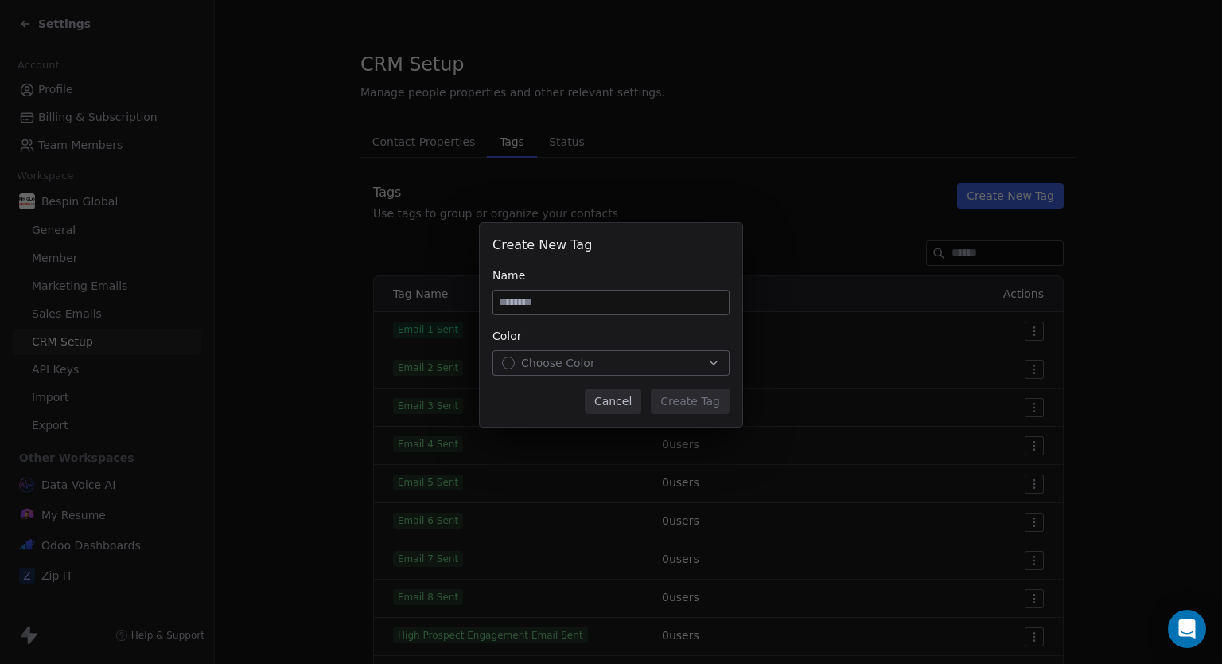
type input "**********"
click at [575, 297] on input at bounding box center [611, 302] width 236 height 24
type input "**********"
click at [640, 355] on div "Choose Color" at bounding box center [611, 363] width 218 height 16
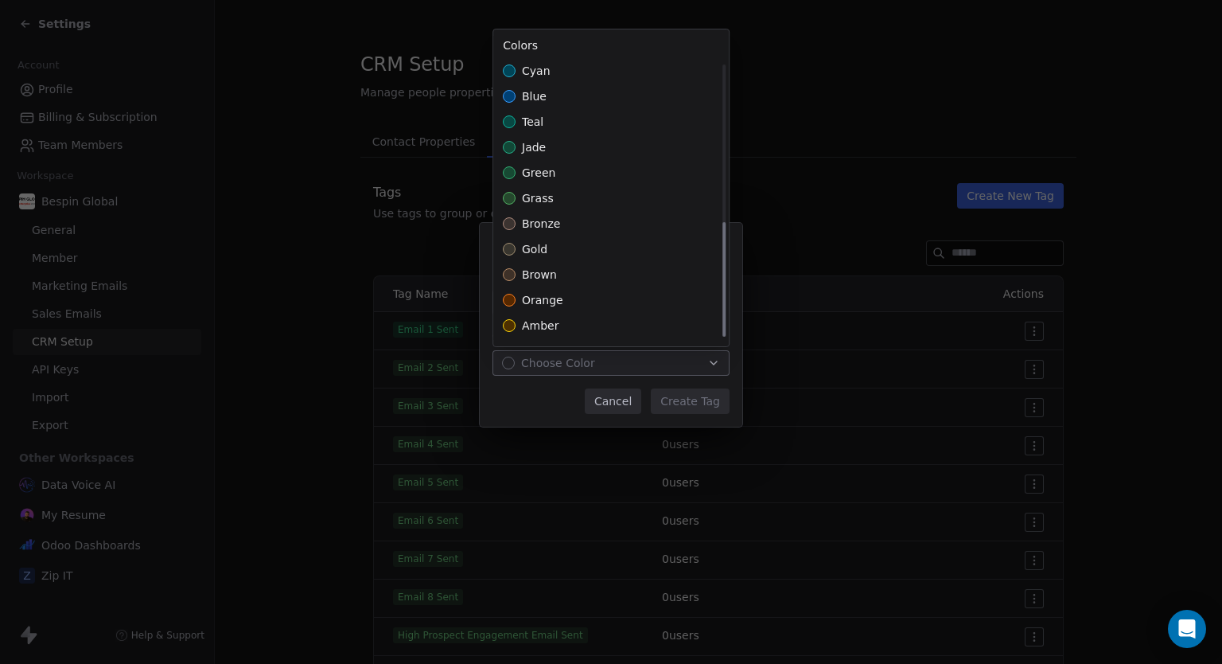
scroll to position [383, 0]
drag, startPoint x: 536, startPoint y: 271, endPoint x: 544, endPoint y: 278, distance: 10.7
click at [536, 271] on span "lime" at bounding box center [535, 277] width 27 height 16
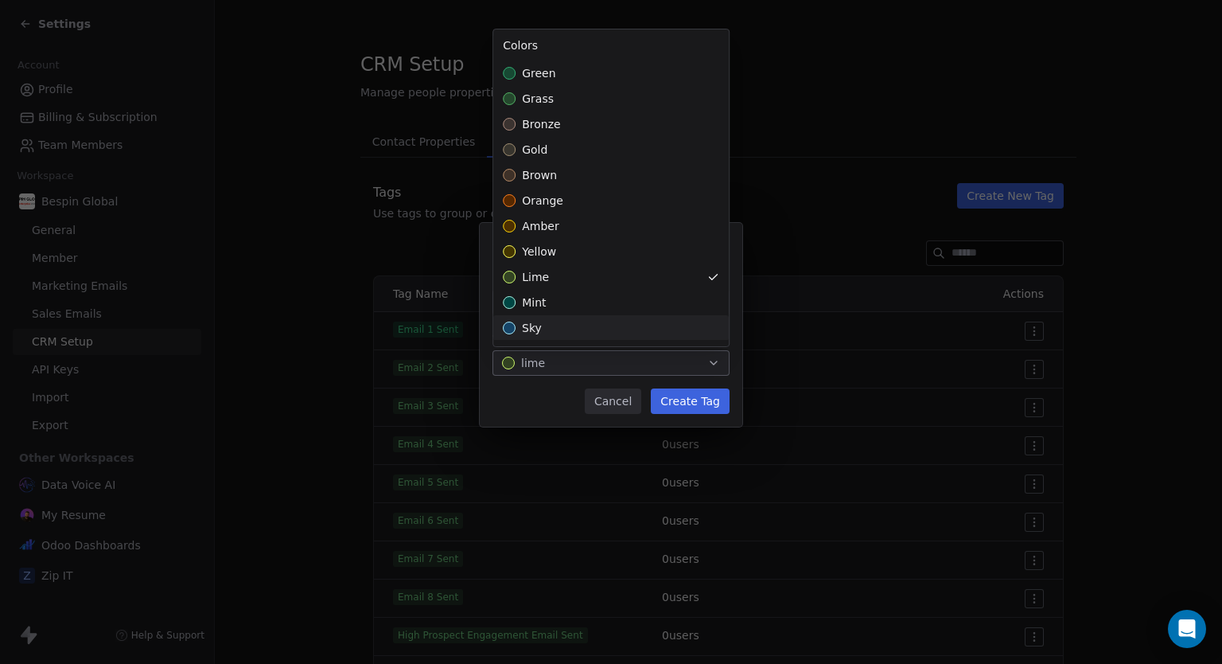
click at [695, 404] on div "**********" at bounding box center [611, 331] width 1222 height 269
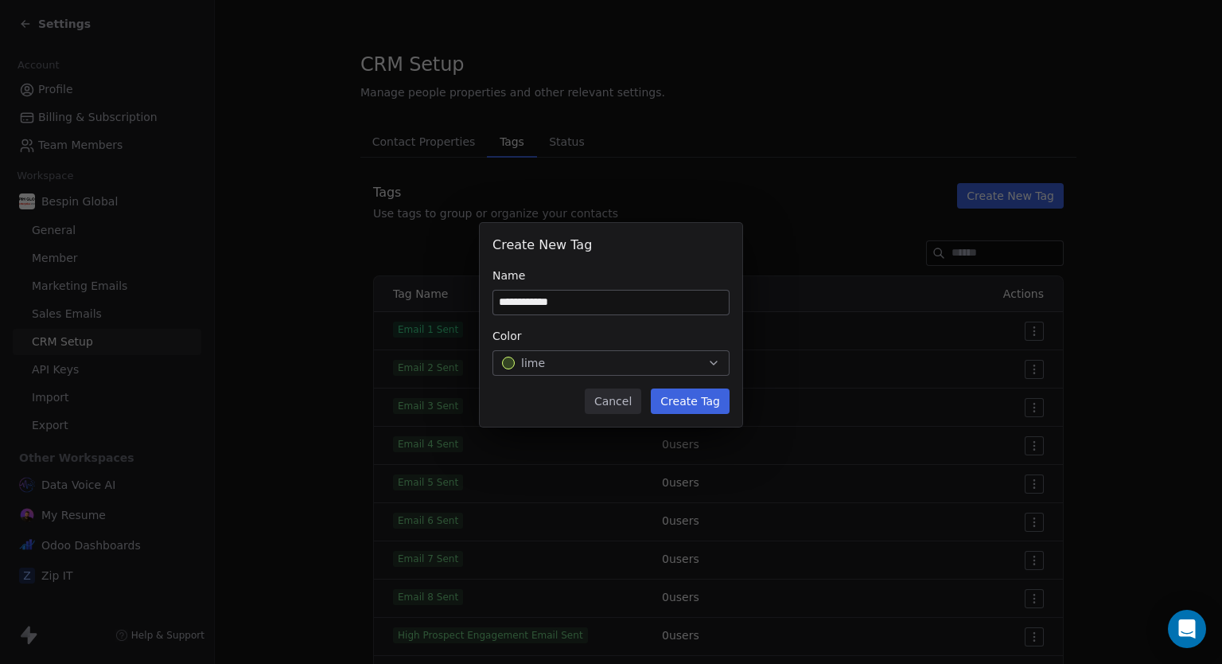
click at [695, 404] on button "Create Tag" at bounding box center [690, 400] width 79 height 25
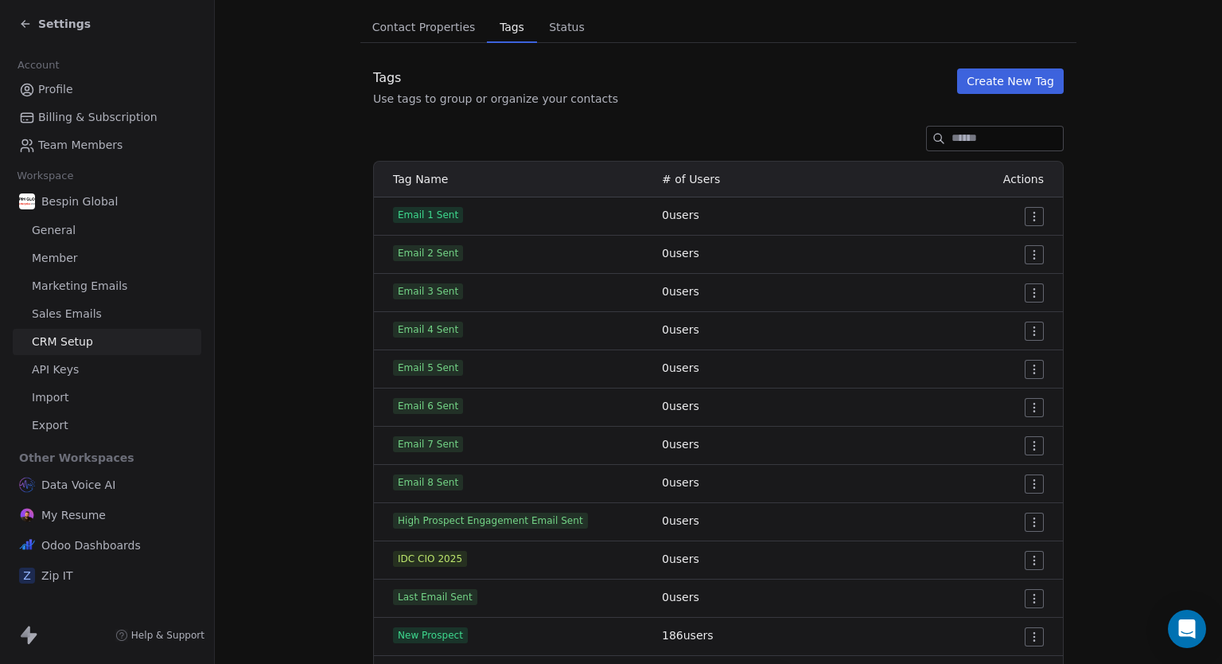
scroll to position [0, 0]
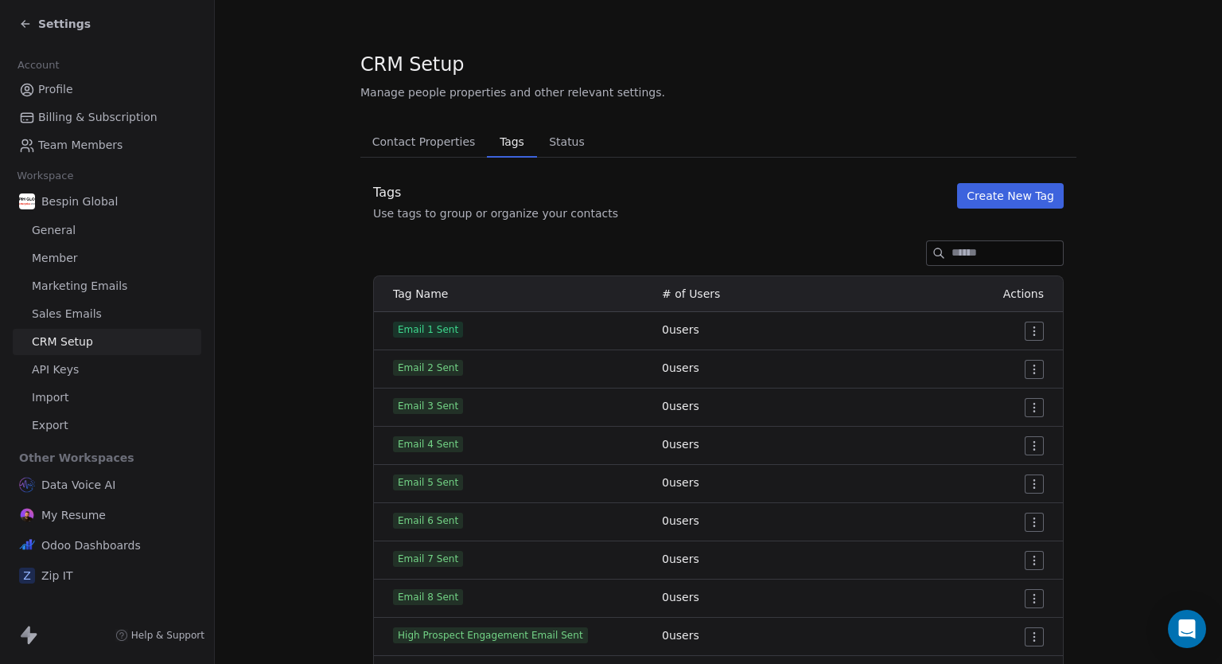
click at [549, 135] on span "Status" at bounding box center [567, 142] width 49 height 22
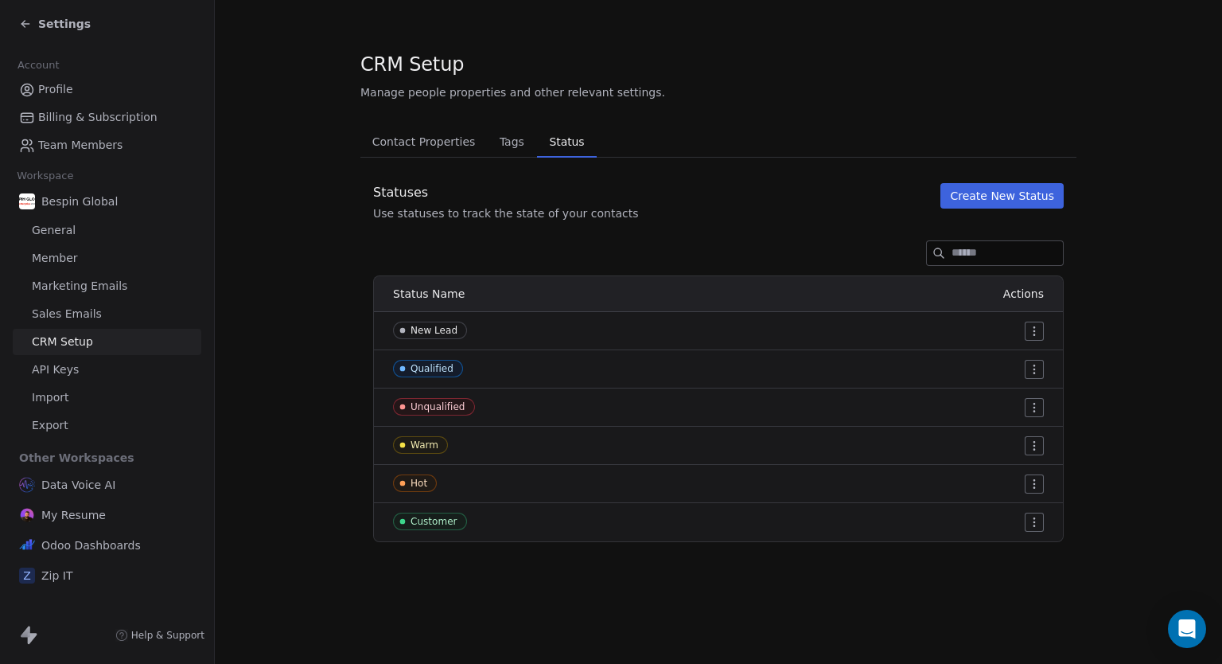
click at [516, 135] on span "Tags" at bounding box center [511, 142] width 37 height 22
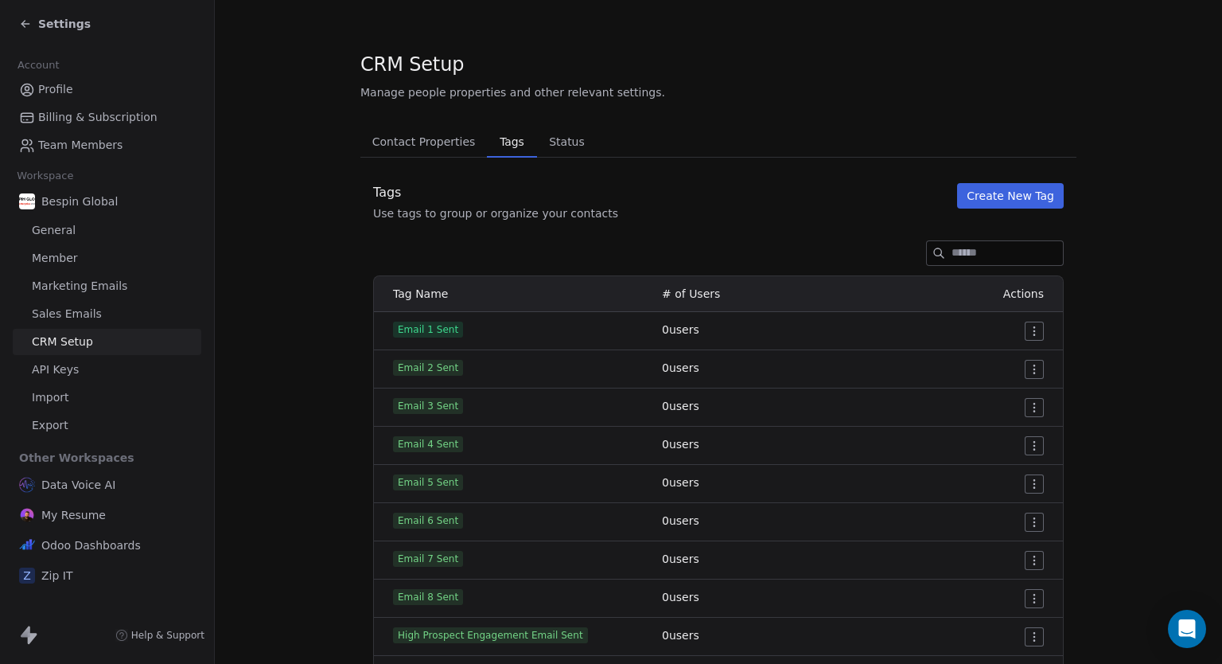
click at [424, 138] on span "Contact Properties" at bounding box center [424, 142] width 116 height 22
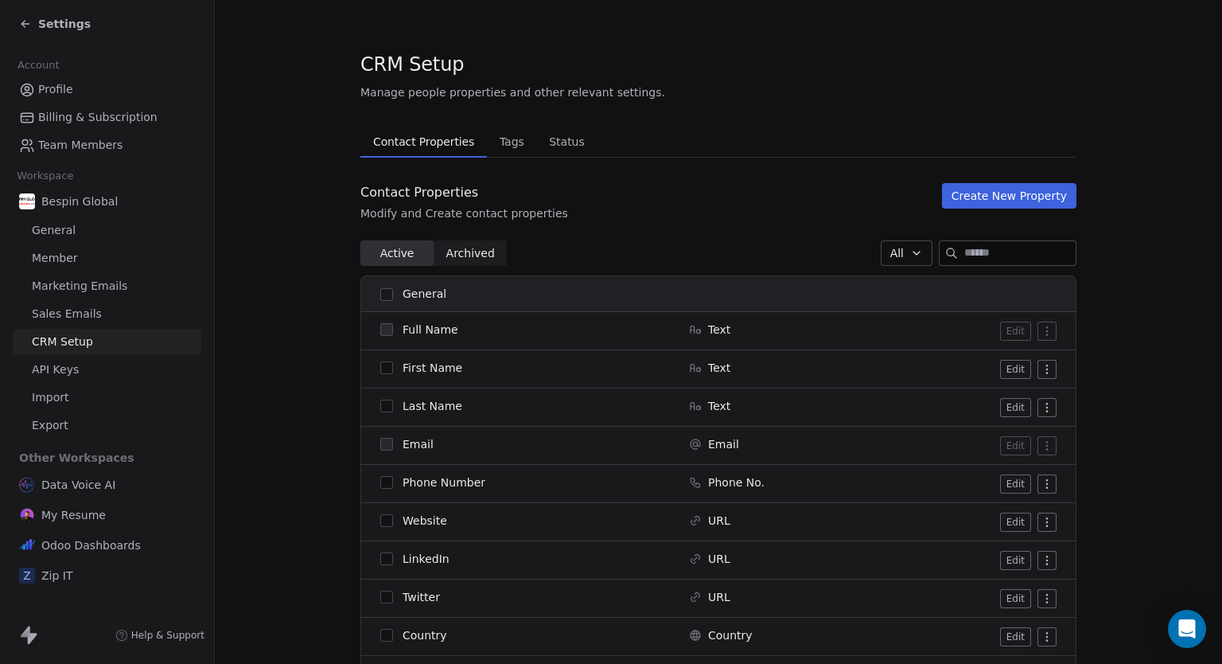
click at [38, 20] on span "Settings" at bounding box center [64, 24] width 53 height 16
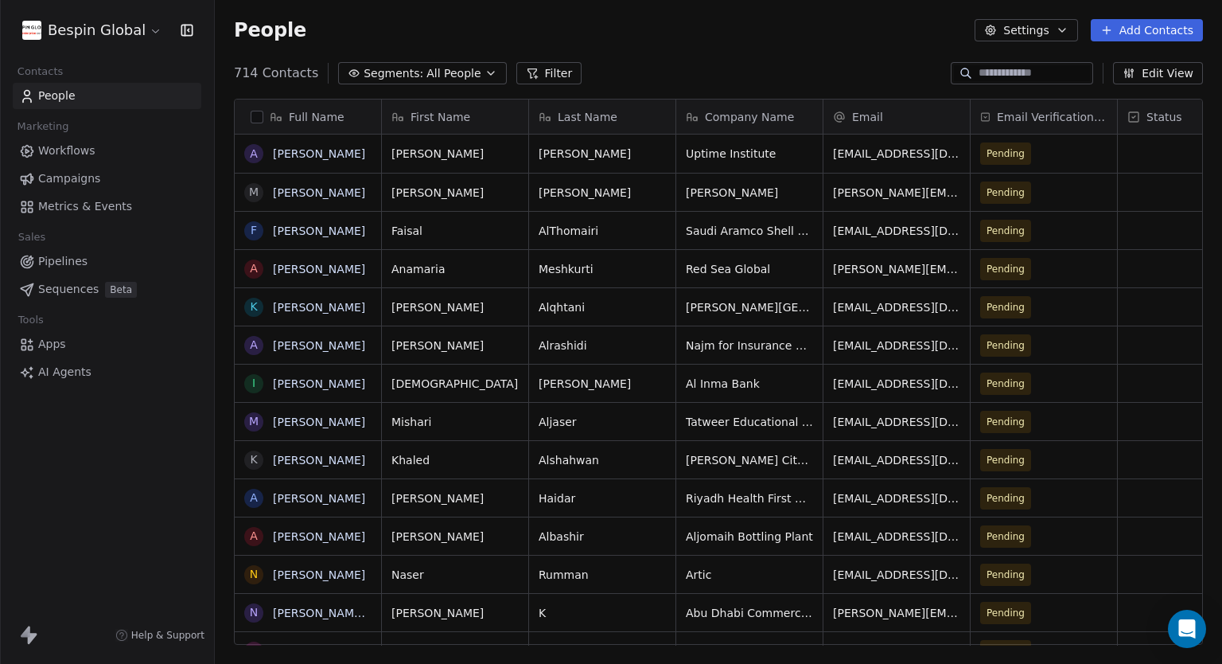
click at [137, 496] on div "Bespin Global Contacts People Marketing Workflows Campaigns Metrics & Events Sa…" at bounding box center [107, 332] width 214 height 664
click at [96, 374] on link "AI Agents" at bounding box center [107, 372] width 189 height 26
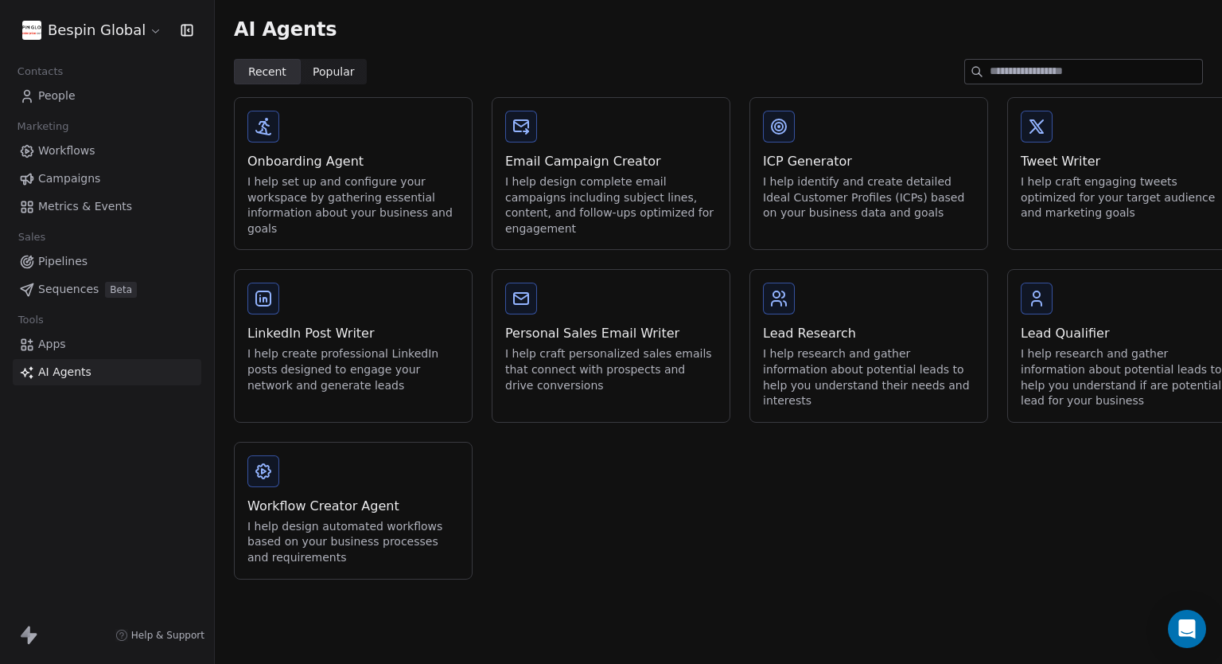
click at [325, 194] on div "I help set up and configure your workspace by gathering essential information a…" at bounding box center [354, 205] width 212 height 62
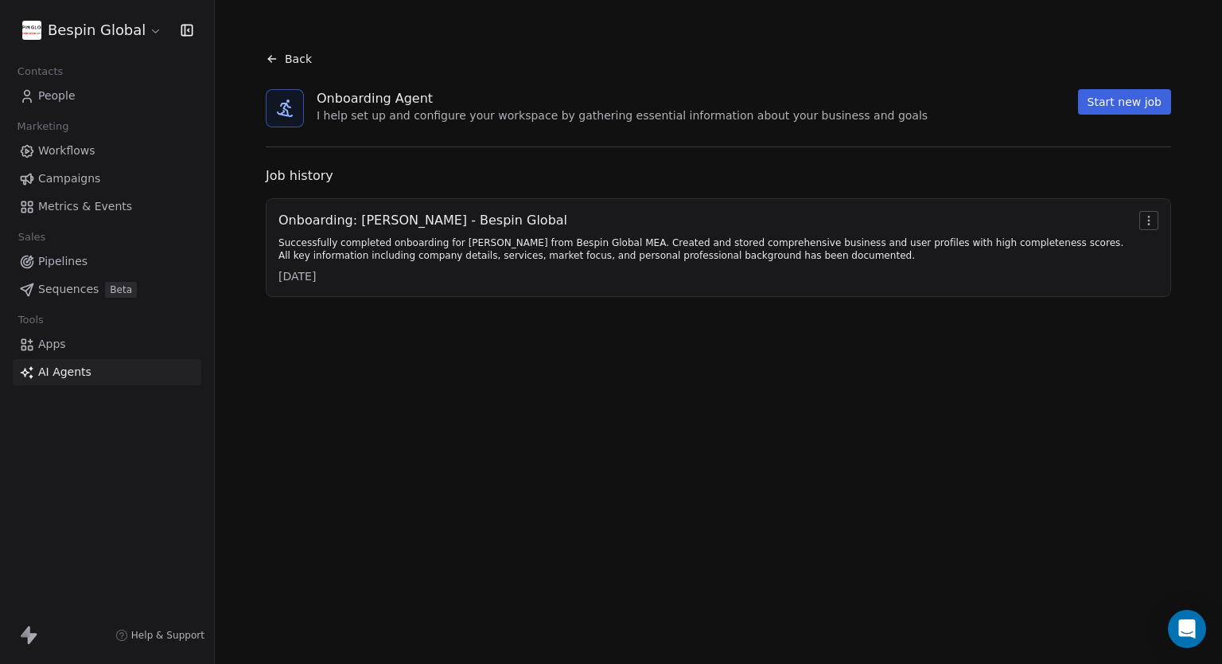
click at [1133, 105] on button "Start new job" at bounding box center [1124, 101] width 93 height 25
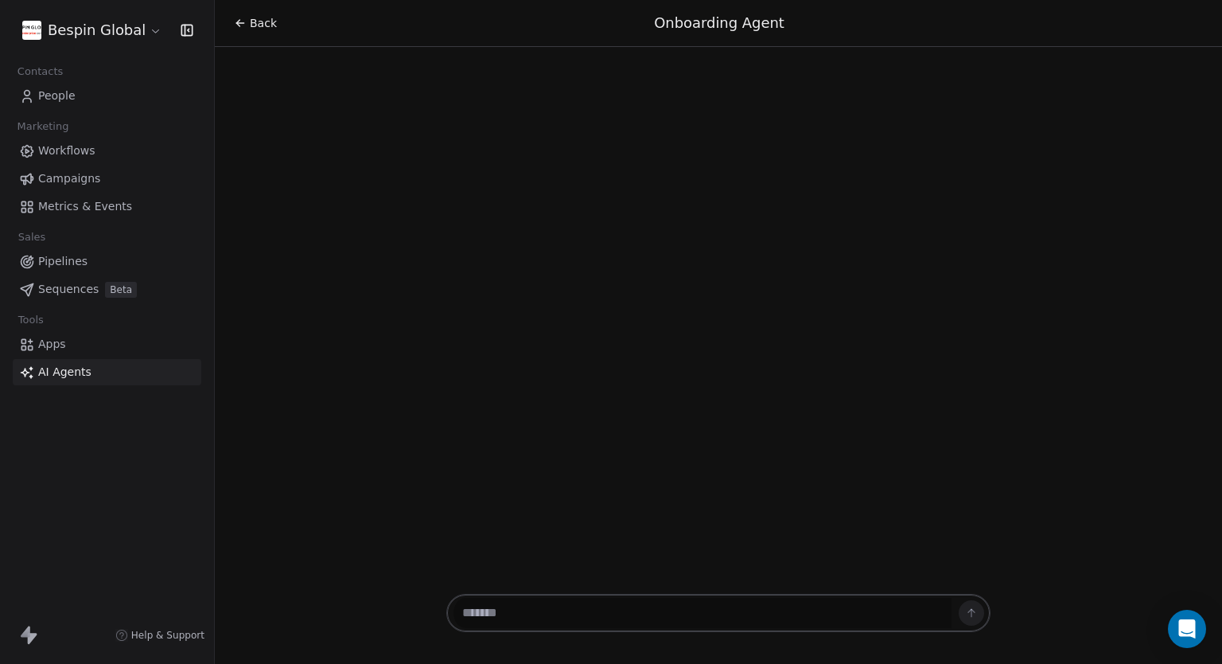
click at [568, 610] on textarea at bounding box center [703, 613] width 498 height 30
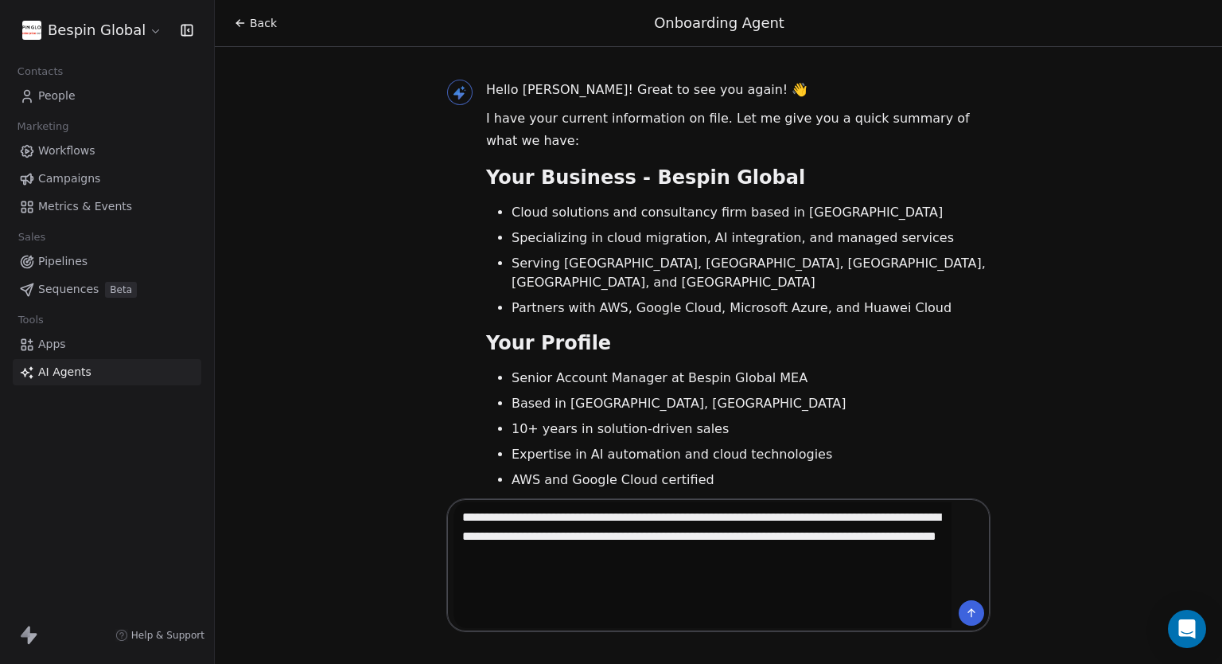
paste textarea "**********"
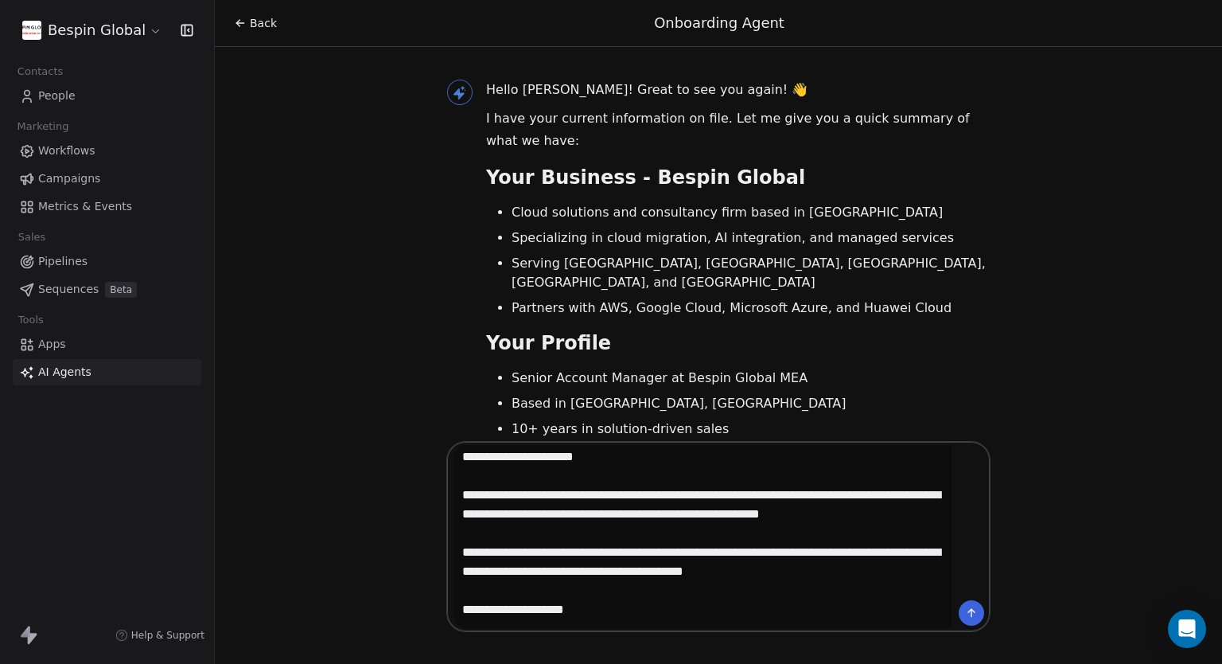
scroll to position [1152, 0]
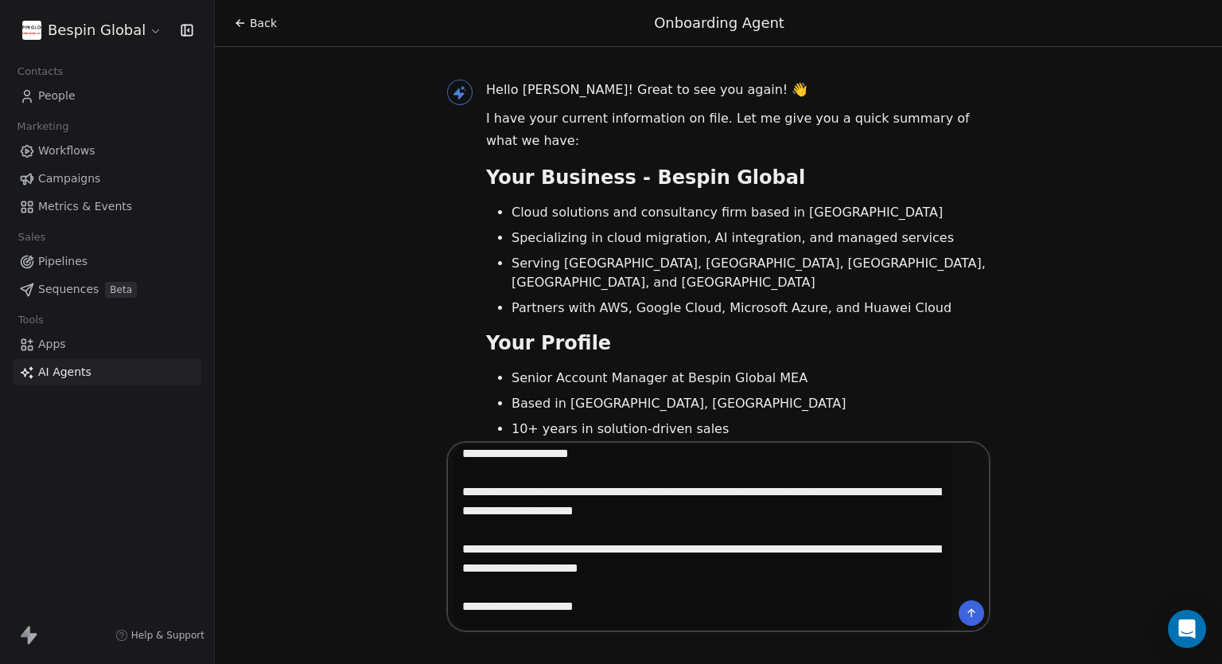
type textarea "**********"
click at [968, 612] on icon at bounding box center [971, 612] width 13 height 13
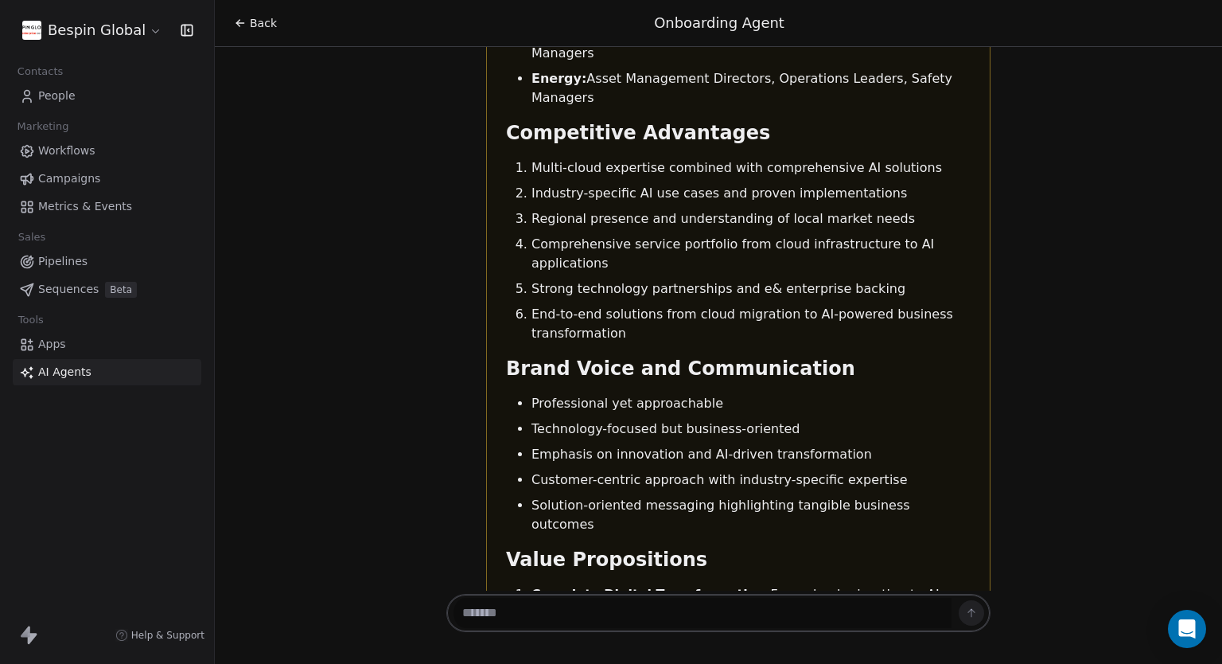
scroll to position [9005, 0]
drag, startPoint x: 591, startPoint y: 259, endPoint x: 763, endPoint y: 265, distance: 172.0
drag, startPoint x: 599, startPoint y: 283, endPoint x: 595, endPoint y: 312, distance: 28.8
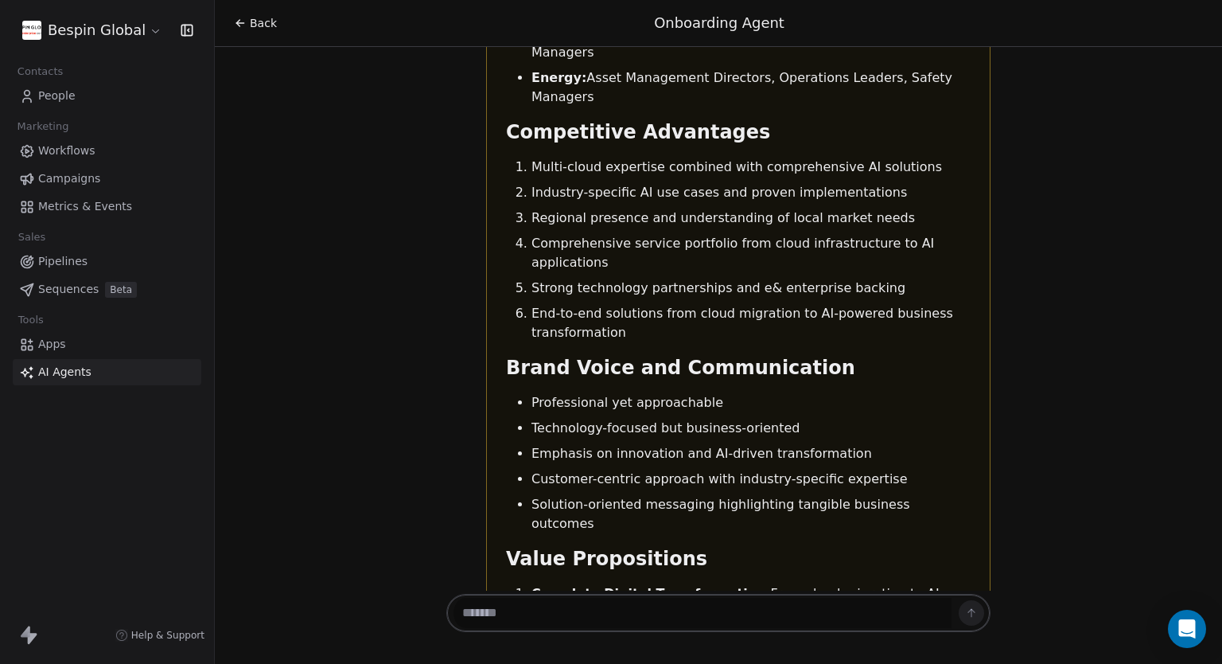
drag, startPoint x: 570, startPoint y: 520, endPoint x: 645, endPoint y: 523, distance: 75.7
drag, startPoint x: 645, startPoint y: 523, endPoint x: 636, endPoint y: 474, distance: 49.5
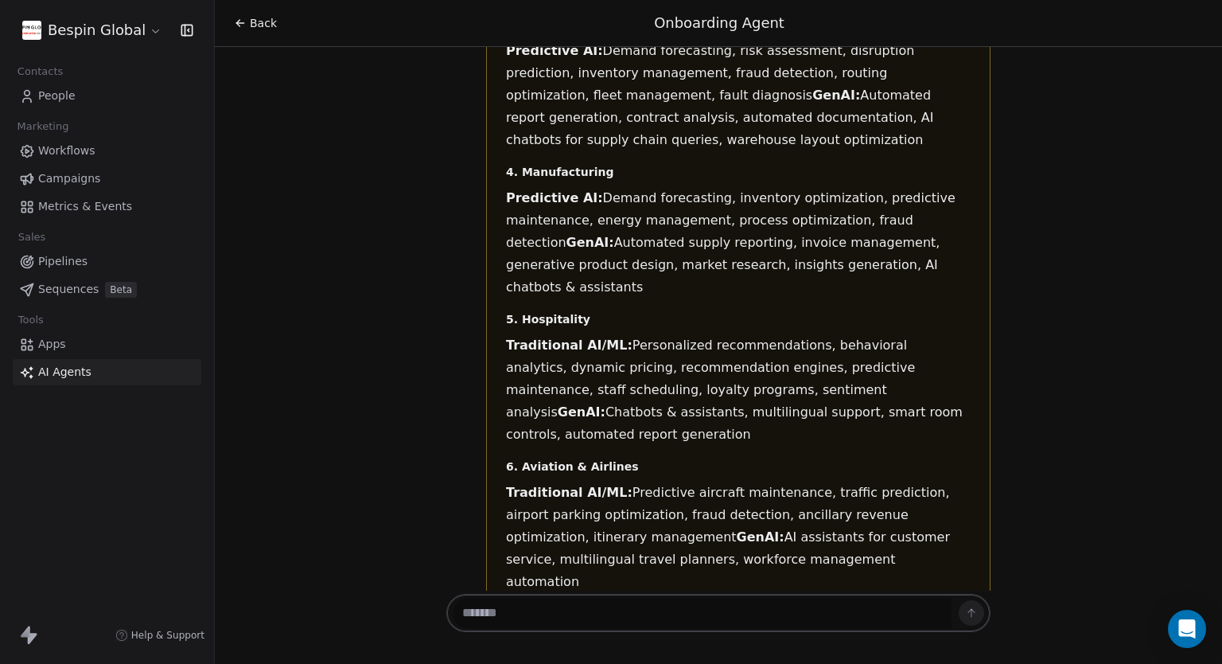
drag, startPoint x: 606, startPoint y: 416, endPoint x: 635, endPoint y: 193, distance: 225.6
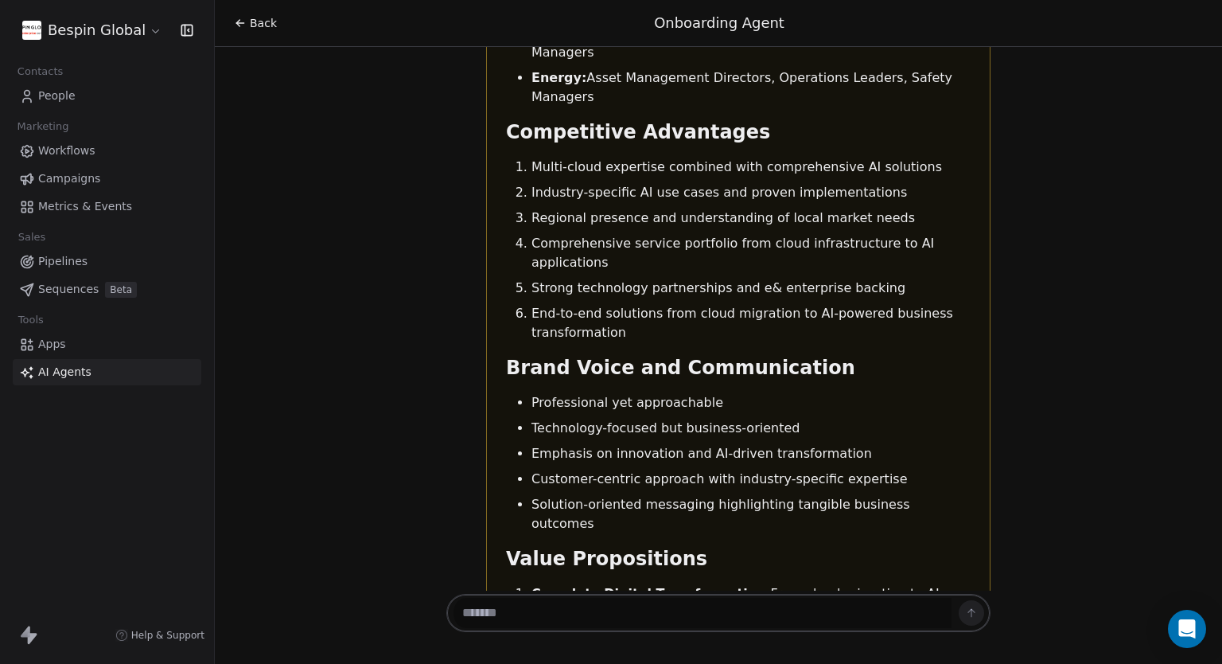
drag, startPoint x: 592, startPoint y: 346, endPoint x: 626, endPoint y: 593, distance: 249.0
click at [579, 626] on textarea at bounding box center [703, 613] width 498 height 30
type textarea "**********"
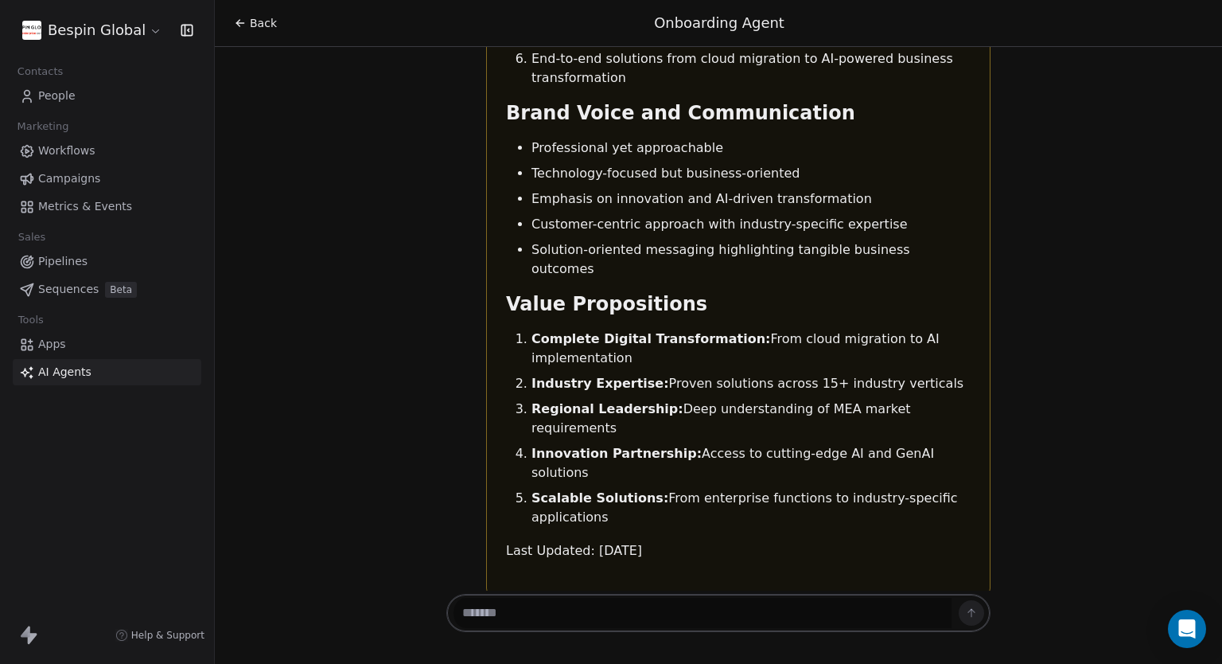
scroll to position [9282, 0]
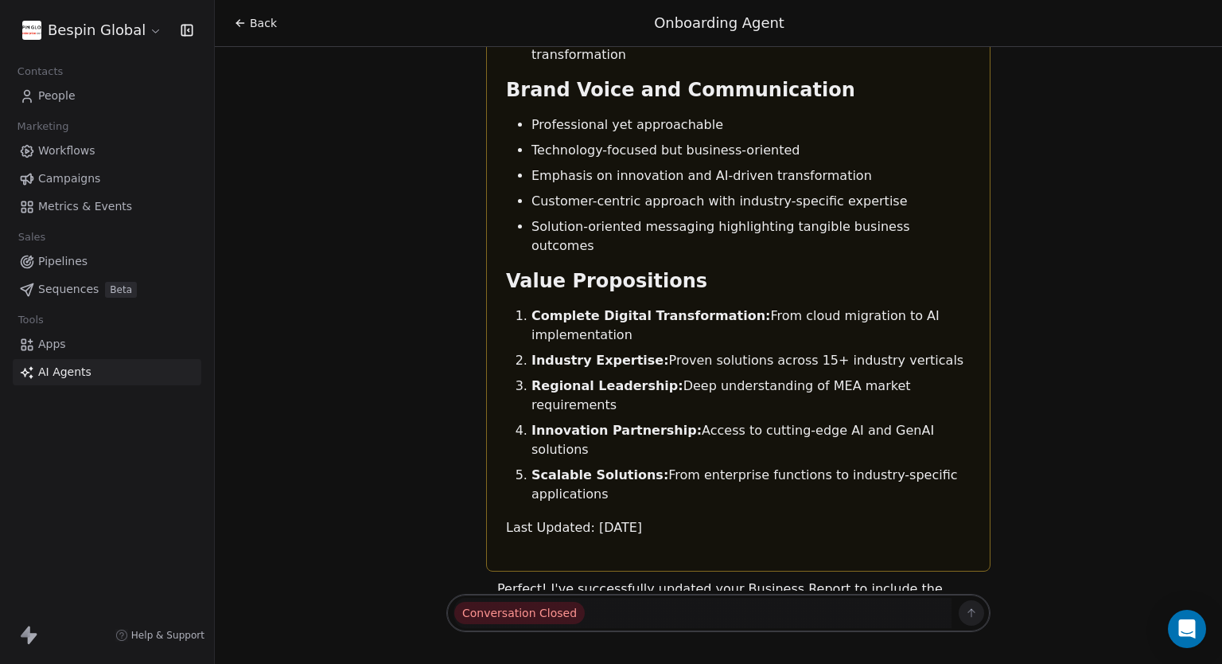
click at [94, 372] on link "AI Agents" at bounding box center [107, 372] width 189 height 26
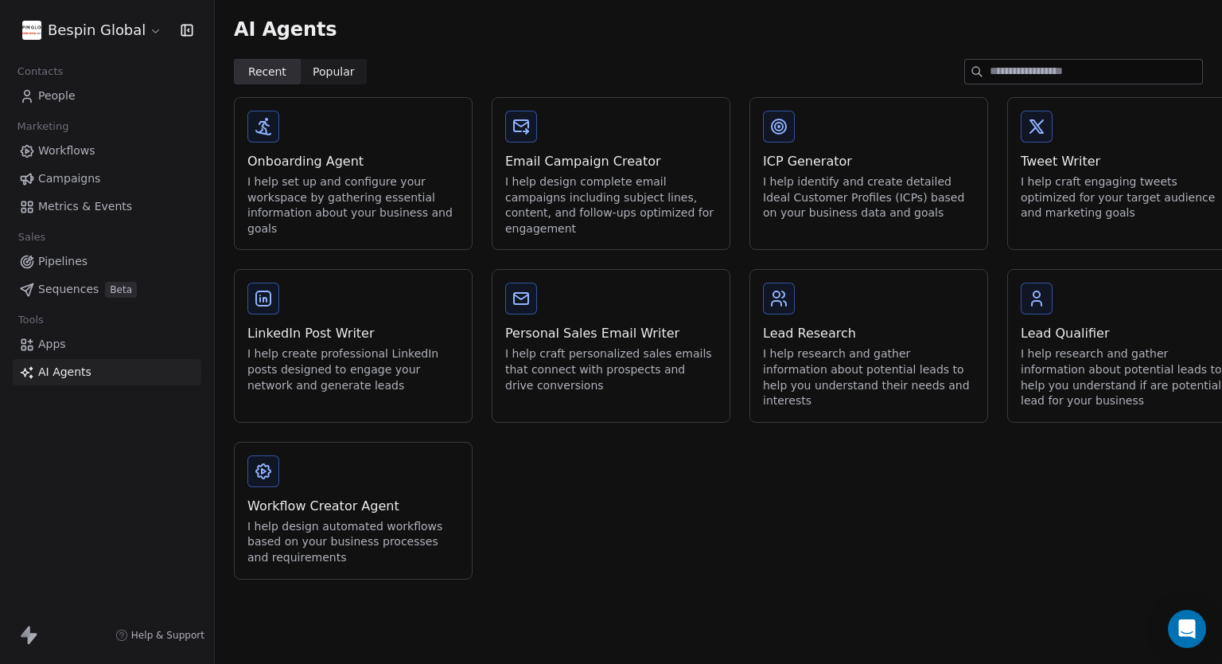
click at [845, 366] on div "I help research and gather information about potential leads to help you unders…" at bounding box center [869, 377] width 212 height 62
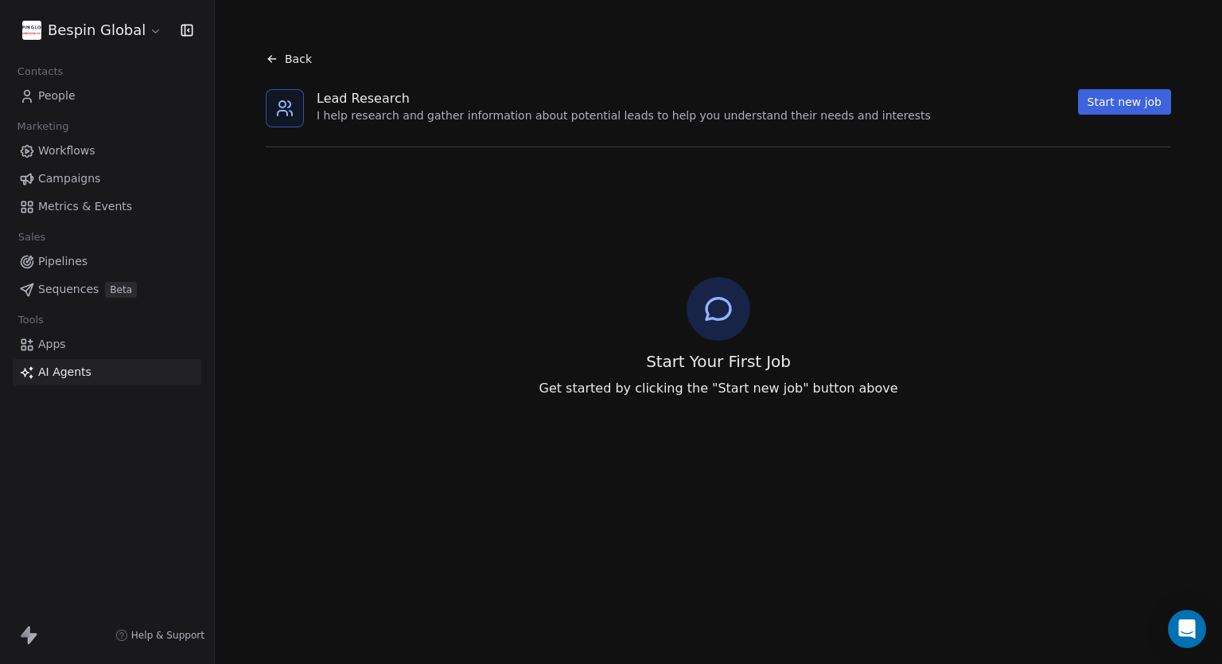
click at [286, 61] on span "Back" at bounding box center [298, 59] width 27 height 16
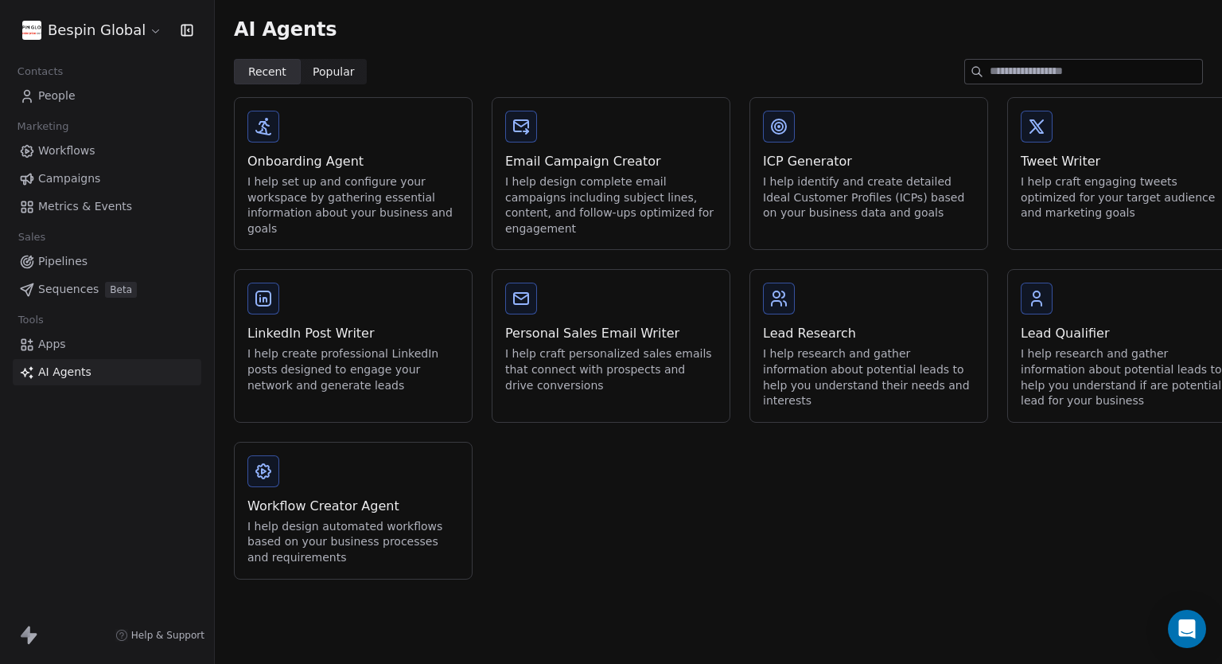
click at [1106, 362] on div "I help research and gather information about potential leads to help you unders…" at bounding box center [1127, 377] width 212 height 62
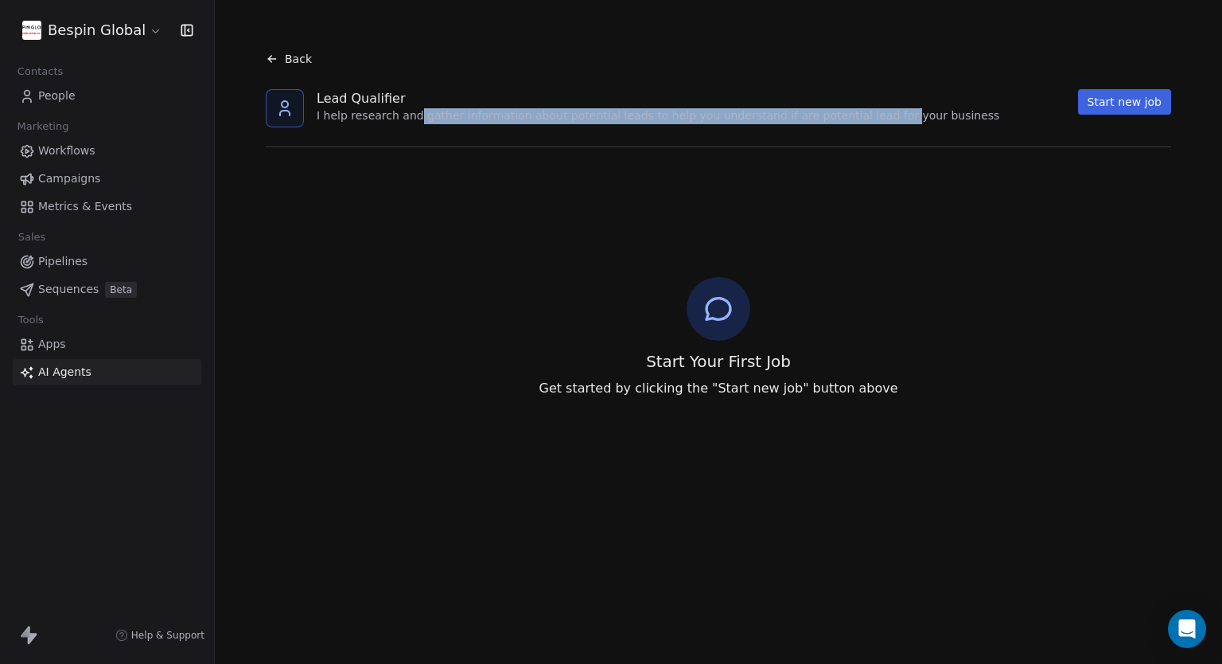
drag, startPoint x: 411, startPoint y: 119, endPoint x: 866, endPoint y: 118, distance: 454.5
click at [866, 118] on div "I help research and gather information about potential leads to help you unders…" at bounding box center [658, 116] width 683 height 16
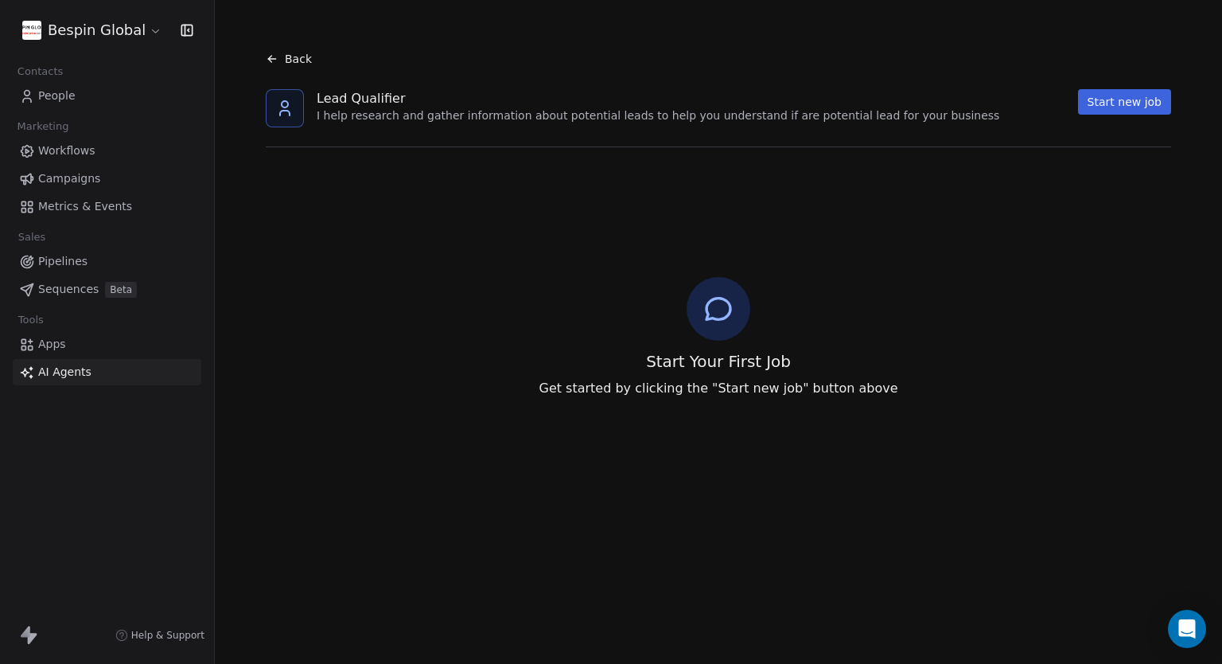
click at [281, 55] on div "Back" at bounding box center [289, 59] width 46 height 16
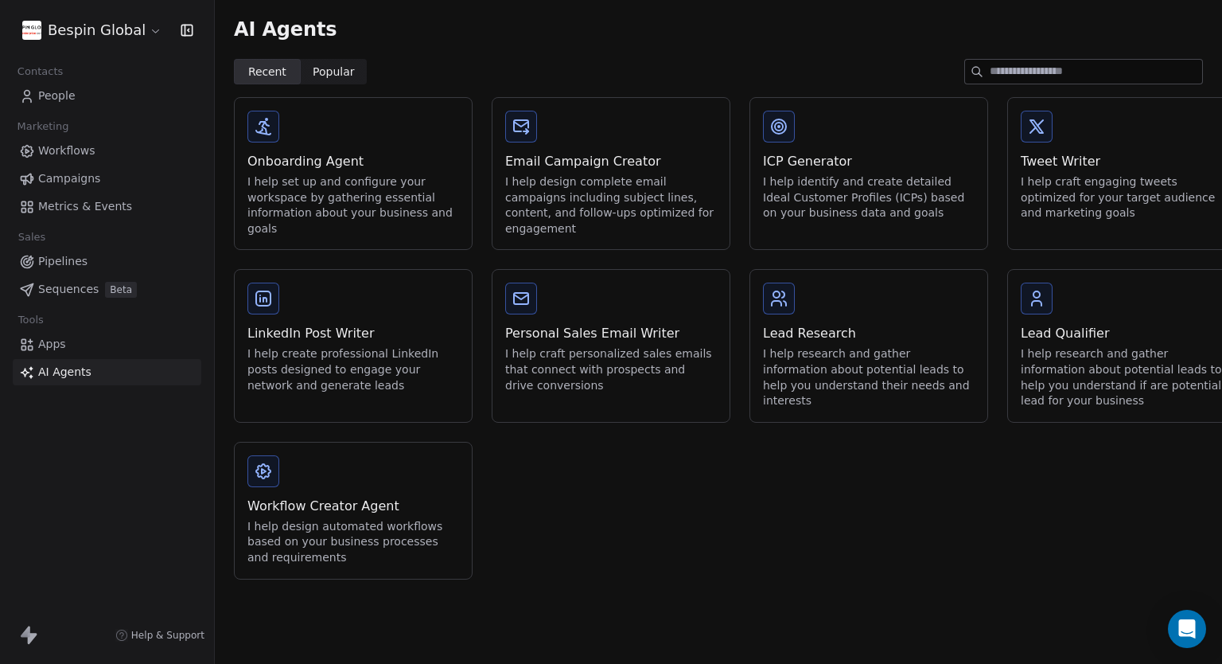
click at [810, 310] on div "Lead Research I help research and gather information about potential leads to h…" at bounding box center [869, 345] width 237 height 151
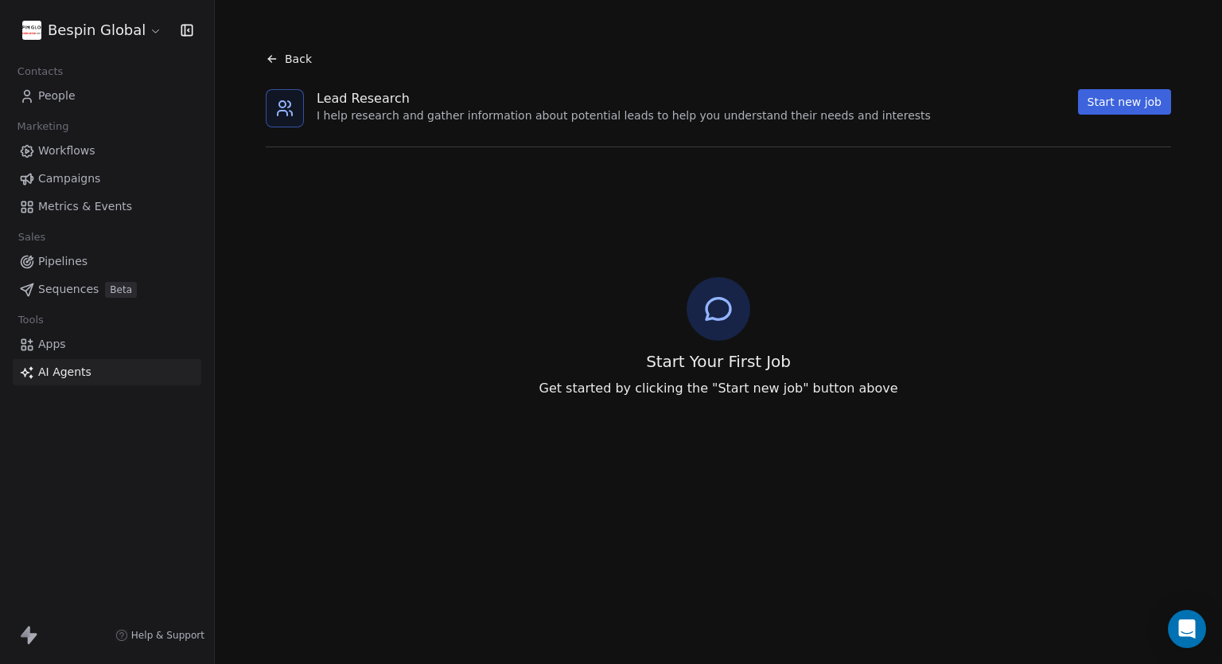
click at [1152, 103] on button "Start new job" at bounding box center [1124, 101] width 93 height 25
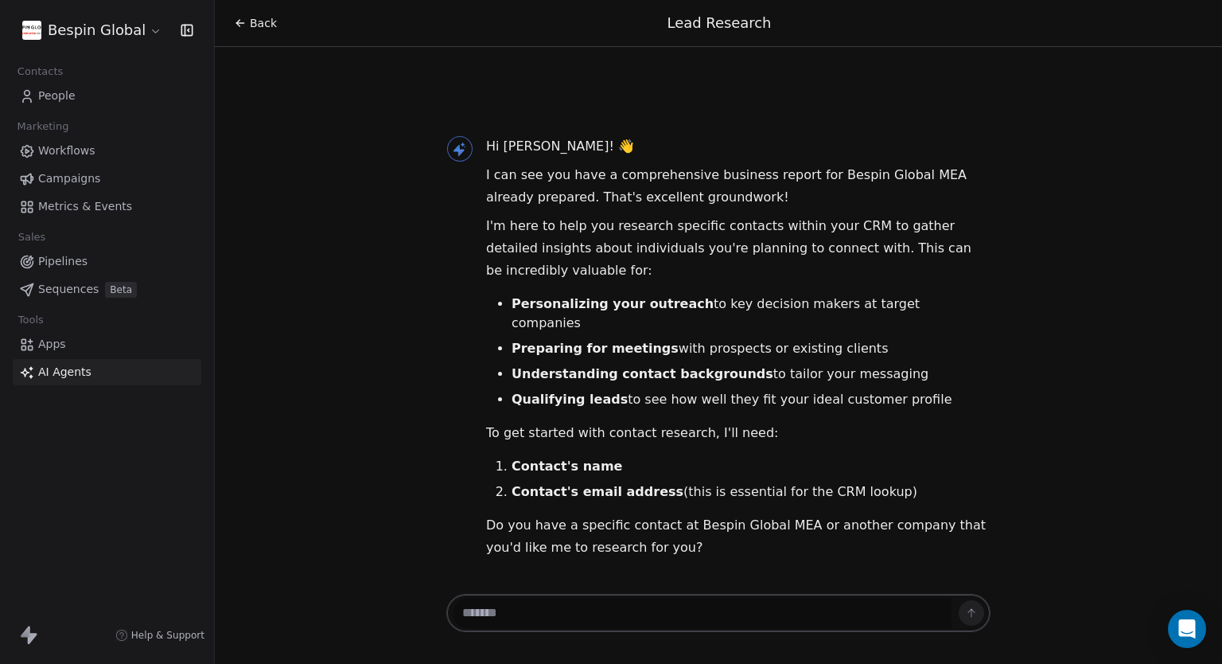
click at [651, 602] on textarea at bounding box center [703, 613] width 498 height 30
type textarea "*"
click at [606, 615] on textarea at bounding box center [703, 613] width 498 height 30
paste textarea "**********"
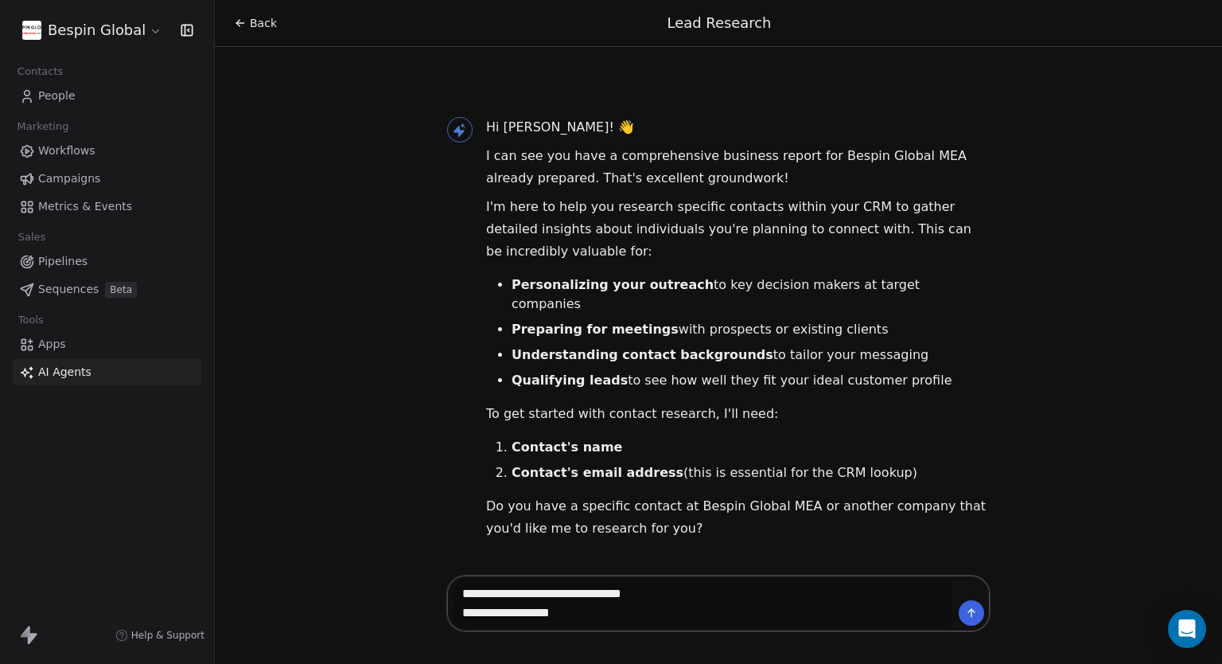
click at [757, 606] on textarea "**********" at bounding box center [703, 603] width 498 height 49
paste textarea "**********"
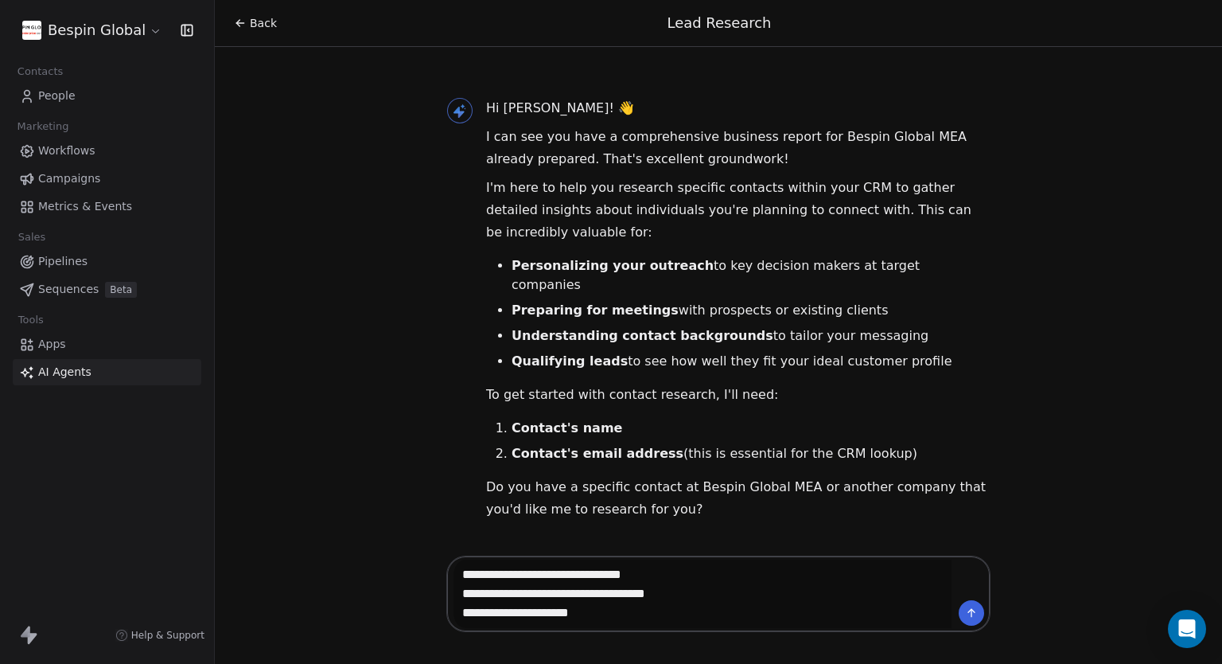
paste textarea "**********"
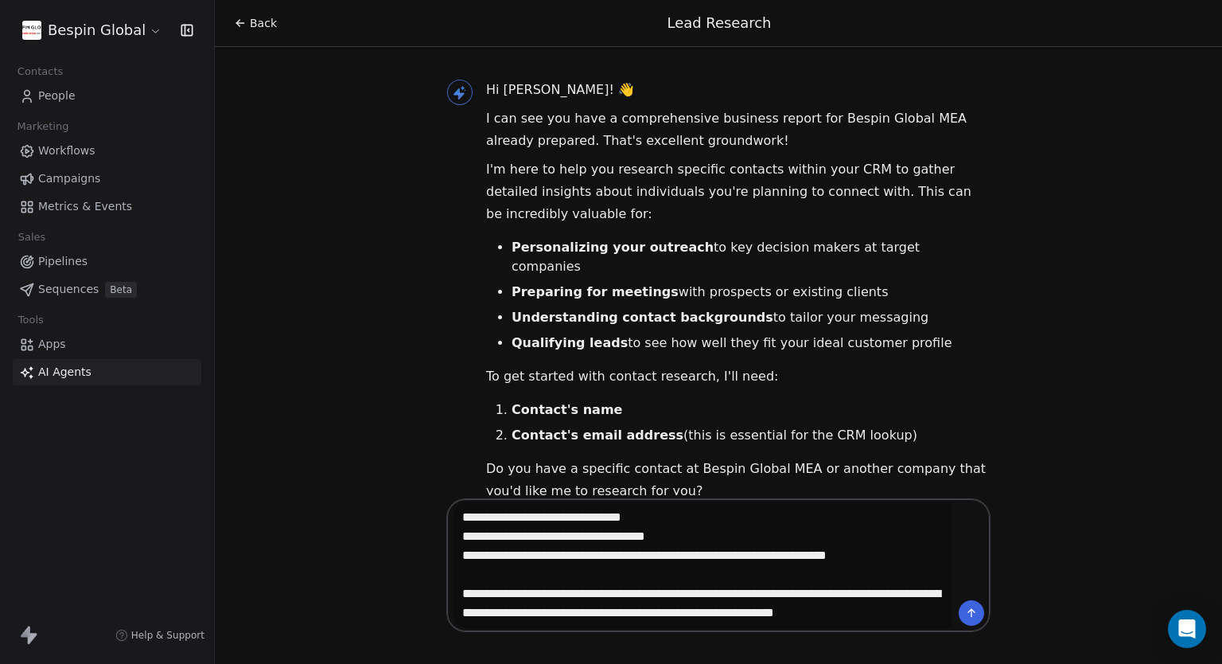
type textarea "**********"
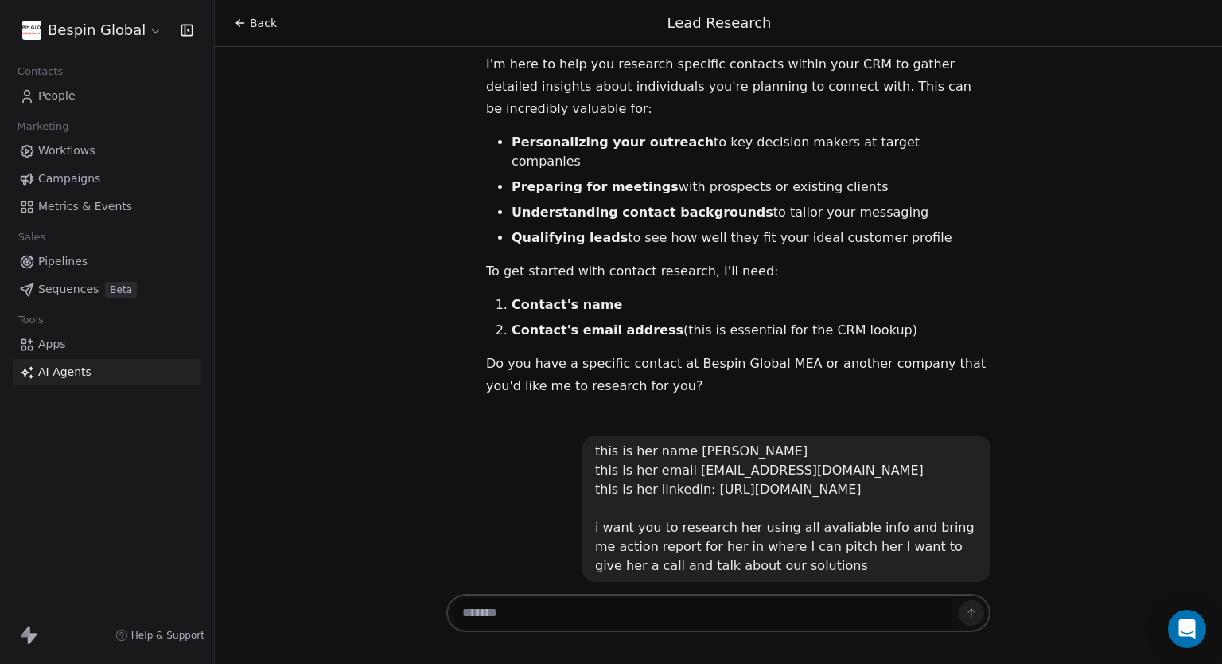
scroll to position [121, 0]
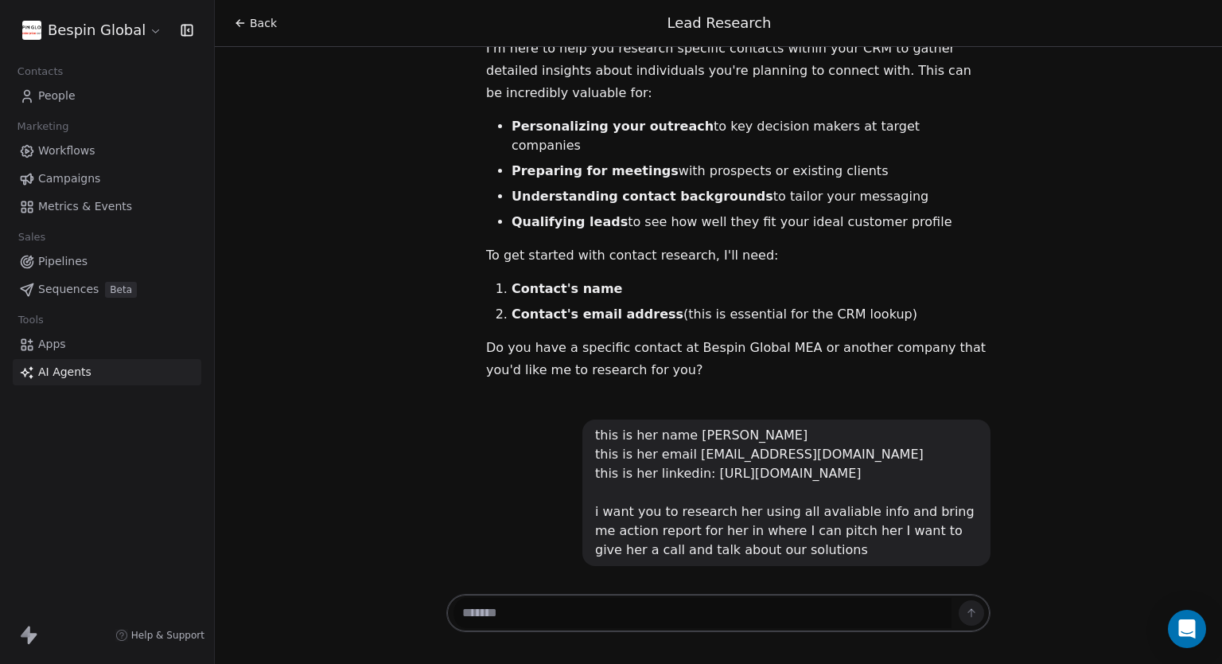
drag, startPoint x: 813, startPoint y: 552, endPoint x: 573, endPoint y: 411, distance: 278.3
click at [573, 419] on div "this is her name Sultanah Aljaser this is her email smaljaser@pnu.edu.sa this i…" at bounding box center [718, 492] width 544 height 146
copy div "this is her name Sultanah Aljaser this is her email smaljaser@pnu.edu.sa this i…"
click at [927, 337] on p "Do you have a specific contact at Bespin Global MEA or another company that you…" at bounding box center [738, 359] width 505 height 45
click at [513, 606] on textarea at bounding box center [703, 613] width 498 height 30
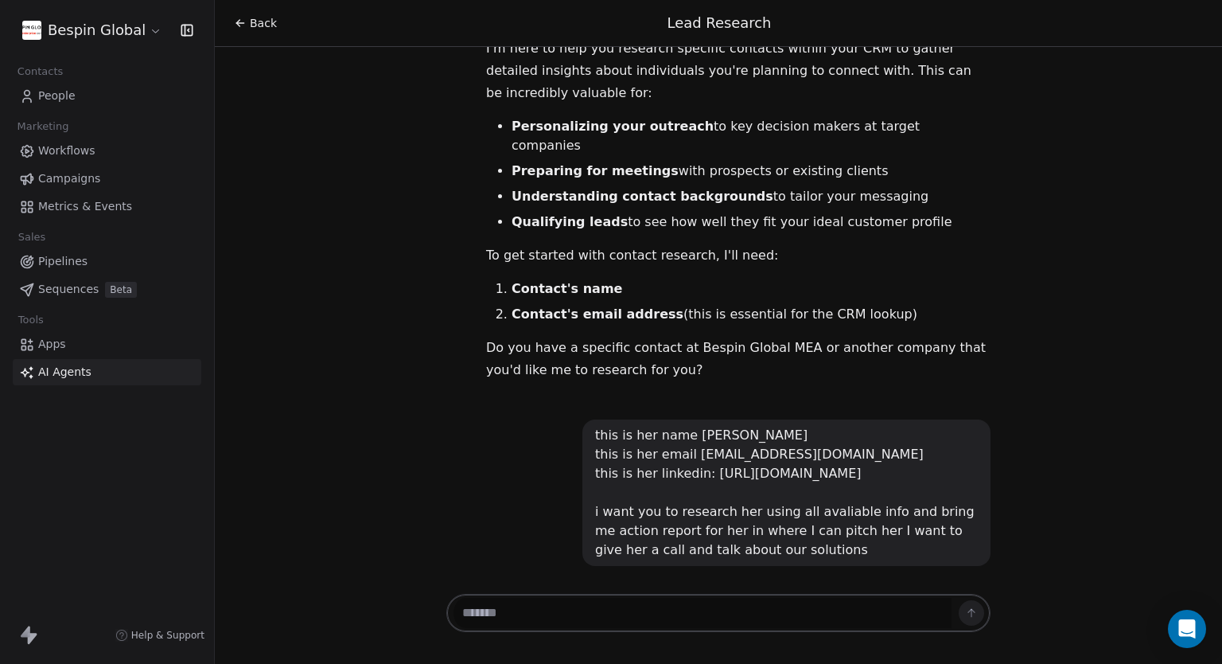
type textarea "*"
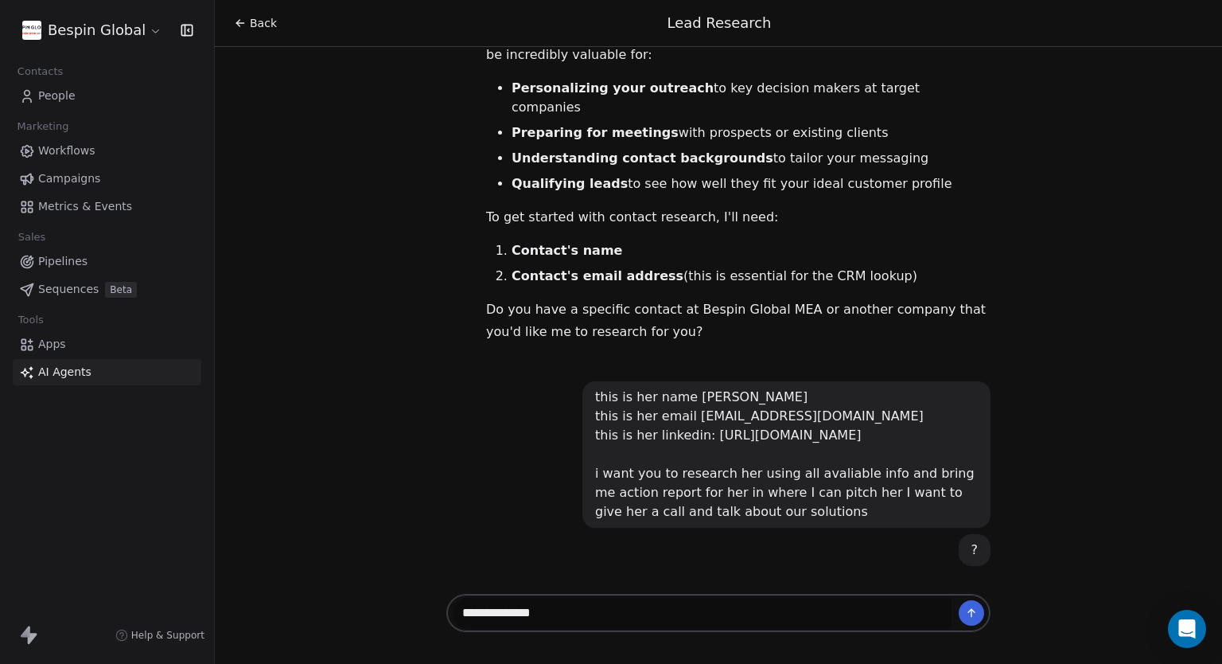
type textarea "**********"
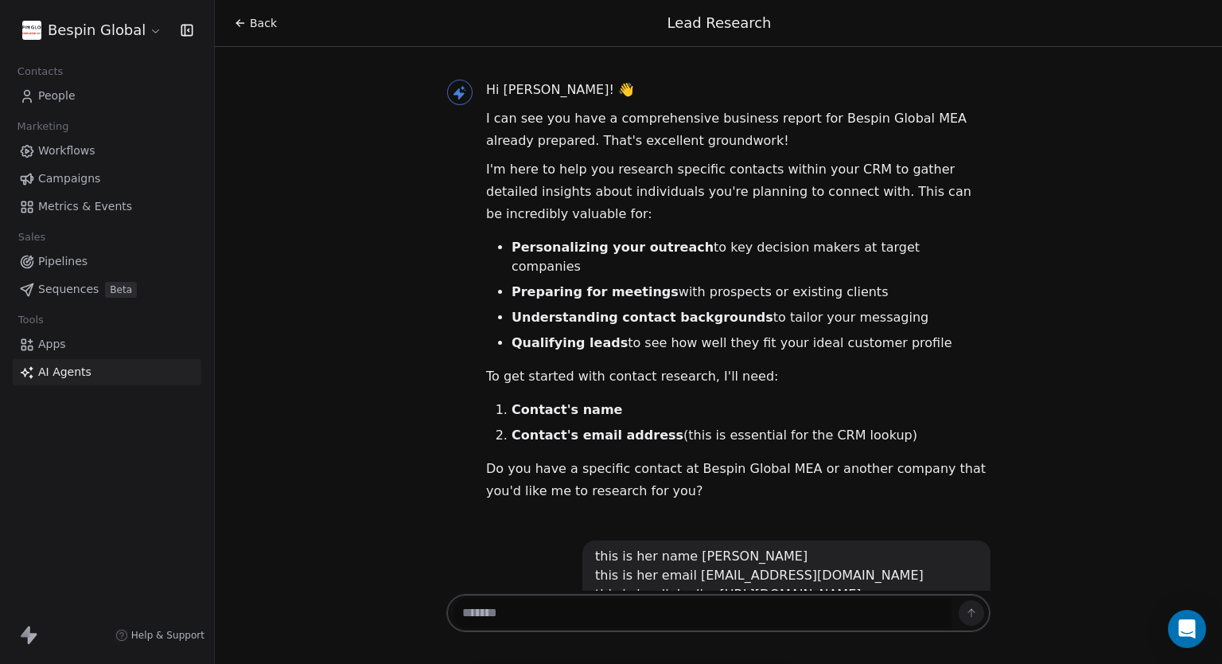
scroll to position [197, 0]
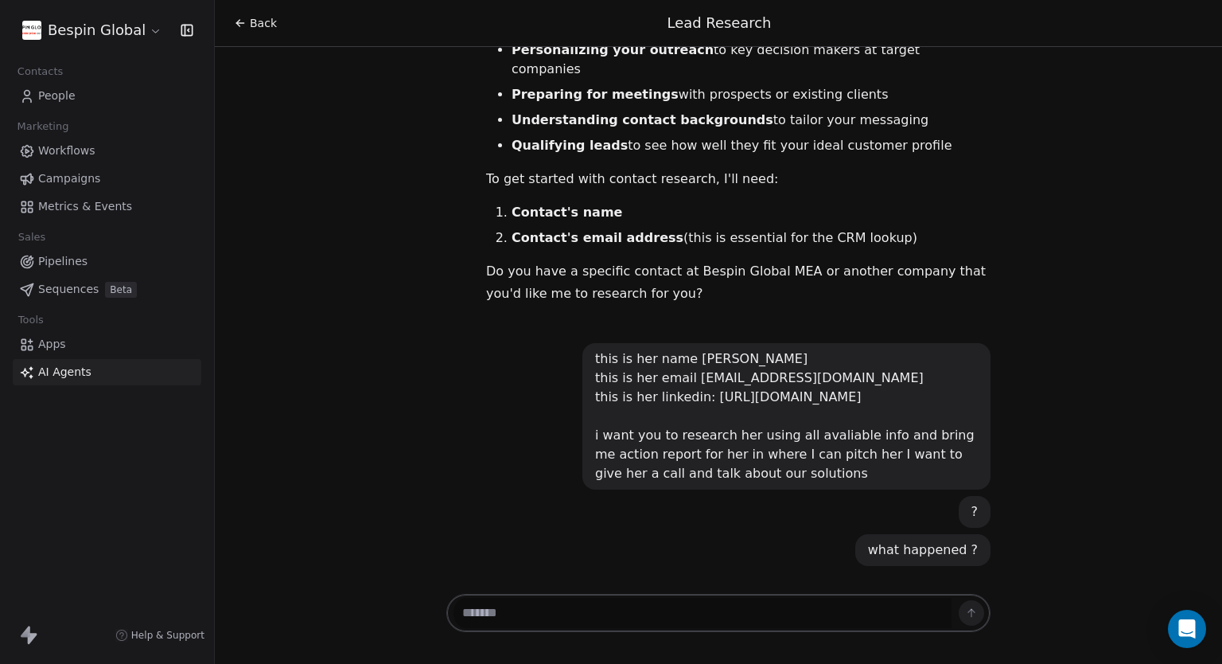
drag, startPoint x: 692, startPoint y: 430, endPoint x: 823, endPoint y: 473, distance: 138.2
click at [823, 473] on div "this is her name Sultanah Aljaser this is her email smaljaser@pnu.edu.sa this i…" at bounding box center [786, 416] width 383 height 134
drag, startPoint x: 794, startPoint y: 471, endPoint x: 695, endPoint y: 431, distance: 107.1
click at [695, 431] on div "this is her name Sultanah Aljaser this is her email smaljaser@pnu.edu.sa this i…" at bounding box center [786, 416] width 383 height 134
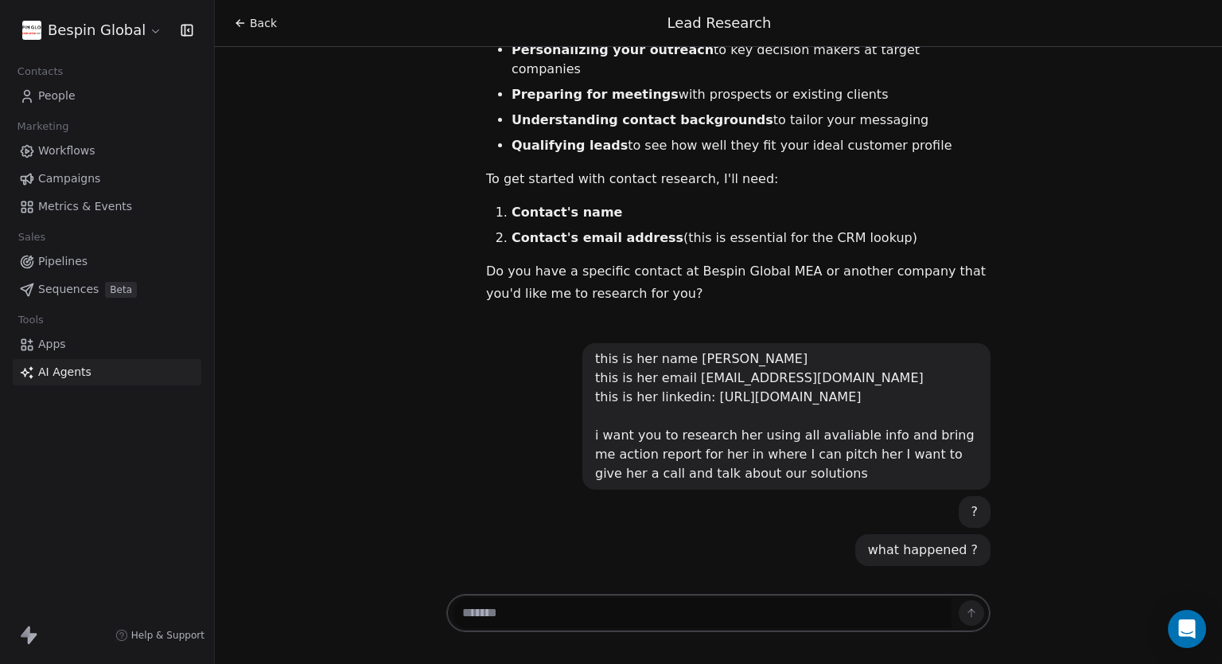
click at [694, 431] on div "this is her name Sultanah Aljaser this is her email smaljaser@pnu.edu.sa this i…" at bounding box center [786, 416] width 383 height 134
click at [65, 367] on span "AI Agents" at bounding box center [64, 372] width 53 height 17
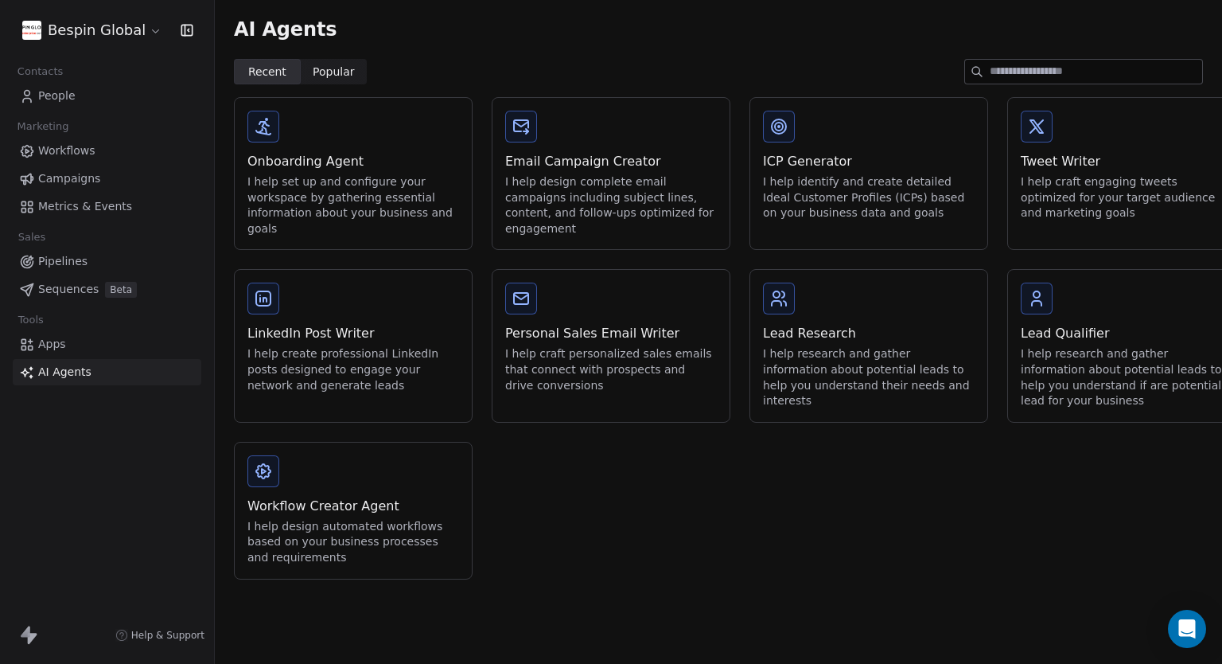
click at [831, 394] on div "Lead Research I help research and gather information about potential leads to h…" at bounding box center [869, 345] width 237 height 151
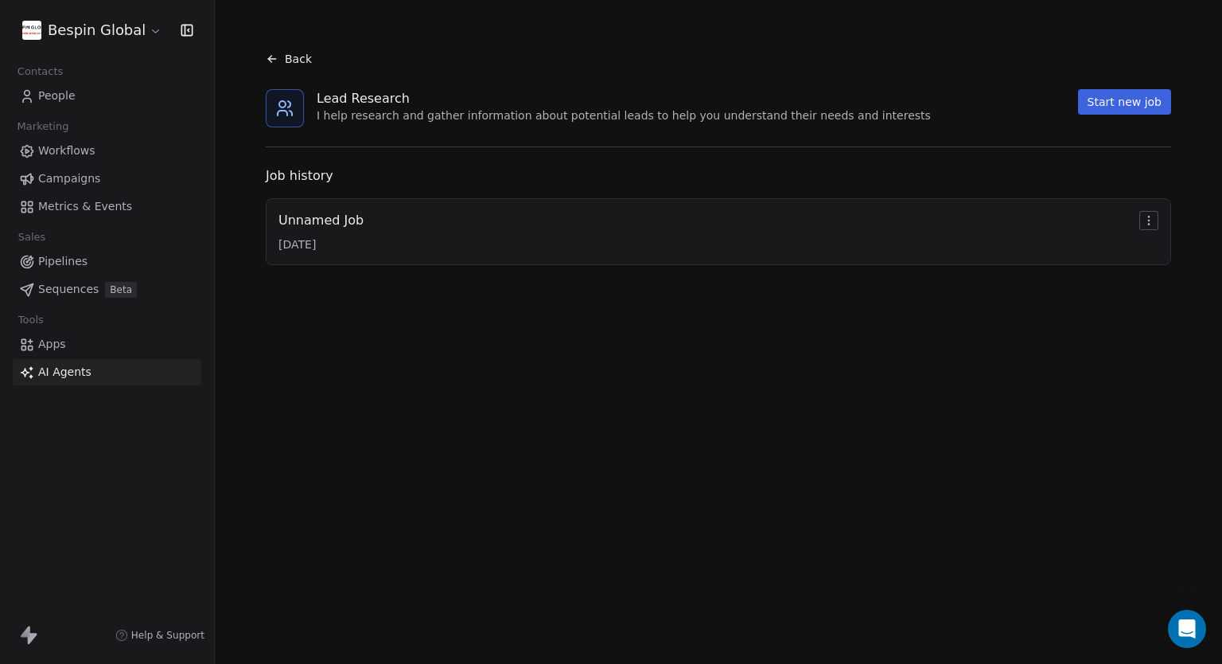
click at [376, 227] on div "Unnamed Job 9/30/2025" at bounding box center [719, 231] width 880 height 41
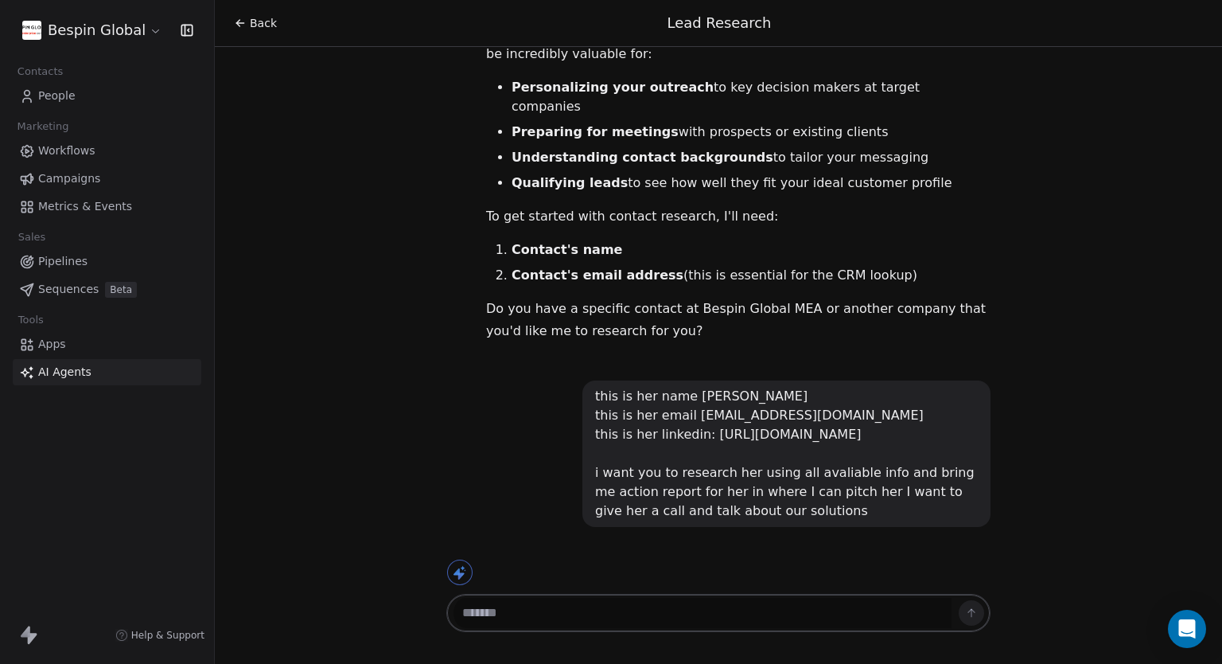
scroll to position [181, 0]
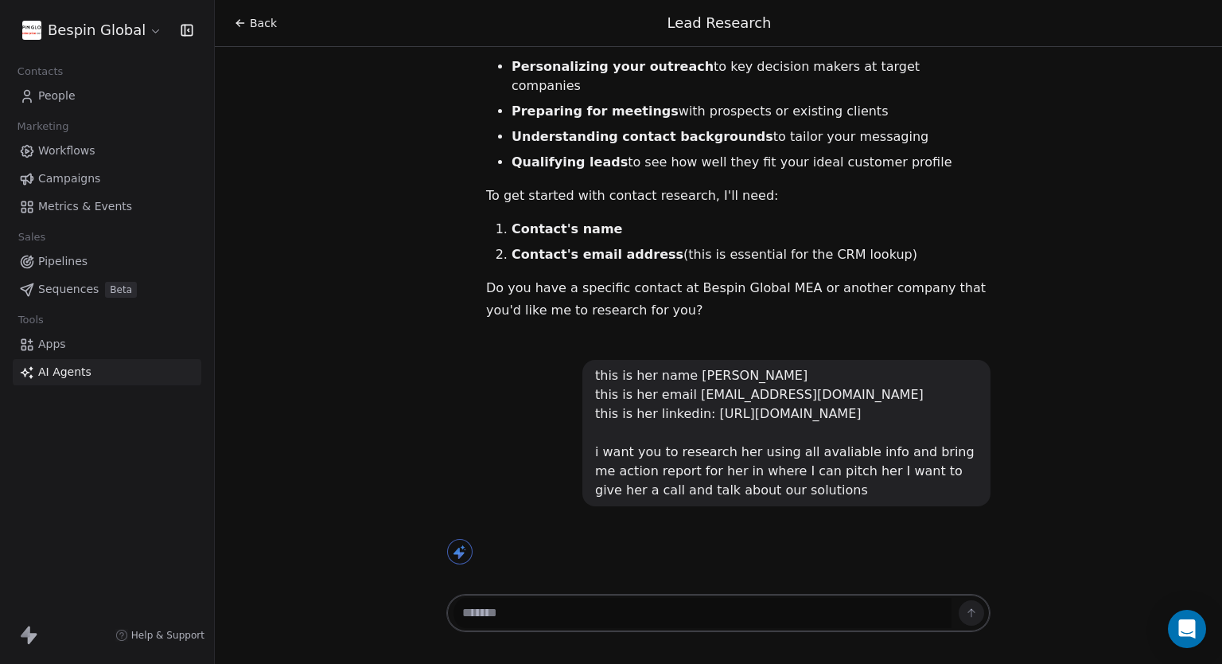
click at [1031, 238] on div "Hi Burhan! 👋 I can see you have a comprehensive business report for Bespin Glob…" at bounding box center [719, 319] width 1008 height 544
click at [455, 551] on icon at bounding box center [460, 552] width 14 height 16
click at [543, 599] on textarea at bounding box center [703, 613] width 498 height 30
type textarea "*"
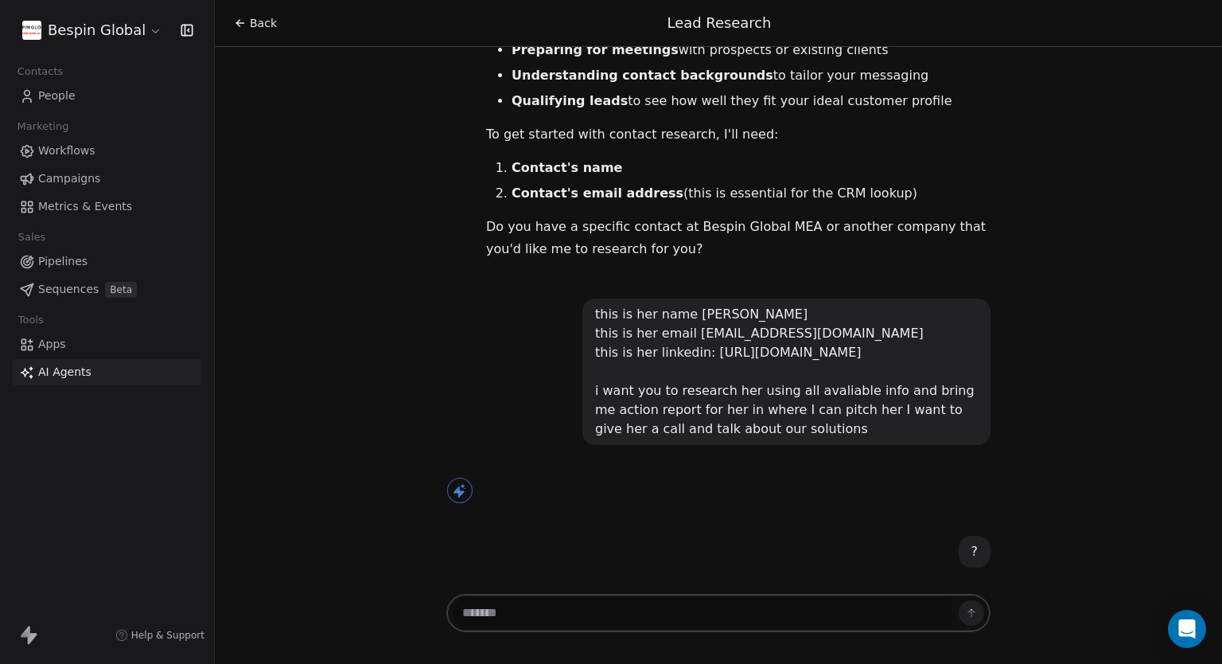
scroll to position [244, 0]
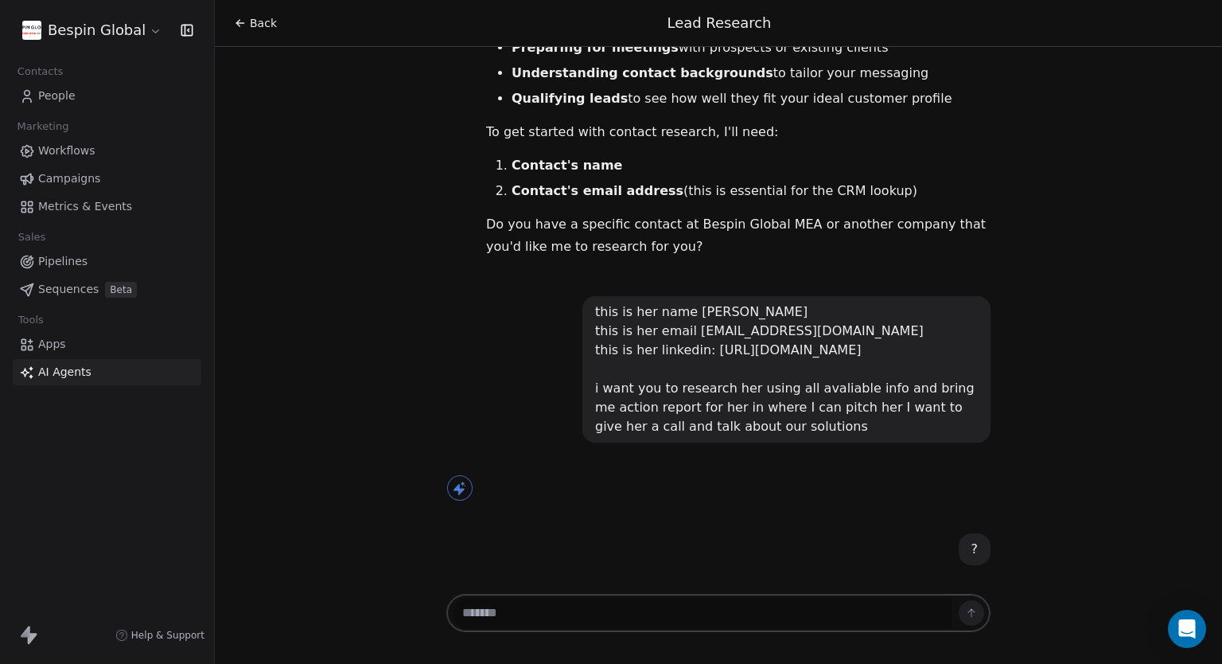
drag, startPoint x: 587, startPoint y: 290, endPoint x: 779, endPoint y: 422, distance: 232.9
click at [779, 422] on div "this is her name Sultanah Aljaser this is her email smaljaser@pnu.edu.sa this i…" at bounding box center [787, 369] width 408 height 146
copy div "this is her name Sultanah Aljaser this is her email smaljaser@pnu.edu.sa this i…"
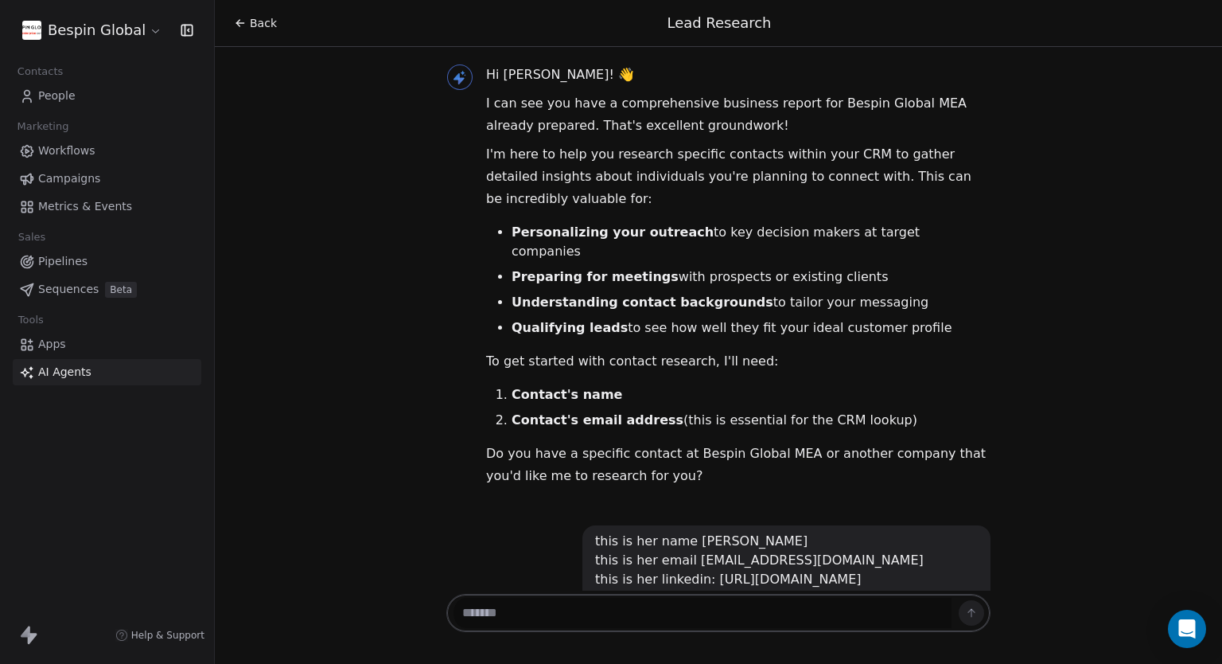
scroll to position [0, 0]
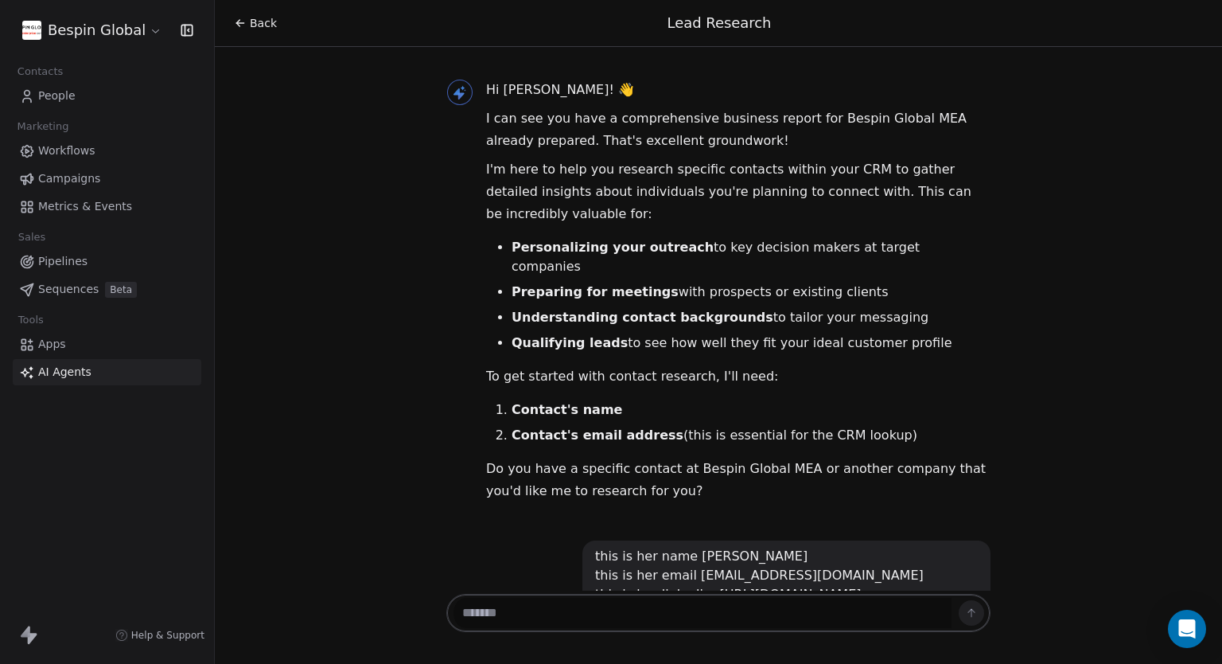
drag, startPoint x: 483, startPoint y: 149, endPoint x: 473, endPoint y: 135, distance: 17.7
click at [486, 148] on p "I can see you have a comprehensive business report for Bespin Global MEA alread…" at bounding box center [738, 129] width 505 height 45
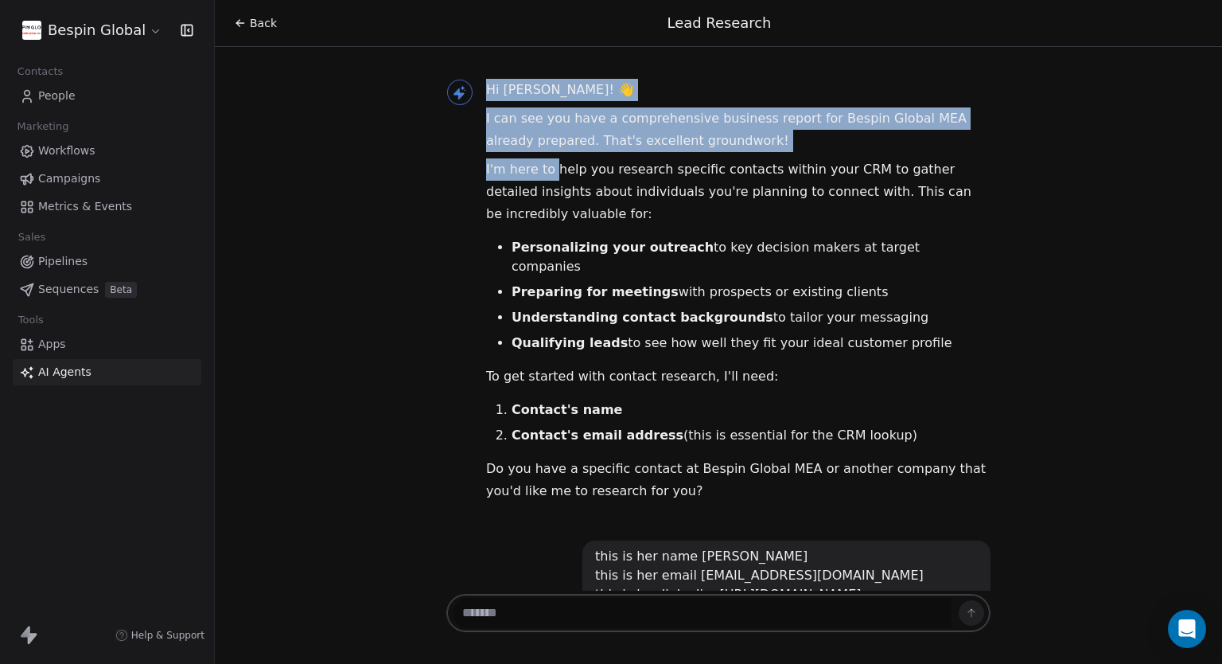
drag, startPoint x: 473, startPoint y: 109, endPoint x: 549, endPoint y: 170, distance: 97.5
click at [549, 170] on div "Hi Burhan! 👋 I can see you have a comprehensive business report for Bespin Glob…" at bounding box center [718, 294] width 544 height 430
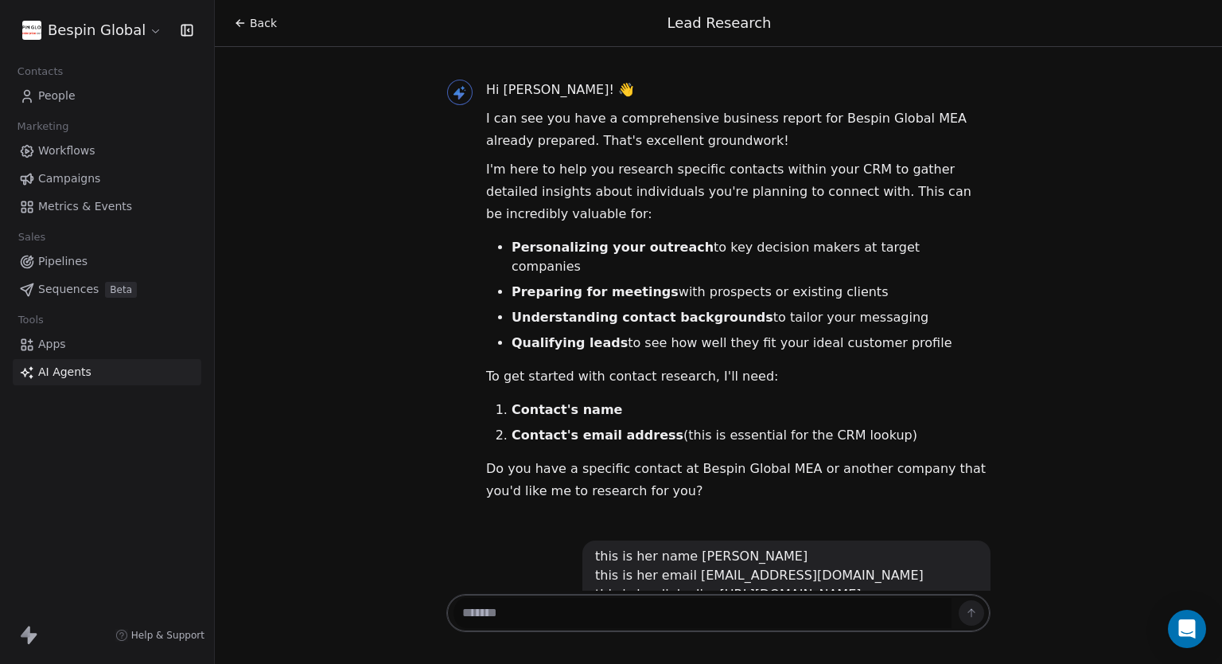
drag, startPoint x: 551, startPoint y: 170, endPoint x: 532, endPoint y: 161, distance: 21.0
click at [552, 170] on p "I'm here to help you research specific contacts within your CRM to gather detai…" at bounding box center [738, 191] width 505 height 67
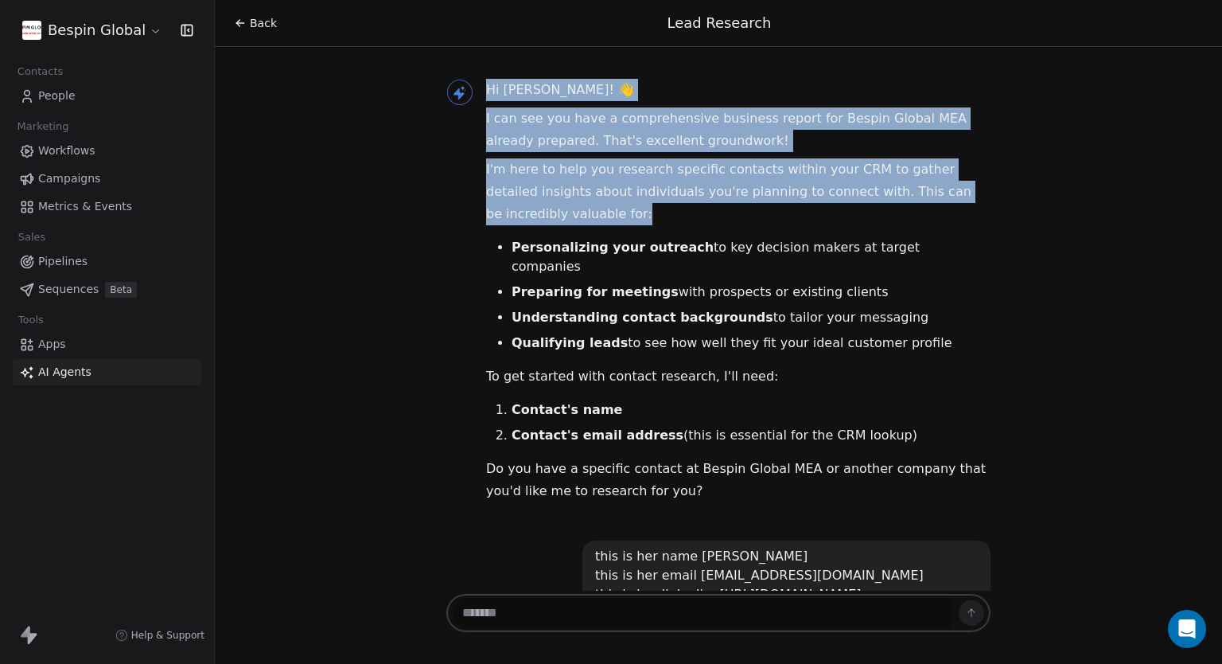
drag, startPoint x: 471, startPoint y: 170, endPoint x: 573, endPoint y: 220, distance: 113.5
click at [573, 220] on div "Hi Burhan! 👋 I can see you have a comprehensive business report for Bespin Glob…" at bounding box center [718, 294] width 544 height 430
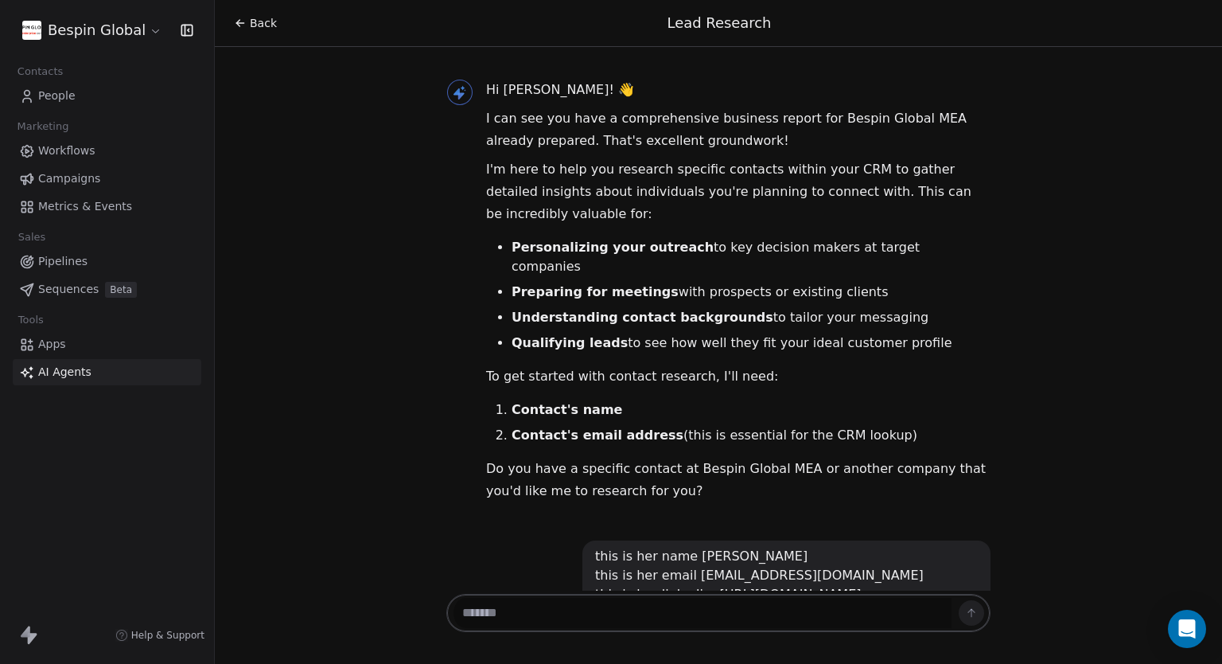
click at [552, 244] on strong "Personalizing your outreach" at bounding box center [613, 247] width 202 height 15
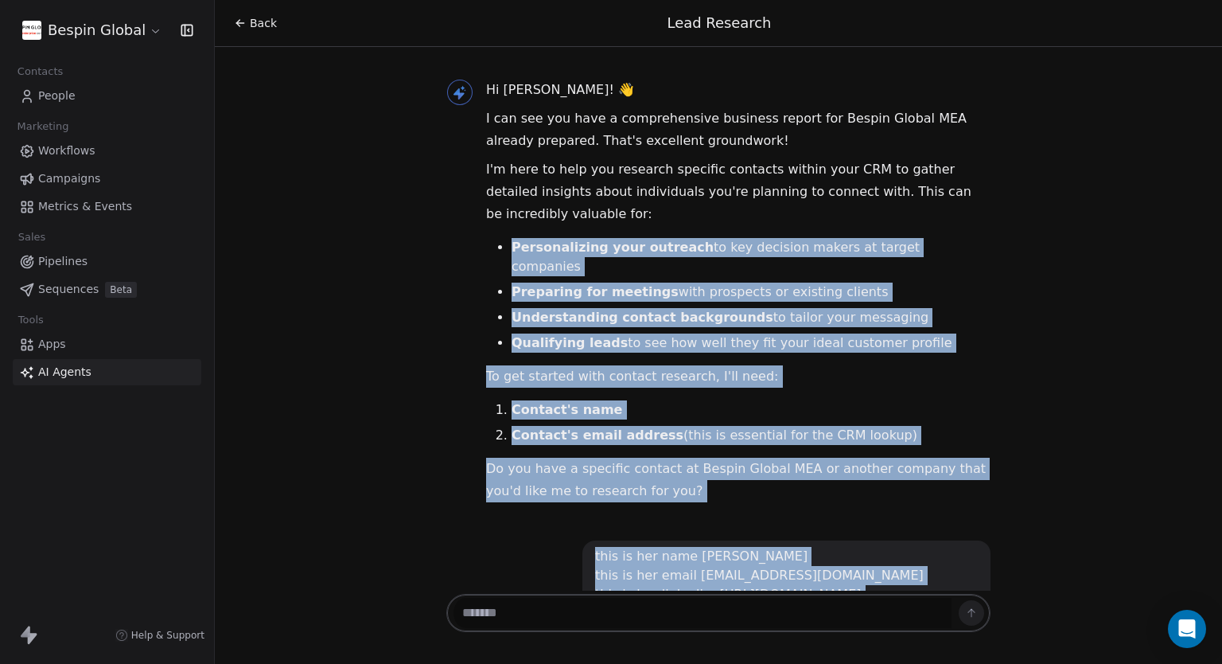
scroll to position [245, 0]
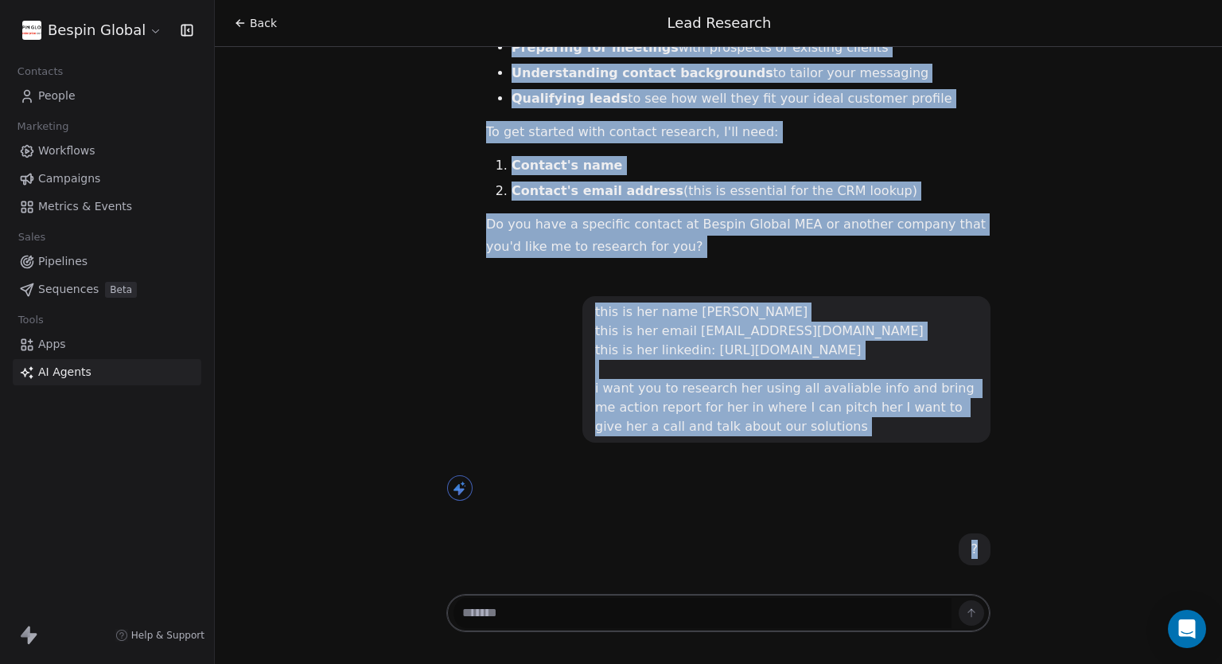
drag, startPoint x: 503, startPoint y: 244, endPoint x: 823, endPoint y: 427, distance: 368.6
click at [823, 427] on div "Hi Burhan! 👋 I can see you have a comprehensive business report for Bespin Glob…" at bounding box center [718, 184] width 557 height 762
copy div "Personalizing your outreach to key decision makers at target companies Preparin…"
click at [88, 93] on link "People" at bounding box center [107, 96] width 189 height 26
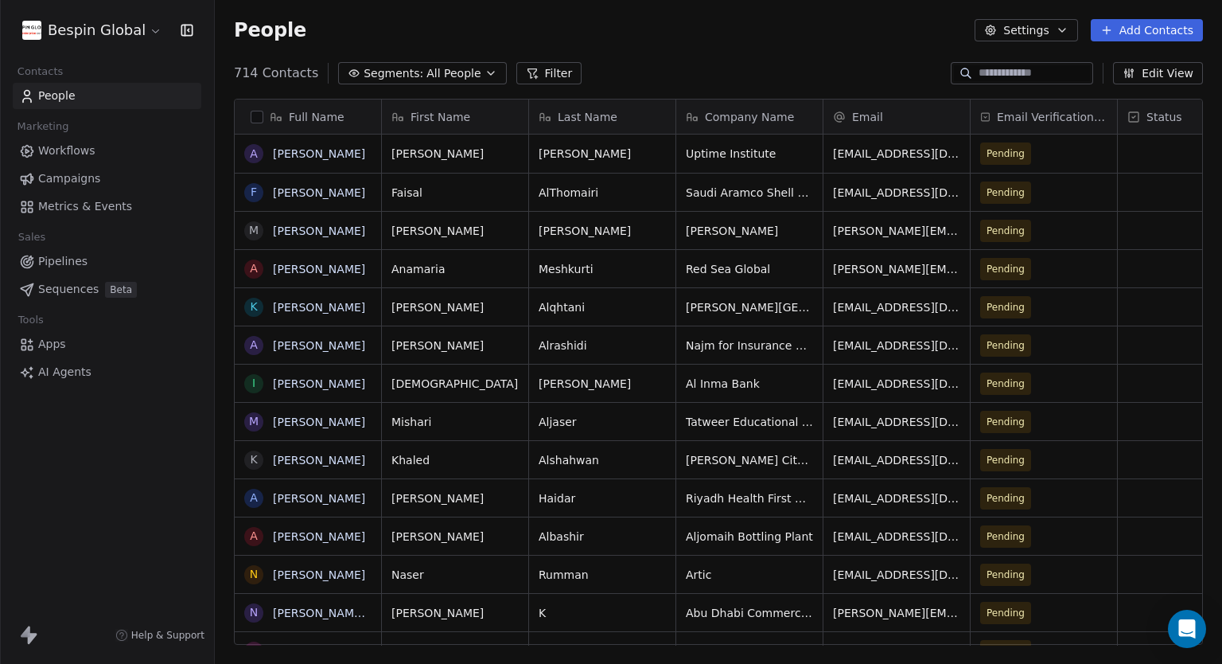
scroll to position [571, 995]
click at [81, 380] on span "AI Agents" at bounding box center [64, 372] width 53 height 17
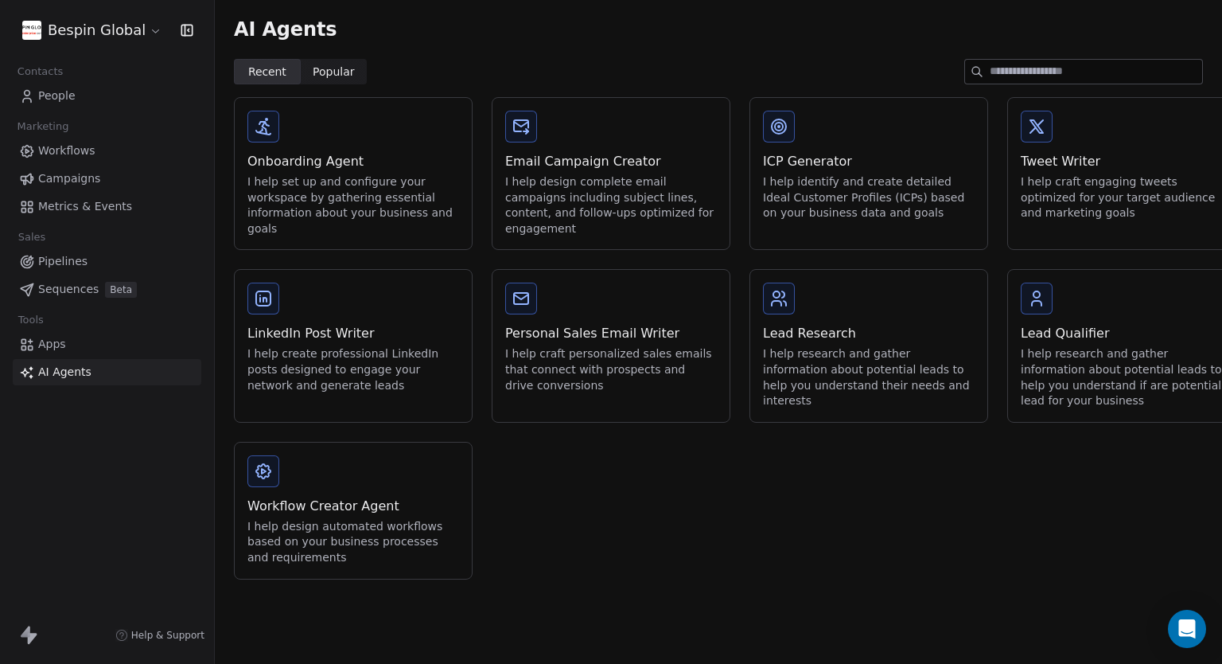
click at [356, 185] on div "I help set up and configure your workspace by gathering essential information a…" at bounding box center [354, 205] width 212 height 62
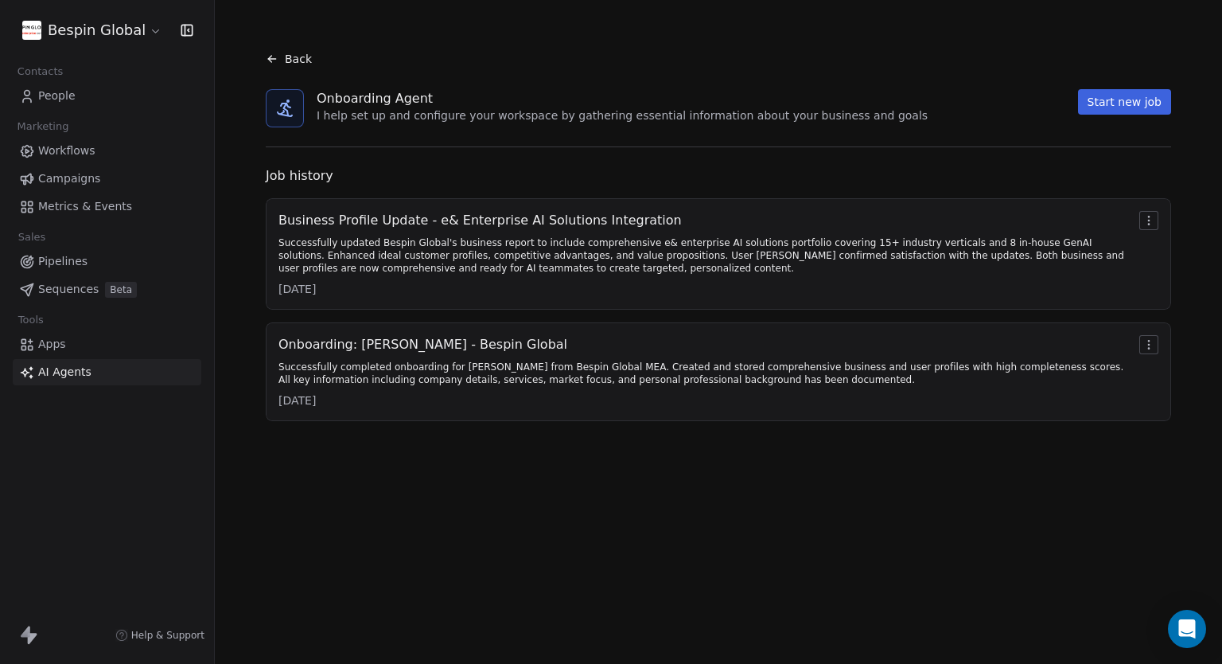
click at [547, 213] on div "Business Profile Update - e& Enterprise AI Solutions Integration" at bounding box center [706, 220] width 855 height 19
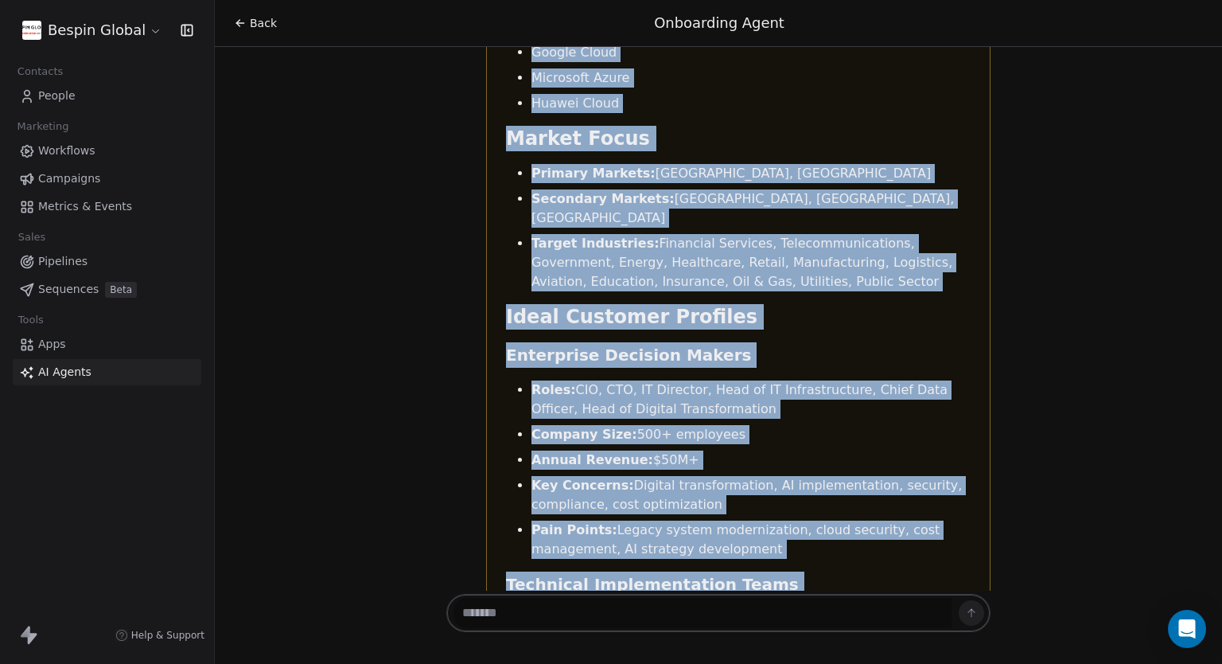
scroll to position [8682, 0]
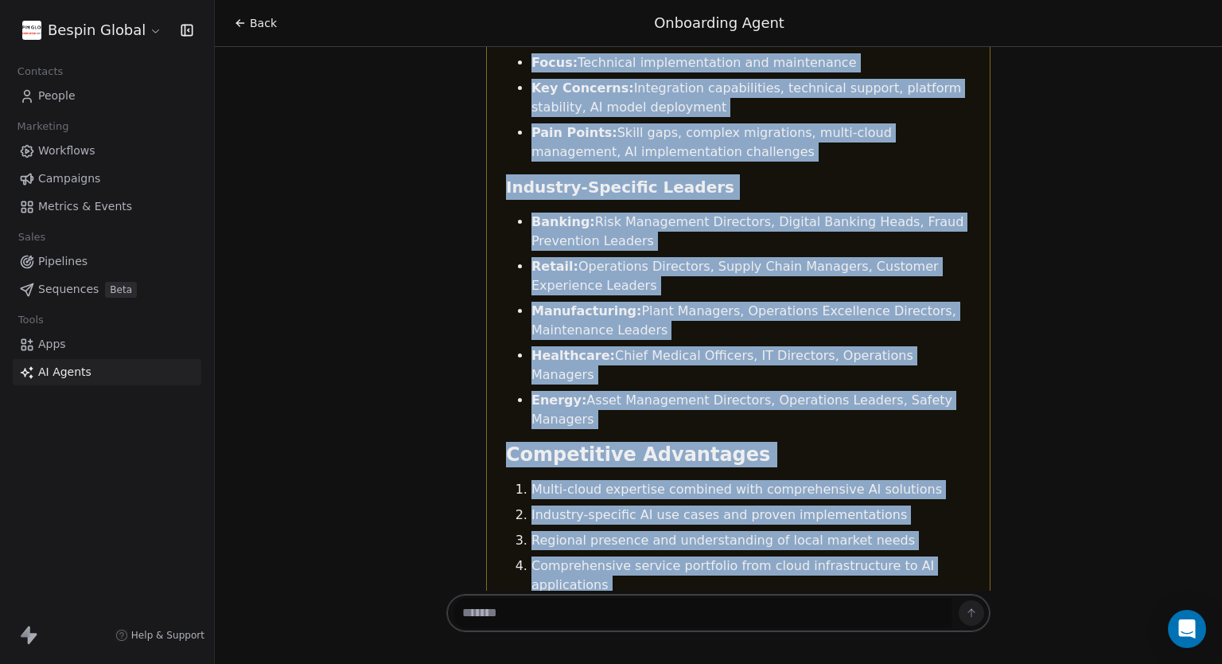
drag, startPoint x: 500, startPoint y: 214, endPoint x: 770, endPoint y: 378, distance: 316.4
copy div "e& Enterprise AI Solutions Portfolio Industry-Specific AI Solutions 1. Banking …"
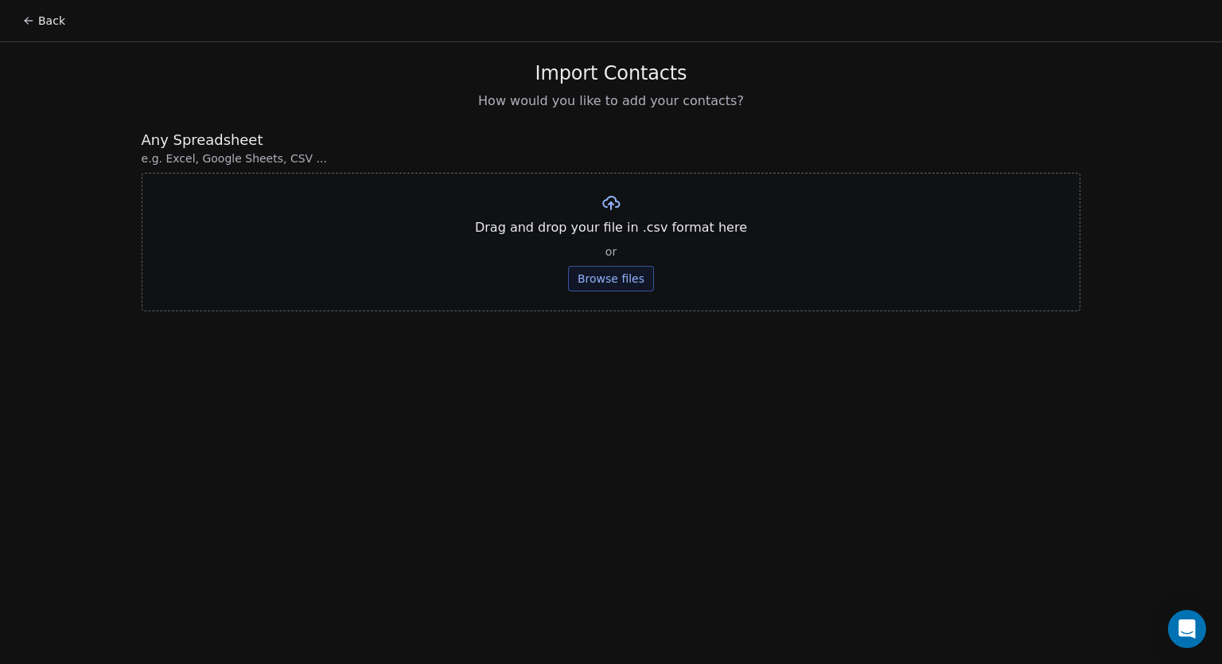
click at [607, 278] on button "Browse files" at bounding box center [611, 278] width 86 height 25
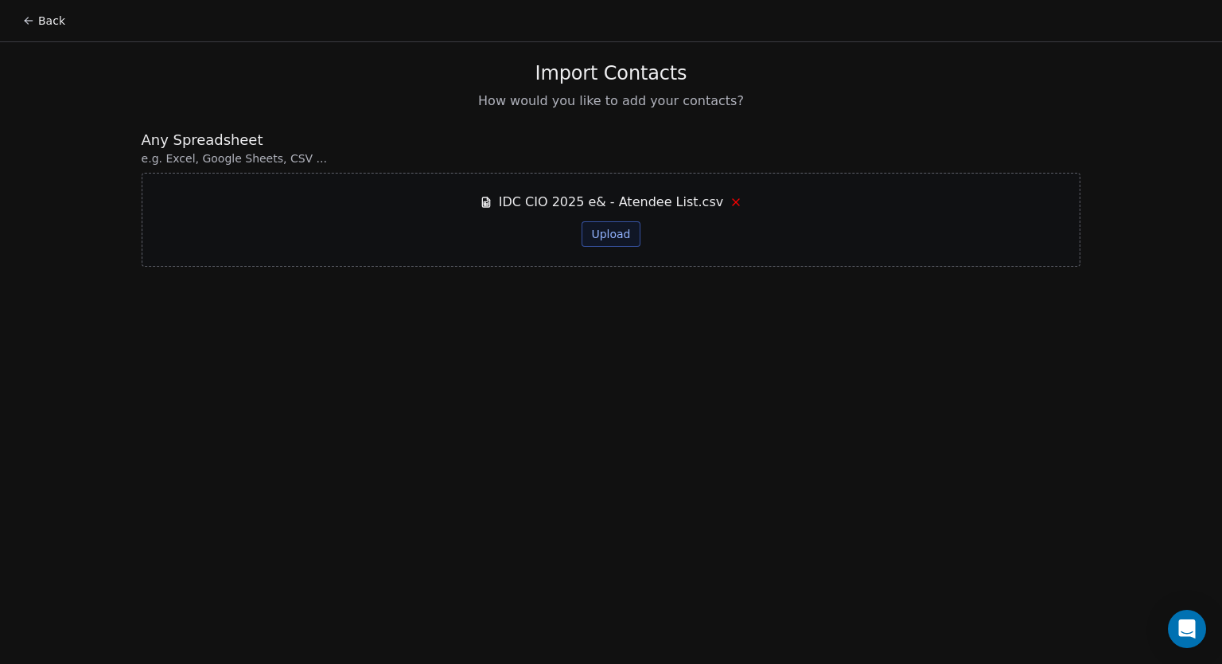
click at [606, 239] on button "Upload" at bounding box center [611, 233] width 58 height 25
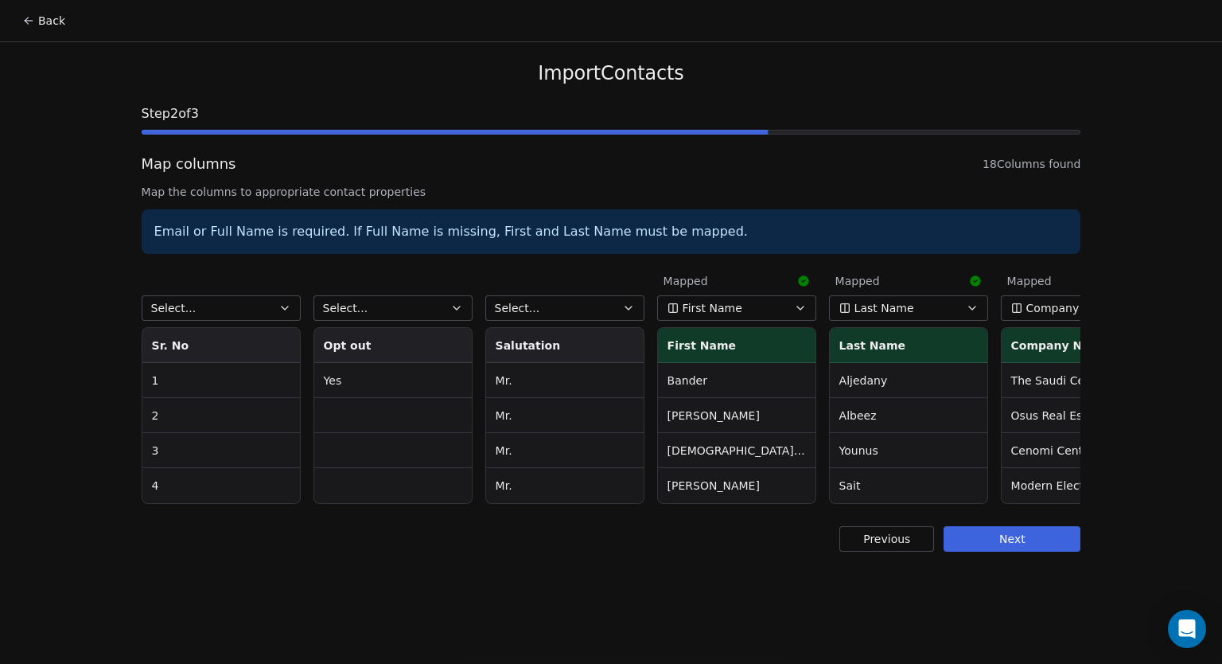
click at [254, 310] on button "Select..." at bounding box center [221, 307] width 159 height 25
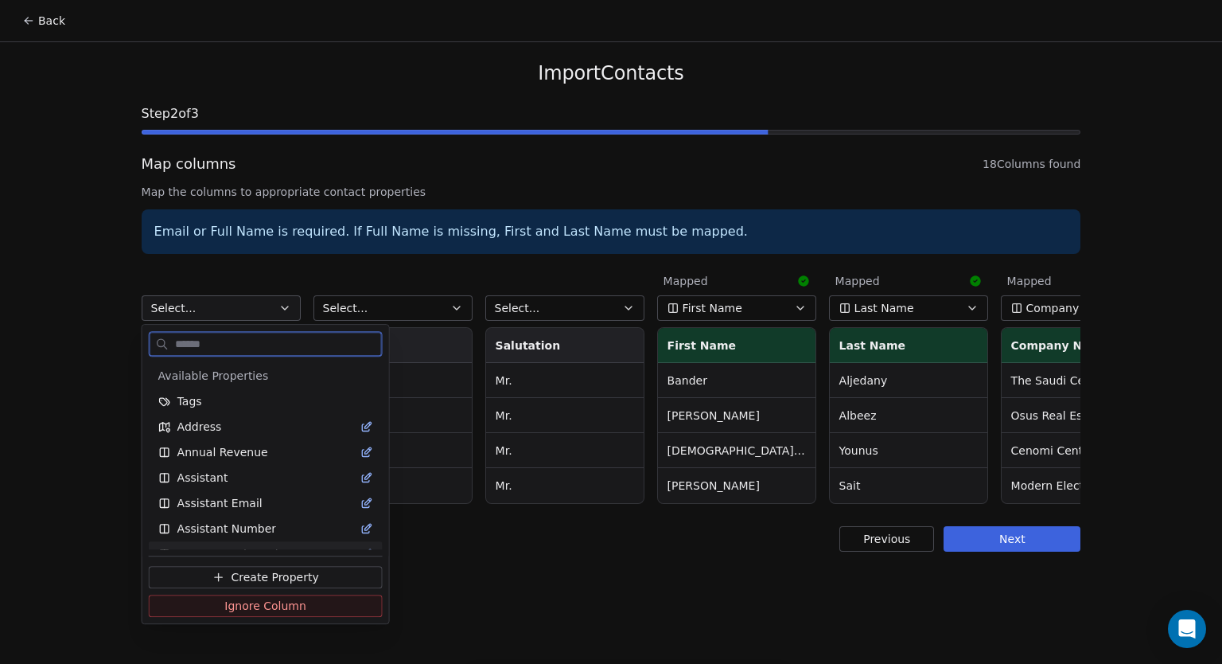
drag, startPoint x: 265, startPoint y: 603, endPoint x: 332, endPoint y: 415, distance: 199.4
click at [265, 602] on span "Ignore Column" at bounding box center [265, 606] width 82 height 16
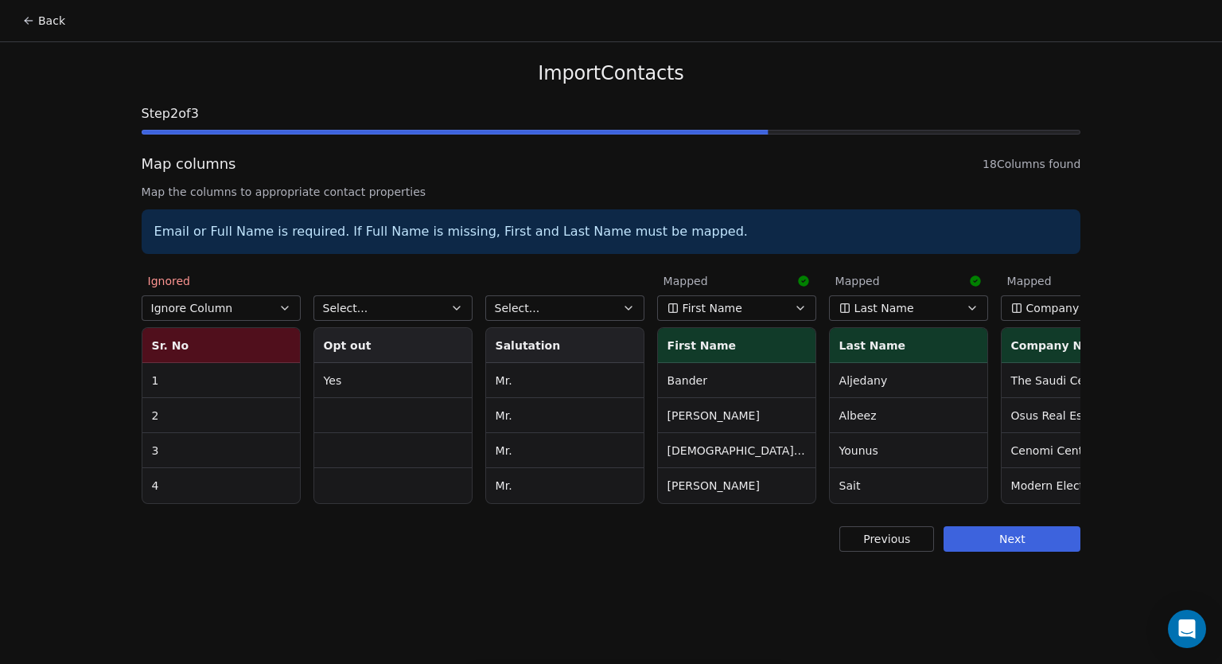
drag, startPoint x: 388, startPoint y: 297, endPoint x: 383, endPoint y: 318, distance: 22.2
click at [388, 297] on button "Select..." at bounding box center [393, 307] width 159 height 25
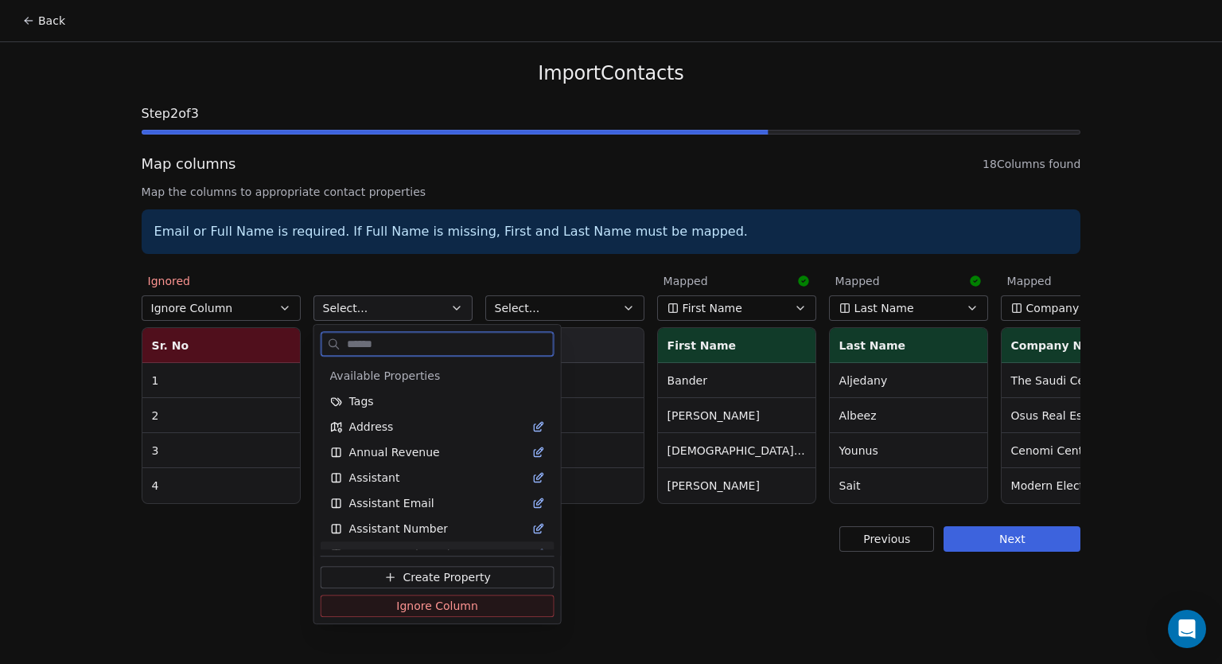
click at [401, 605] on span "Ignore Column" at bounding box center [437, 606] width 82 height 16
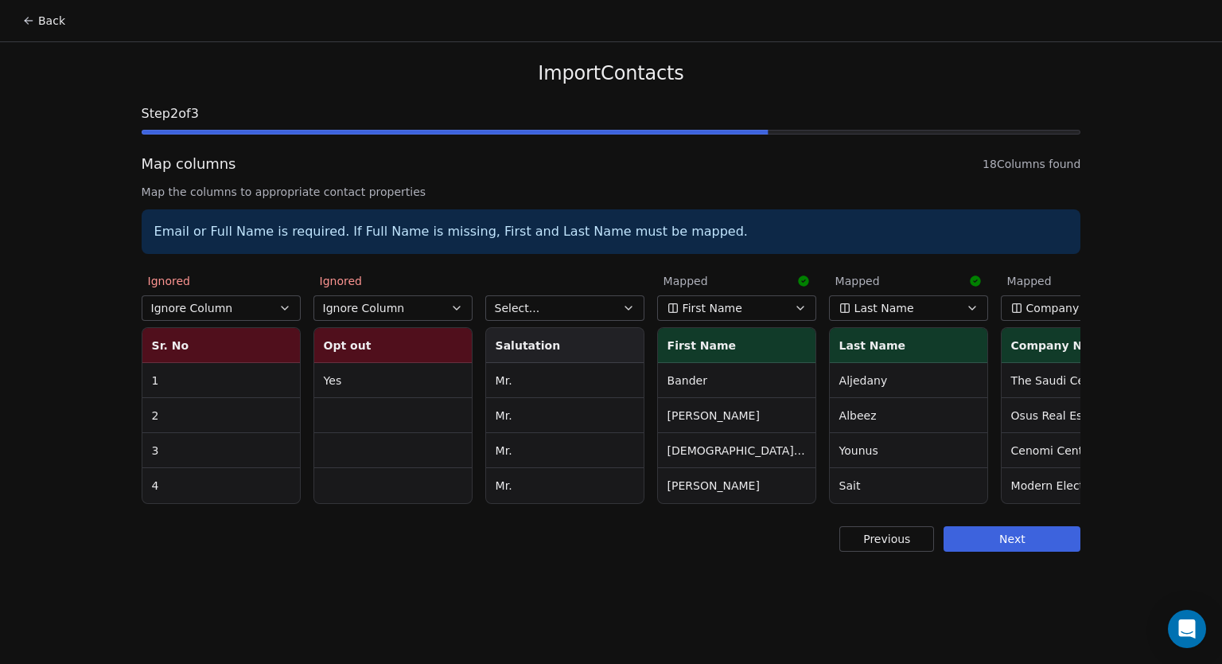
drag, startPoint x: 528, startPoint y: 298, endPoint x: 532, endPoint y: 309, distance: 11.1
click at [529, 298] on button "Select..." at bounding box center [564, 307] width 159 height 25
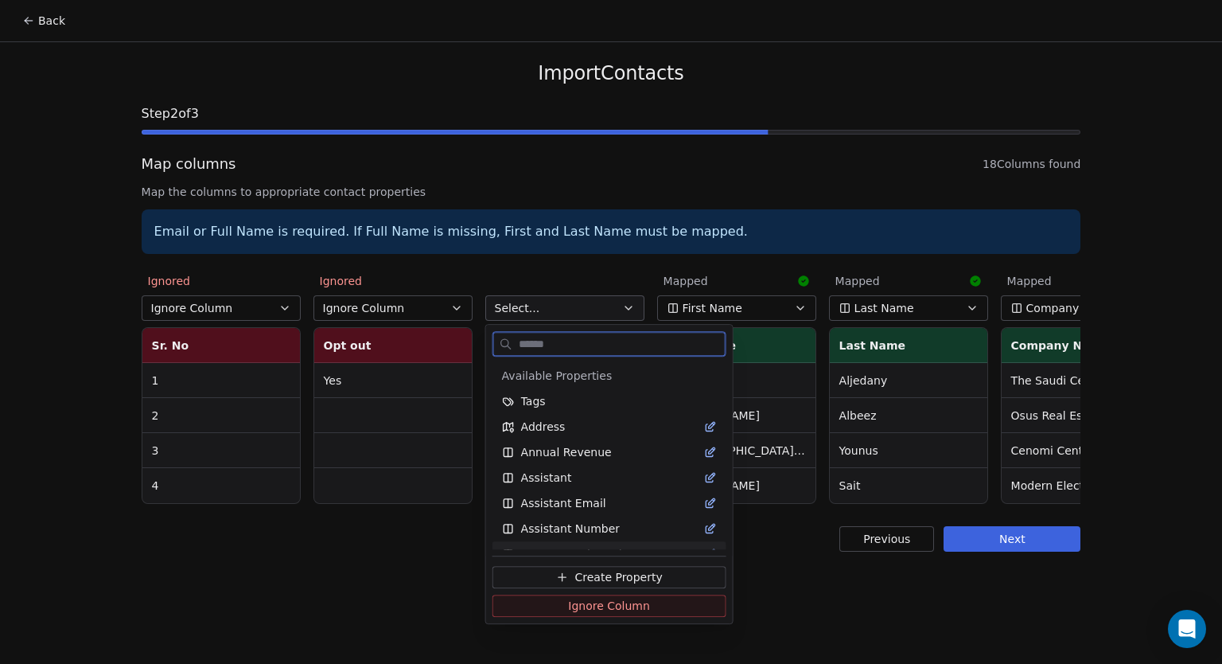
drag, startPoint x: 576, startPoint y: 606, endPoint x: 509, endPoint y: 538, distance: 96.2
click at [576, 605] on span "Ignore Column" at bounding box center [609, 606] width 82 height 16
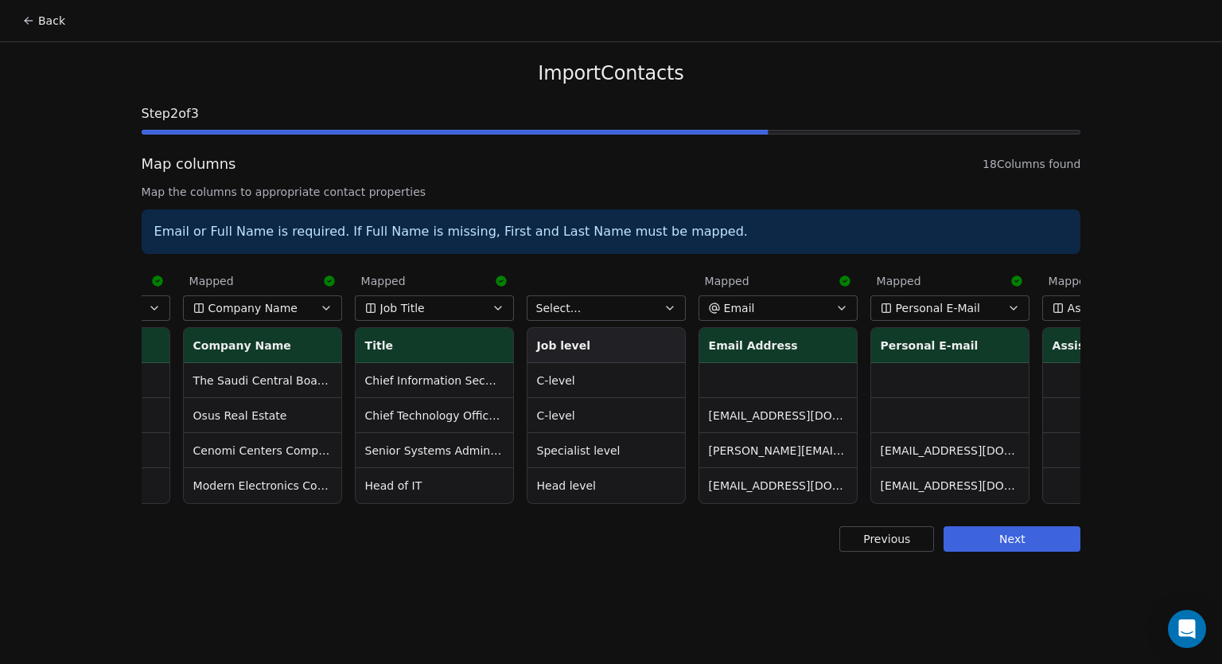
scroll to position [0, 828]
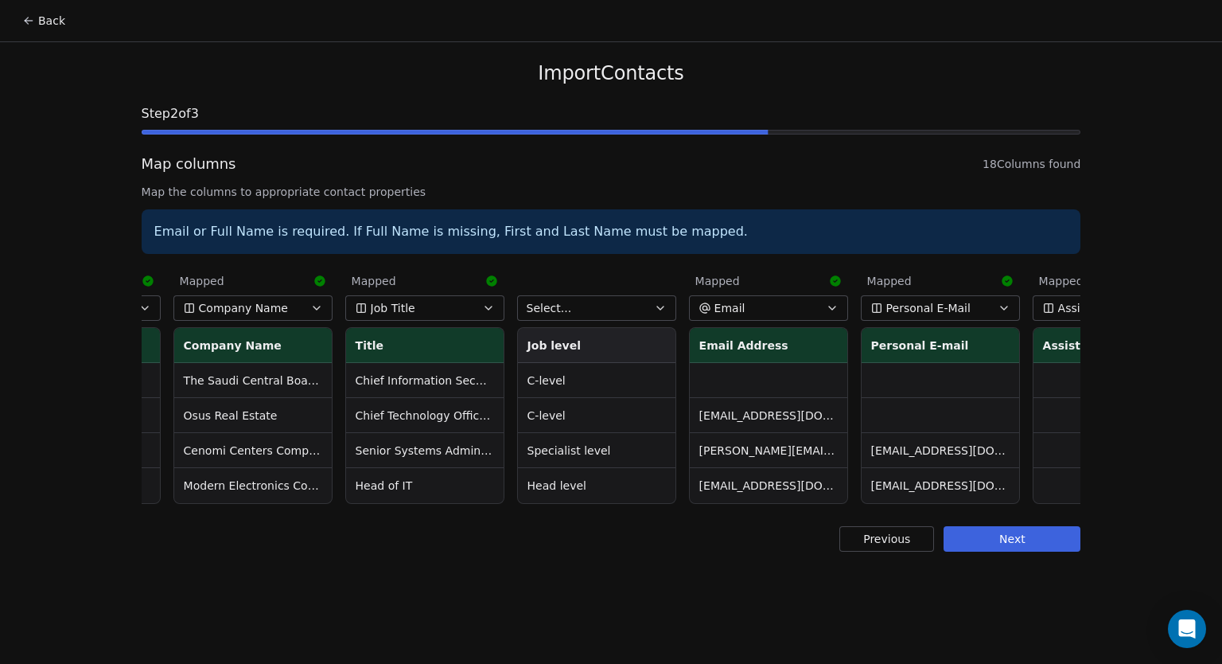
click at [563, 310] on span "Select..." at bounding box center [549, 308] width 45 height 16
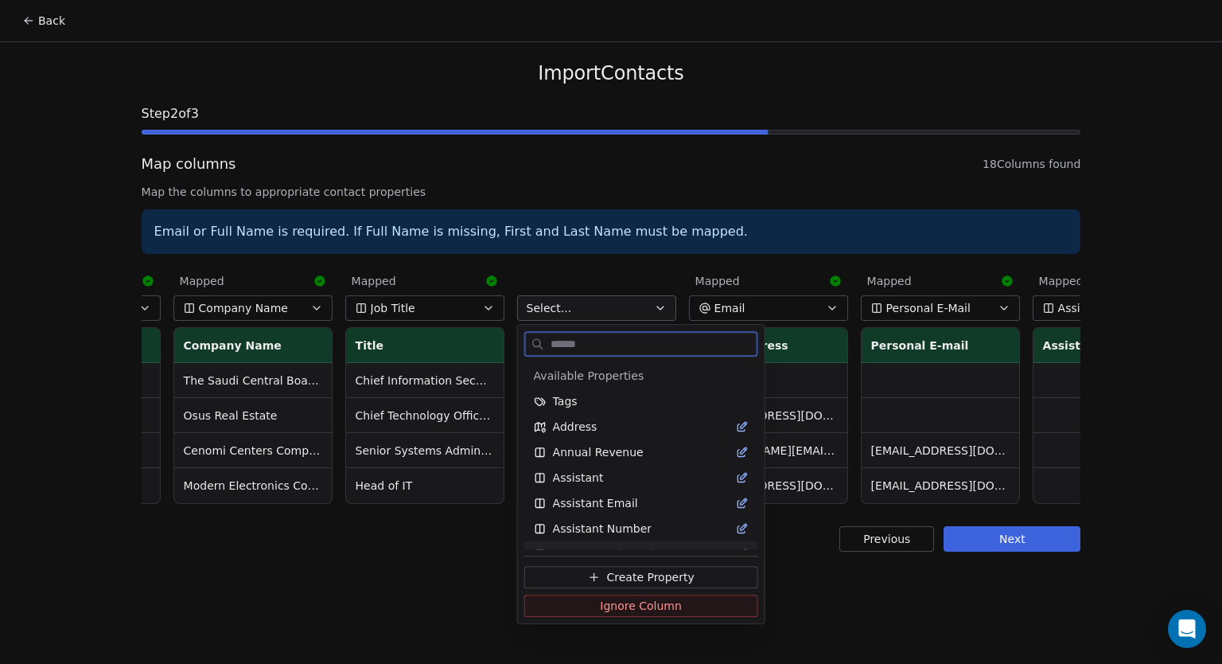
drag, startPoint x: 629, startPoint y: 606, endPoint x: 727, endPoint y: 590, distance: 100.0
click at [633, 603] on span "Ignore Column" at bounding box center [641, 606] width 82 height 16
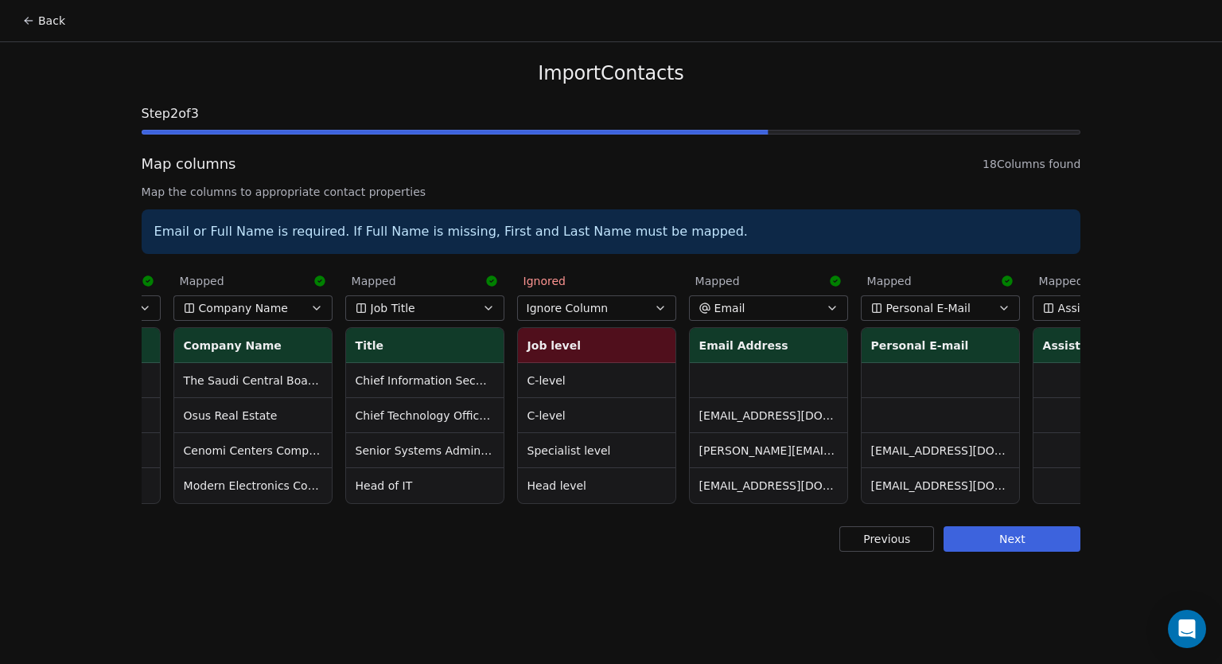
click at [1041, 552] on button "Next" at bounding box center [1012, 538] width 137 height 25
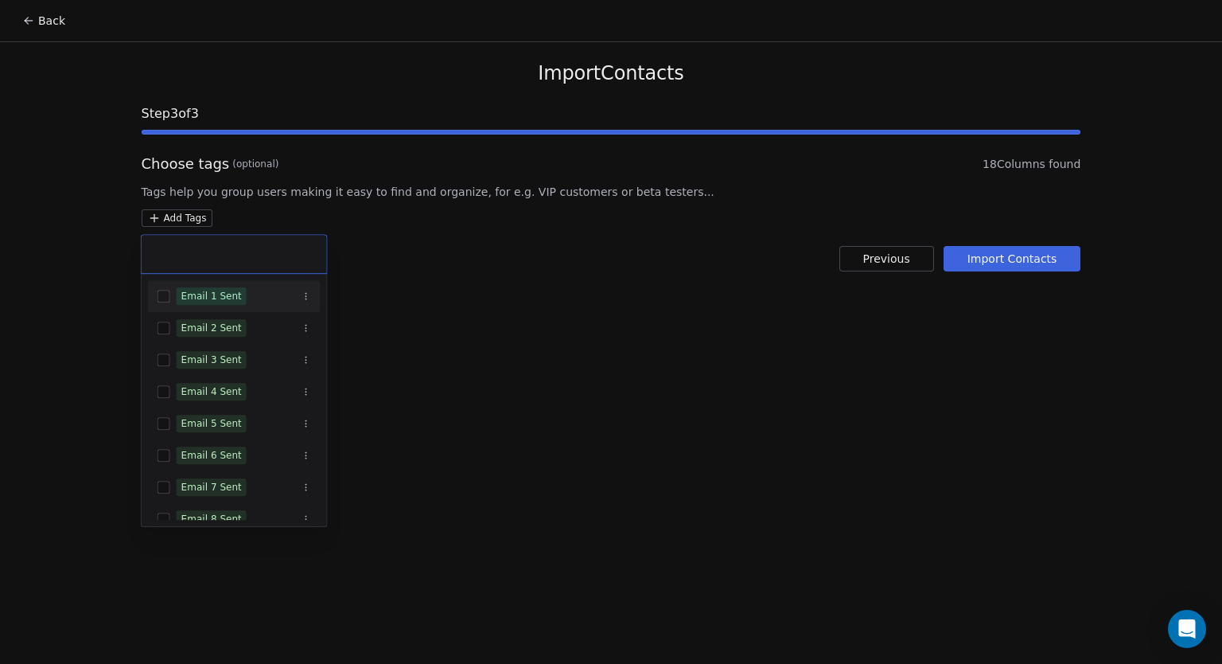
click at [195, 217] on html "Back Import Contacts Step 3 of 3 Choose tags (optional) 18 Columns found Tags h…" at bounding box center [611, 332] width 1222 height 664
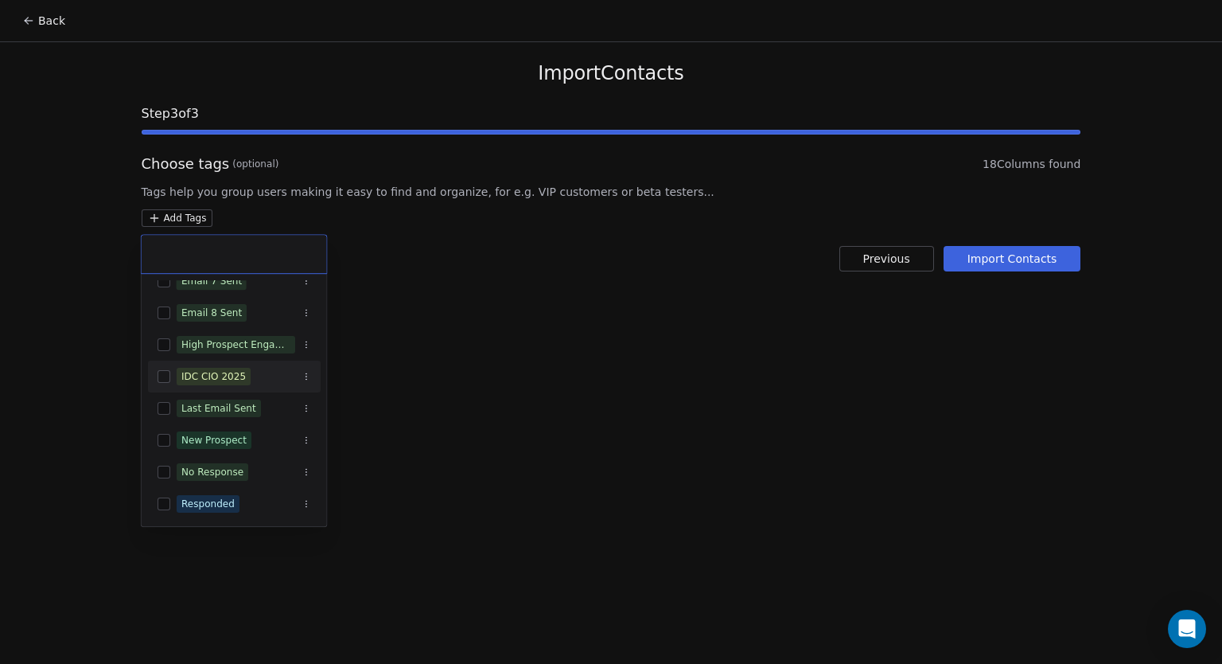
click at [236, 368] on span "IDC CIO 2025" at bounding box center [214, 377] width 74 height 18
click at [727, 379] on html "Back Import Contacts Step 3 of 3 Choose tags (optional) 18 Columns found Tags h…" at bounding box center [611, 332] width 1222 height 664
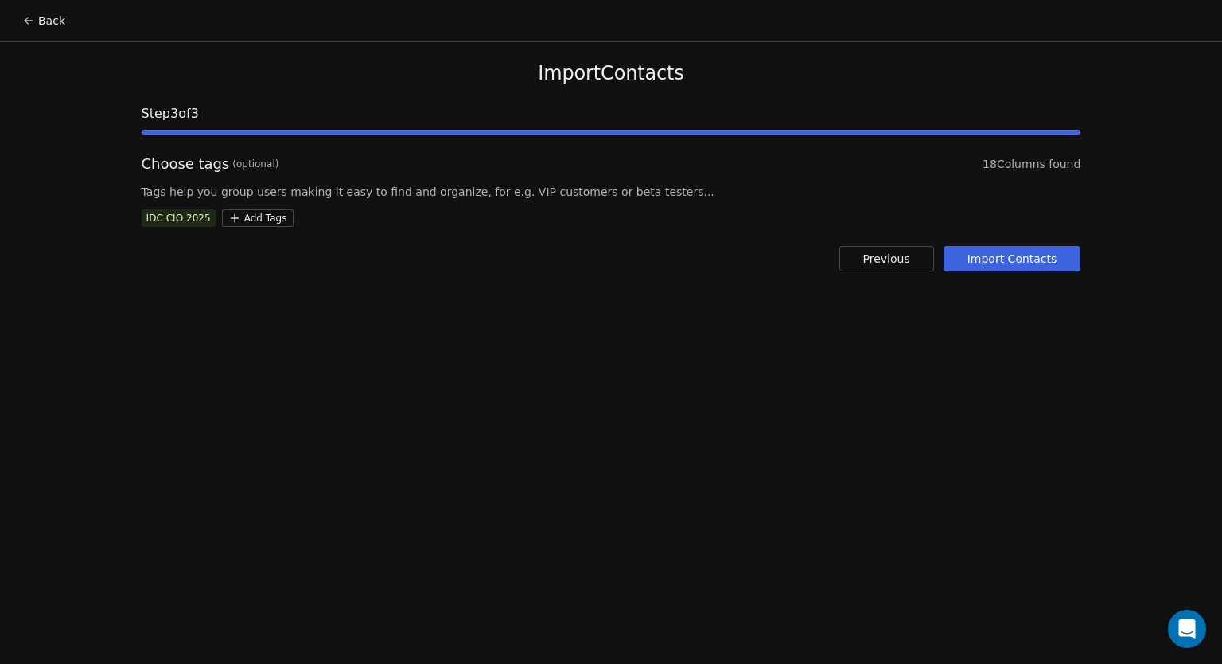
click at [1021, 261] on button "Import Contacts" at bounding box center [1013, 258] width 138 height 25
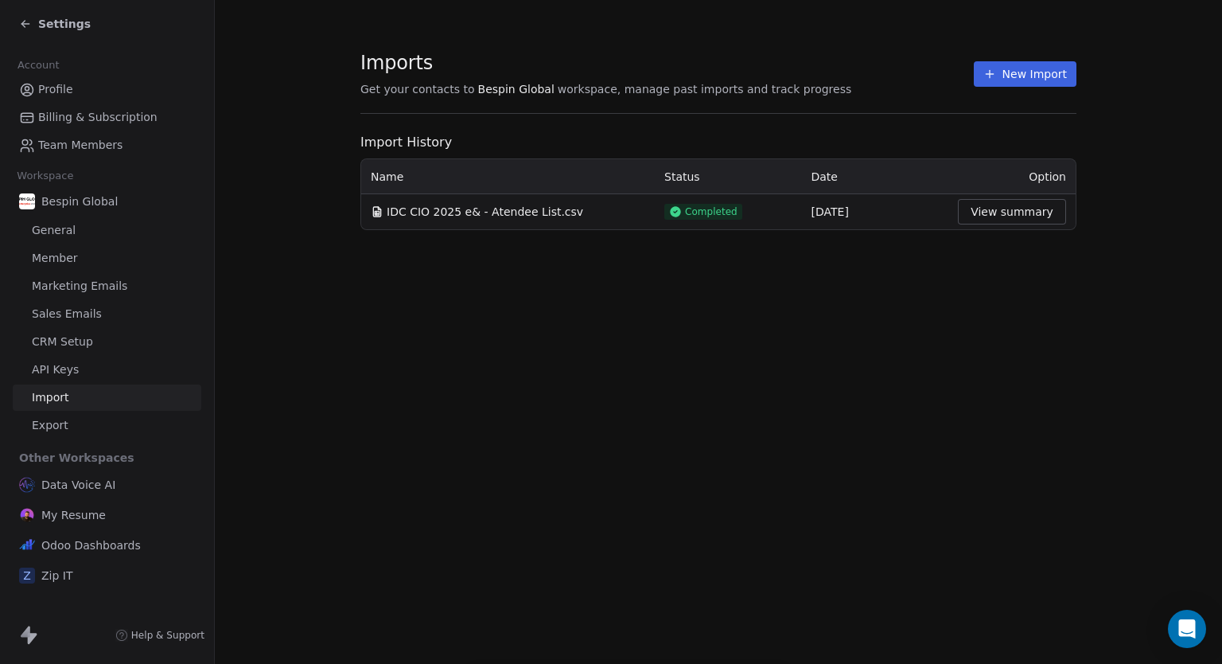
click at [45, 29] on span "Settings" at bounding box center [64, 24] width 53 height 16
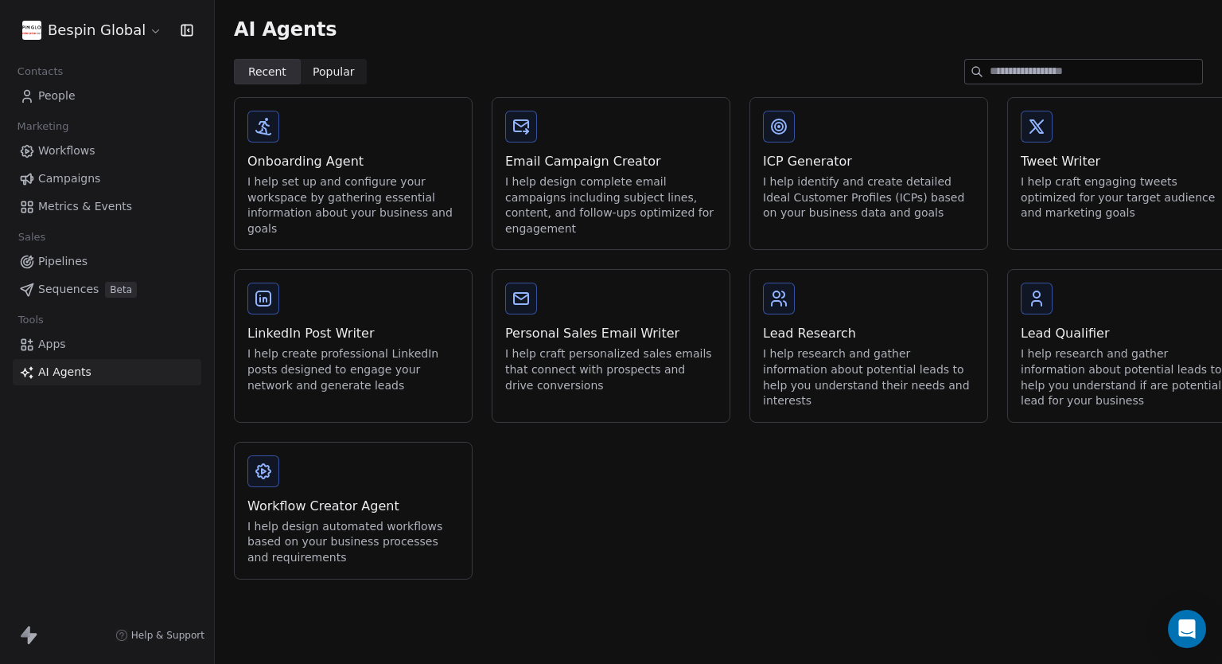
click at [335, 162] on div "Onboarding Agent" at bounding box center [354, 161] width 212 height 19
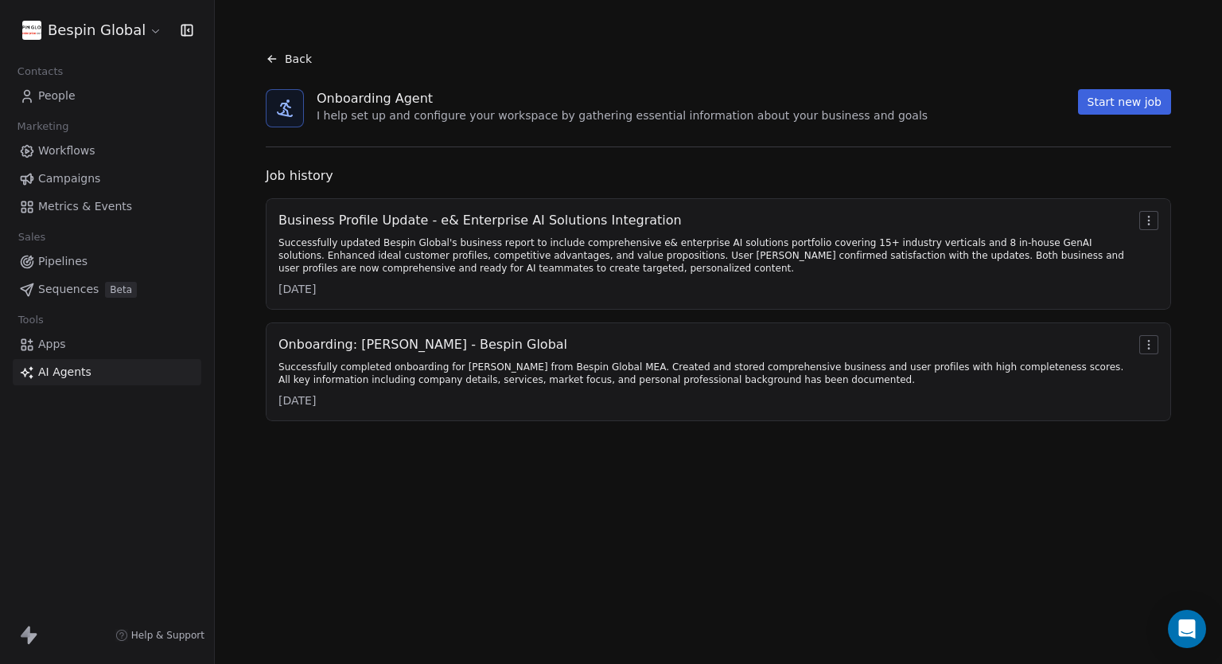
click at [386, 242] on div "Successfully updated Bespin Global's business report to include comprehensive e…" at bounding box center [706, 255] width 855 height 38
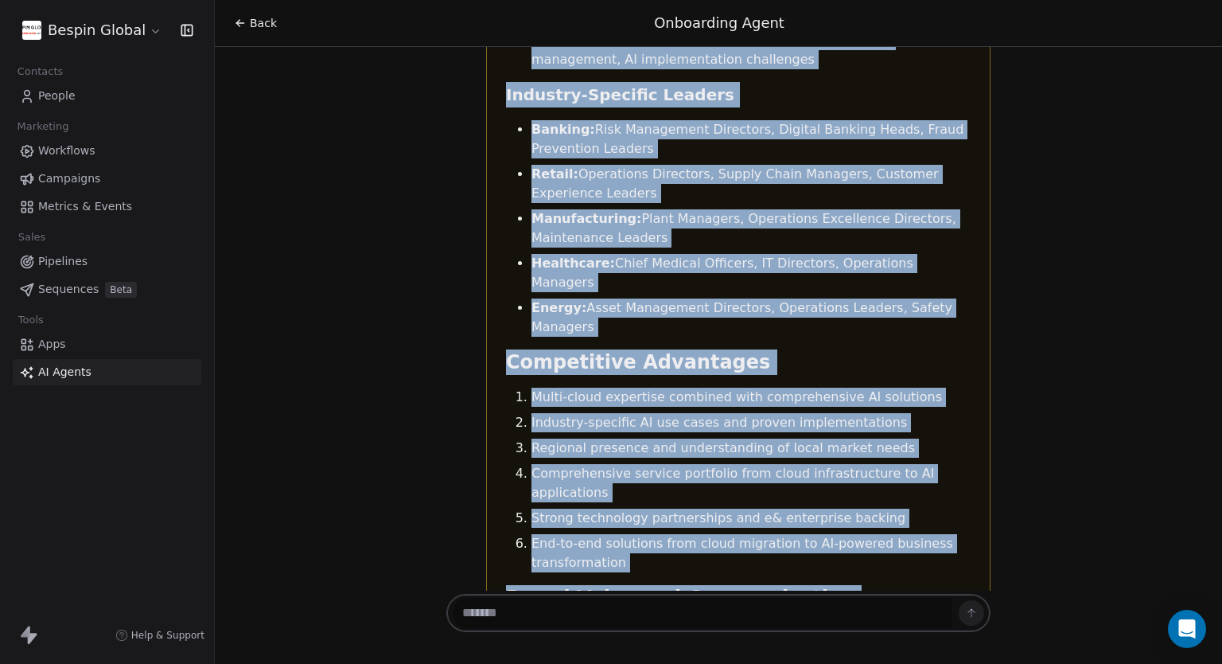
scroll to position [8931, 0]
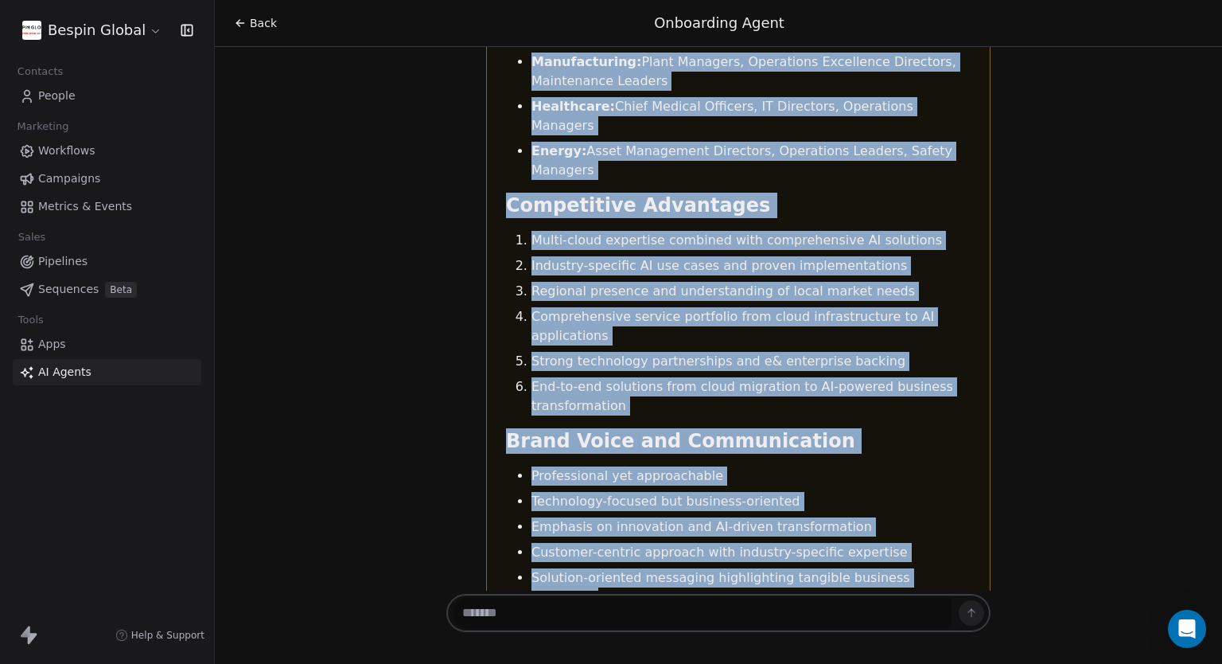
drag, startPoint x: 497, startPoint y: 437, endPoint x: 766, endPoint y: 158, distance: 387.3
copy div "Bespin Global Business Report Company Overview Bespin Global MEA is a cloud sol…"
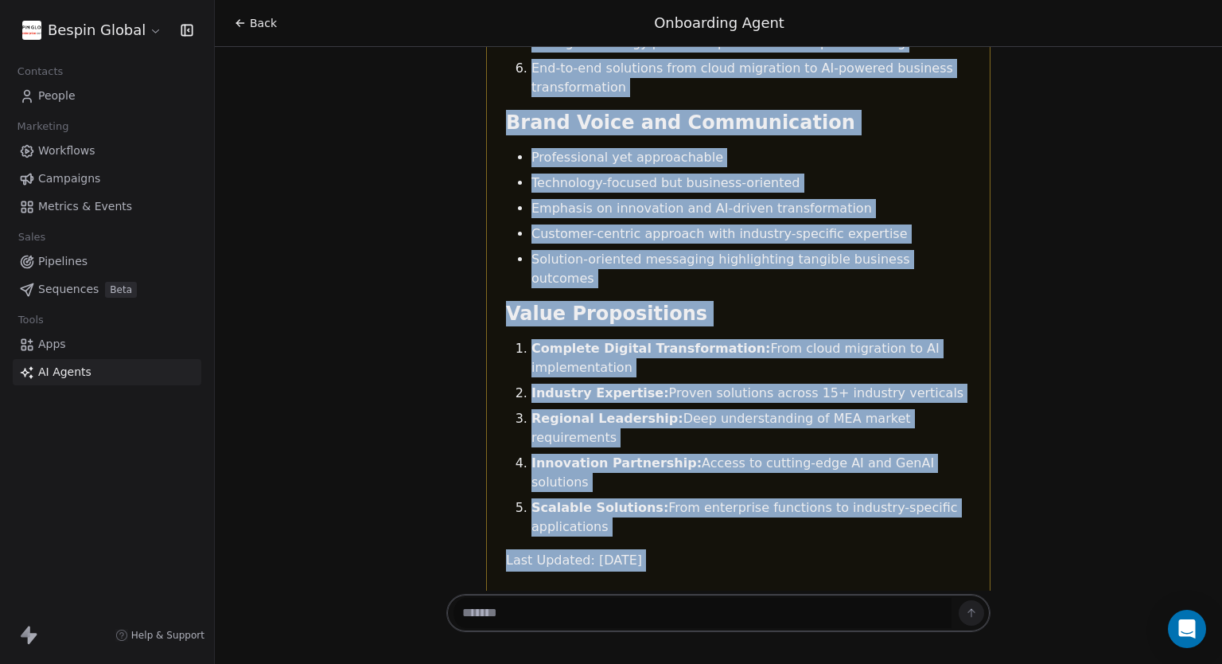
scroll to position [9282, 0]
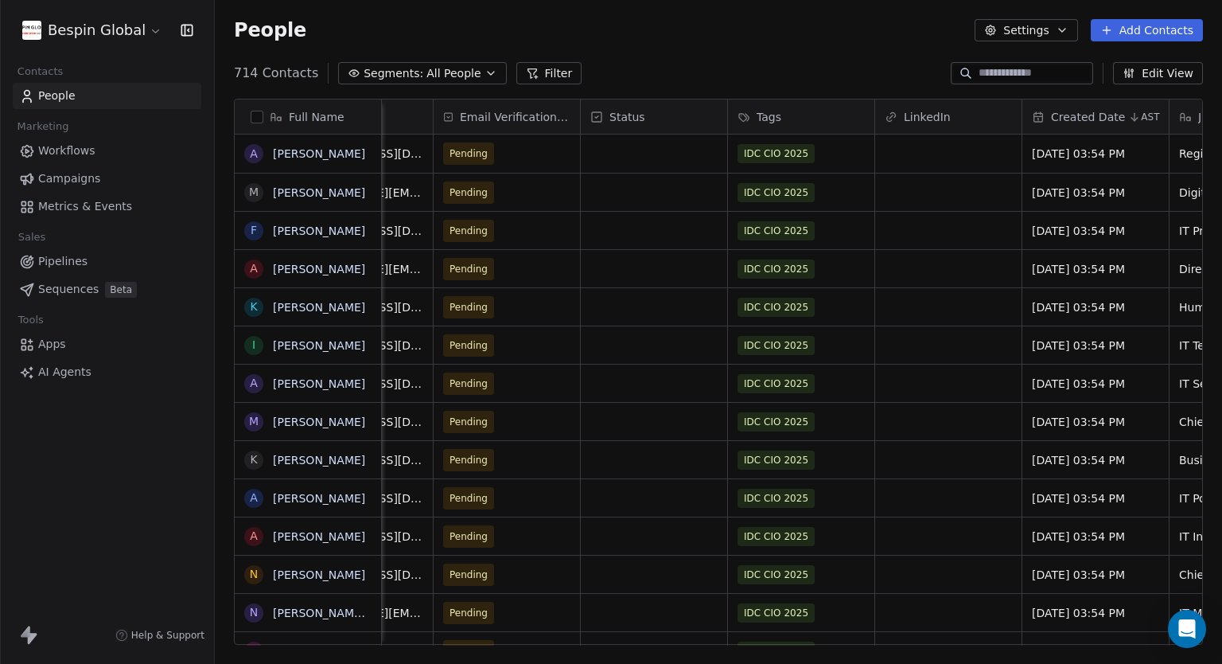
drag, startPoint x: 783, startPoint y: 647, endPoint x: 743, endPoint y: 649, distance: 40.7
click at [743, 649] on div "Full Name A [PERSON_NAME] M [PERSON_NAME] F [PERSON_NAME] AlThomairi A [PERSON_…" at bounding box center [719, 378] width 1008 height 584
